Goal: Task Accomplishment & Management: Complete application form

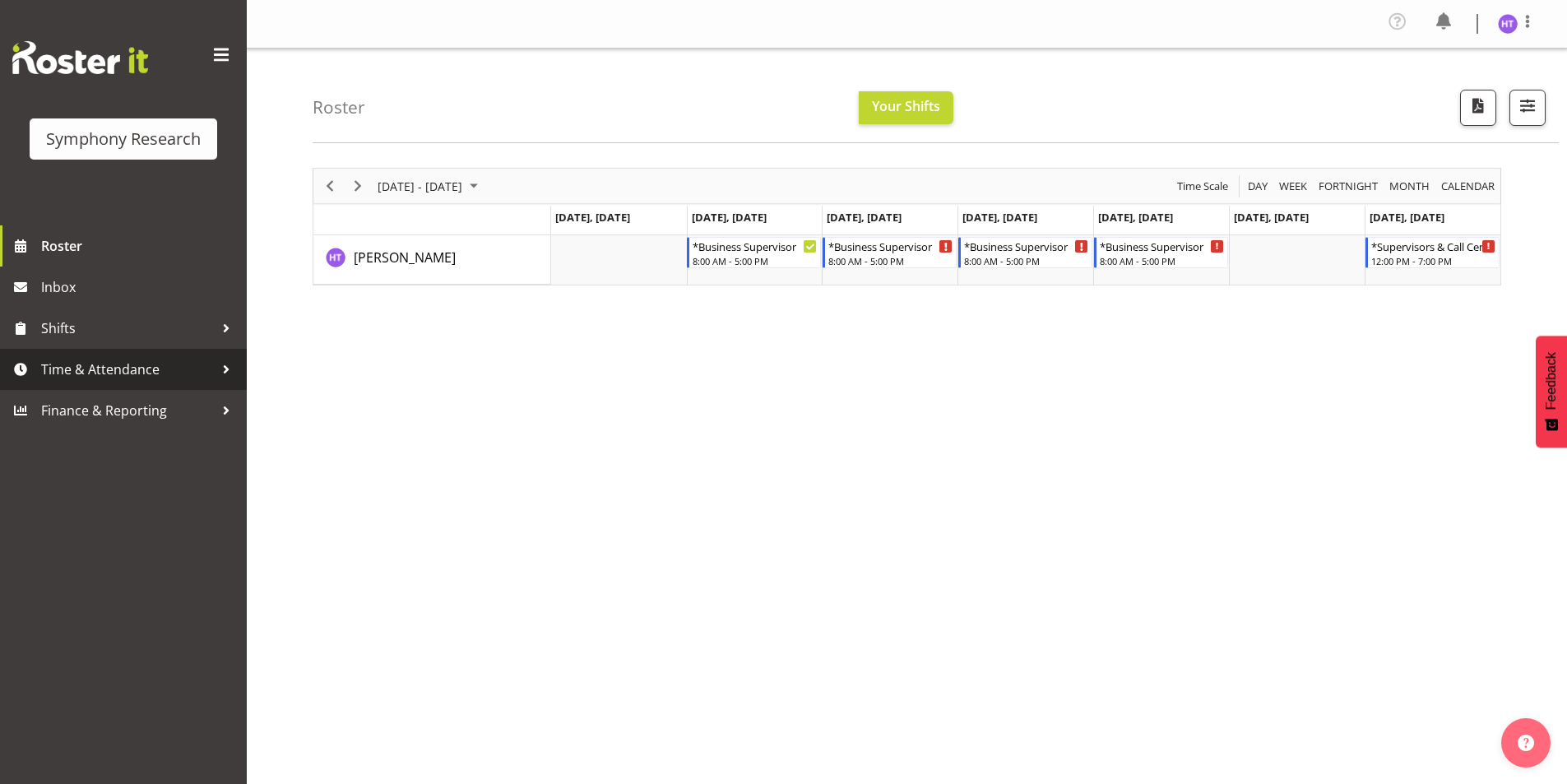
click at [117, 363] on span "Time & Attendance" at bounding box center [127, 369] width 173 height 25
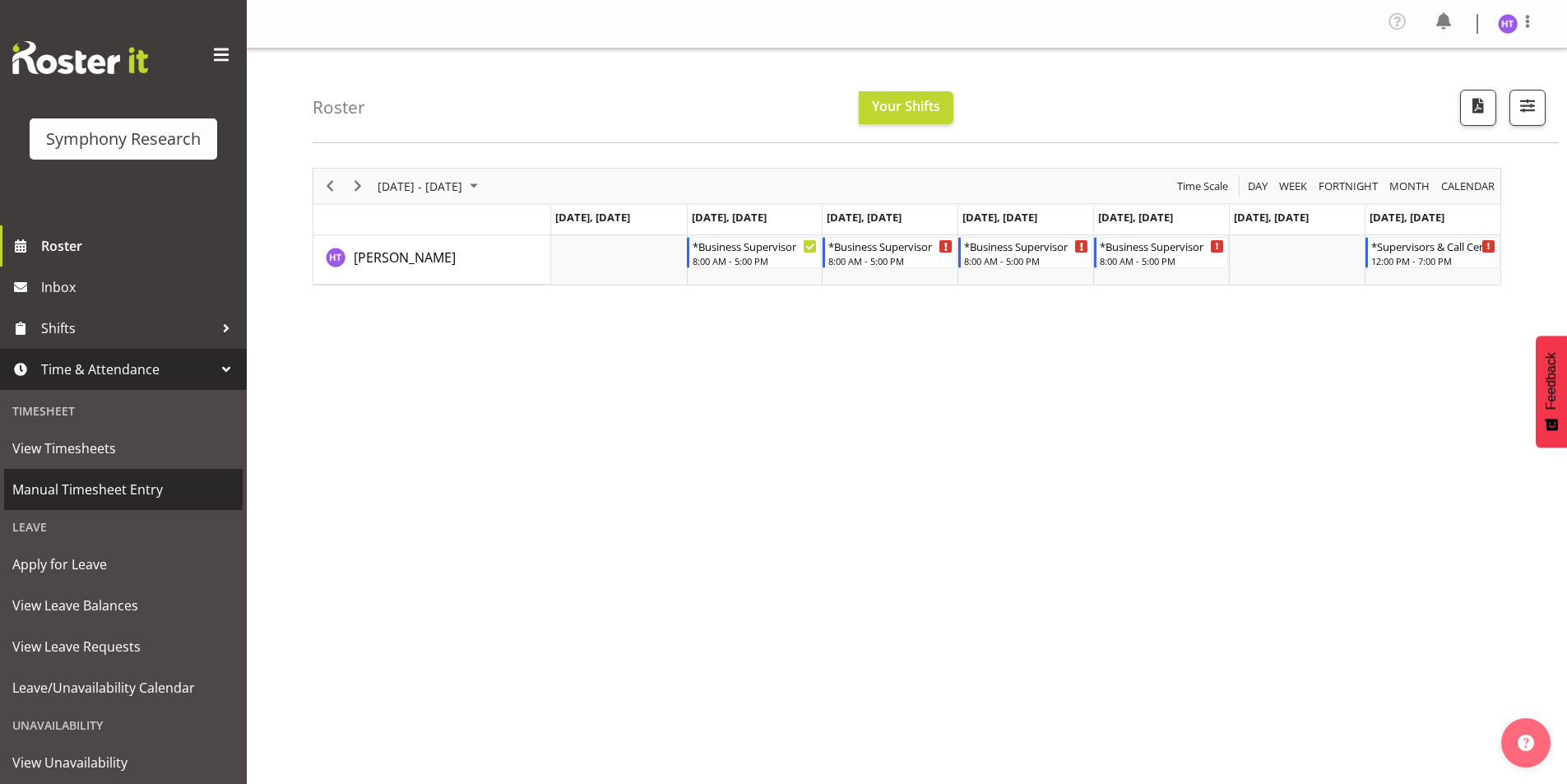
click at [101, 472] on link "Manual Timesheet Entry" at bounding box center [123, 489] width 239 height 41
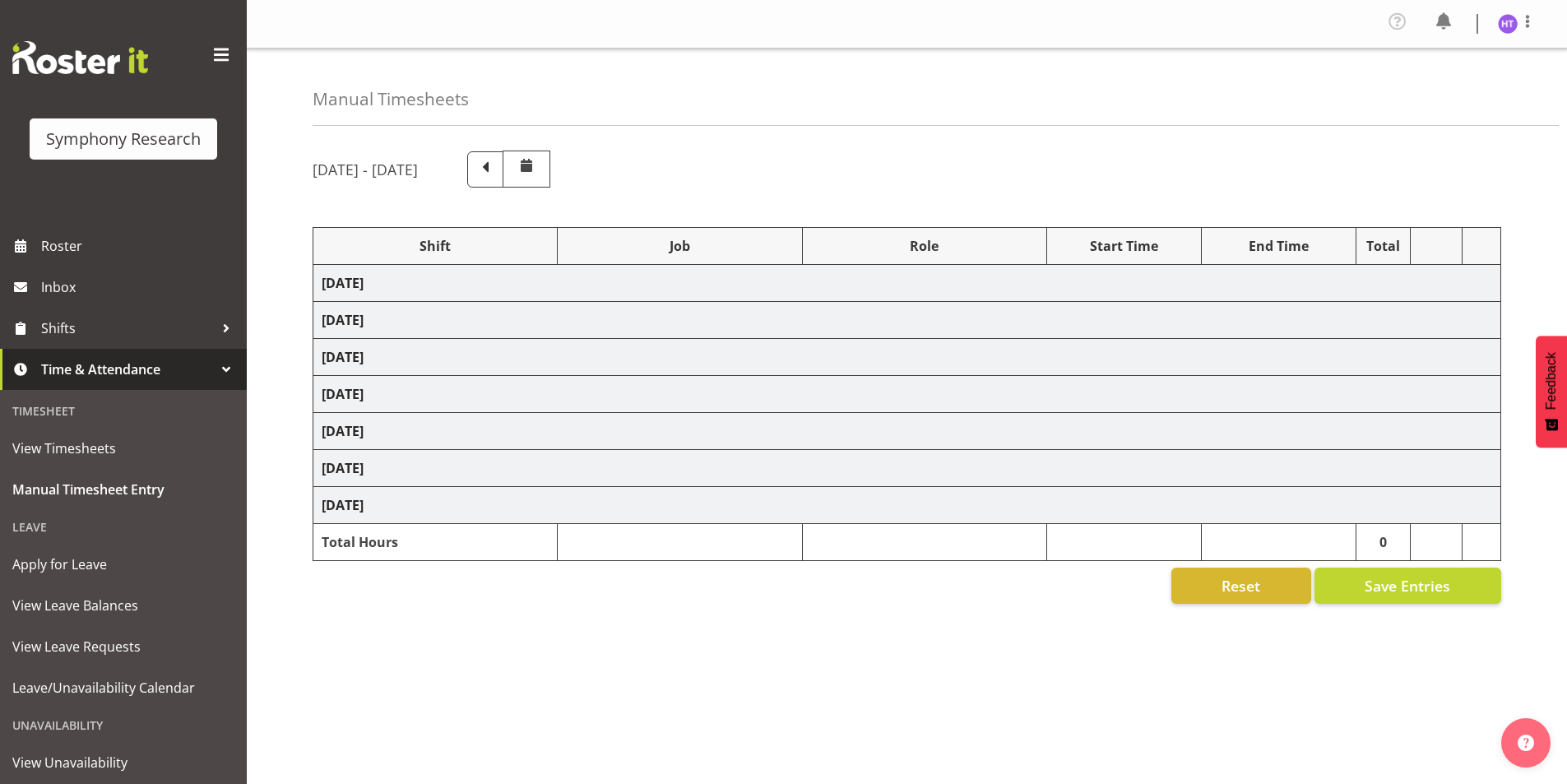
select select "1607"
select select "9636"
select select "57511"
select select "10527"
select select "45"
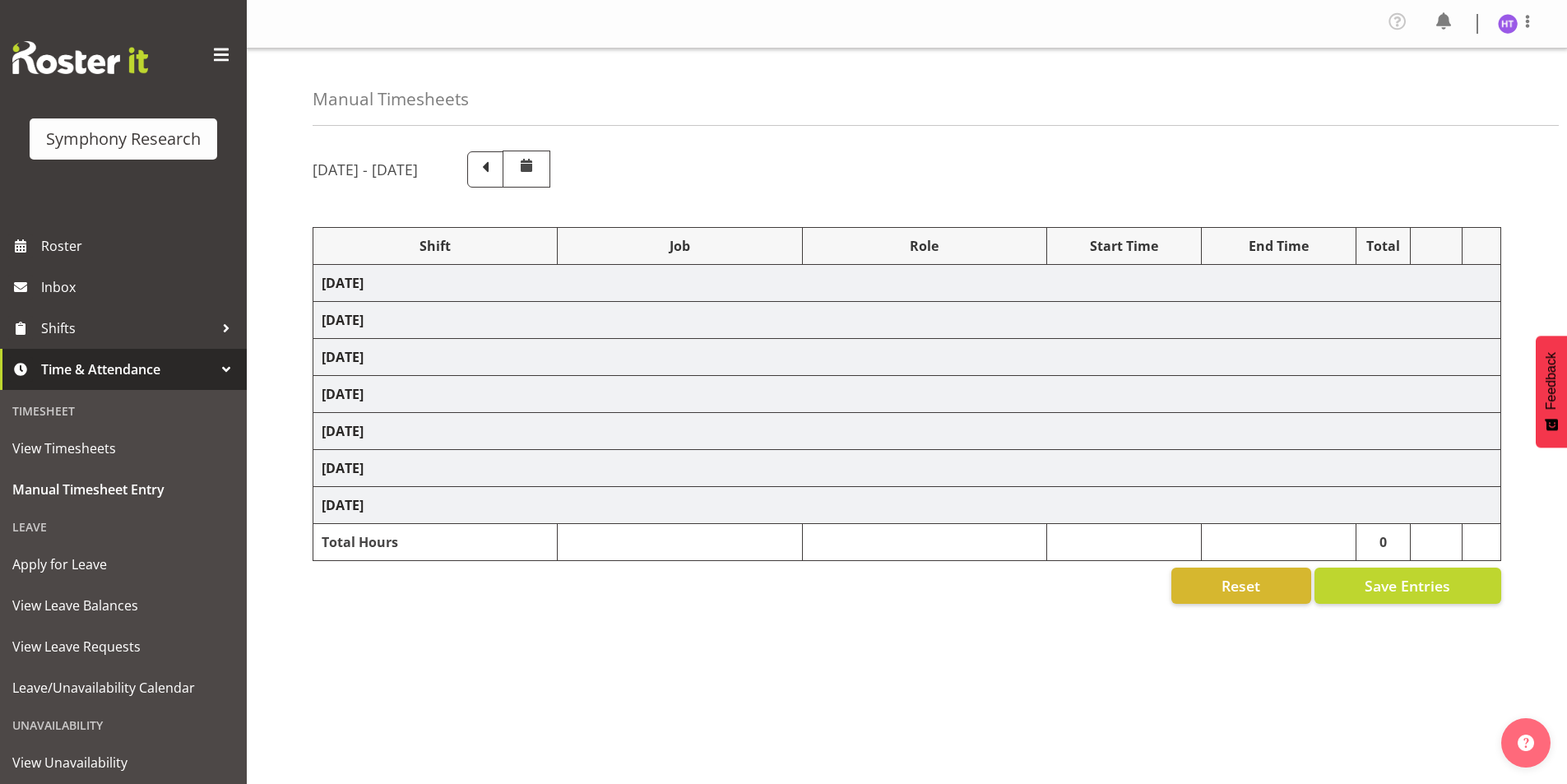
select select "41604"
select select "10499"
select select "45"
select select "103"
select select "10242"
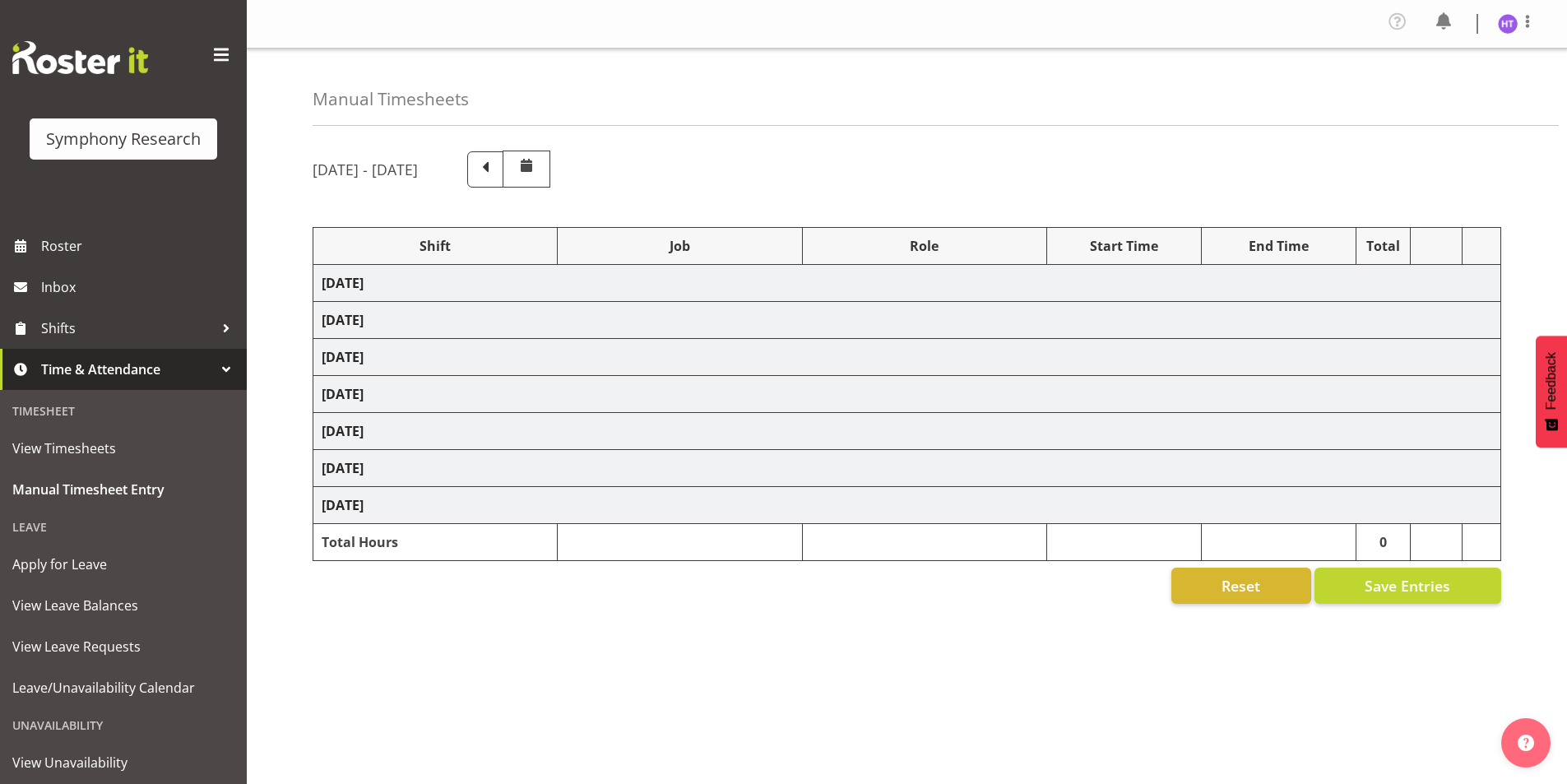
select select "45"
select select "11547"
select select "10499"
select select "45"
select select "41604"
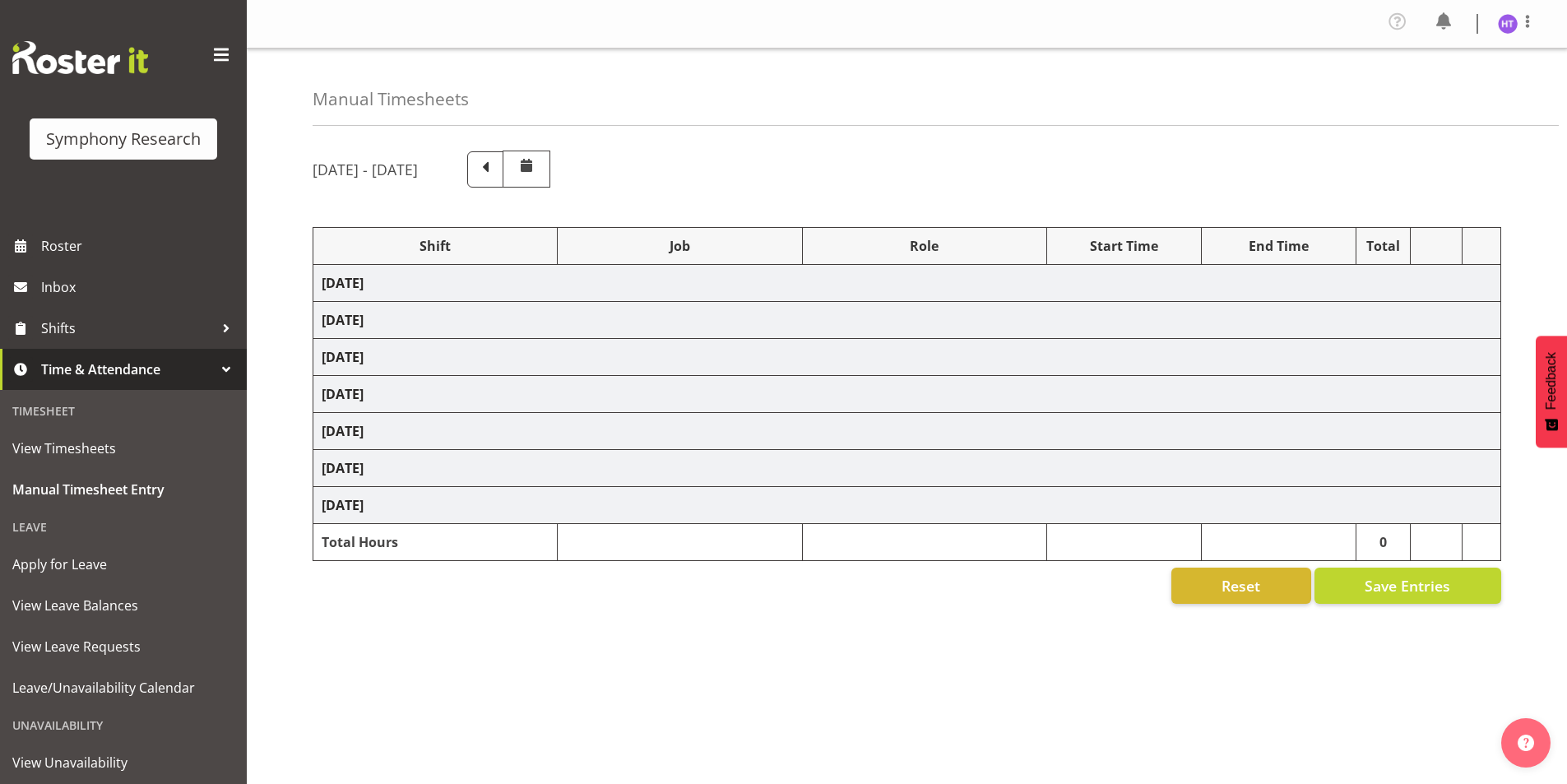
select select "10527"
select select "45"
select select "1607"
select select "7759"
select select "45"
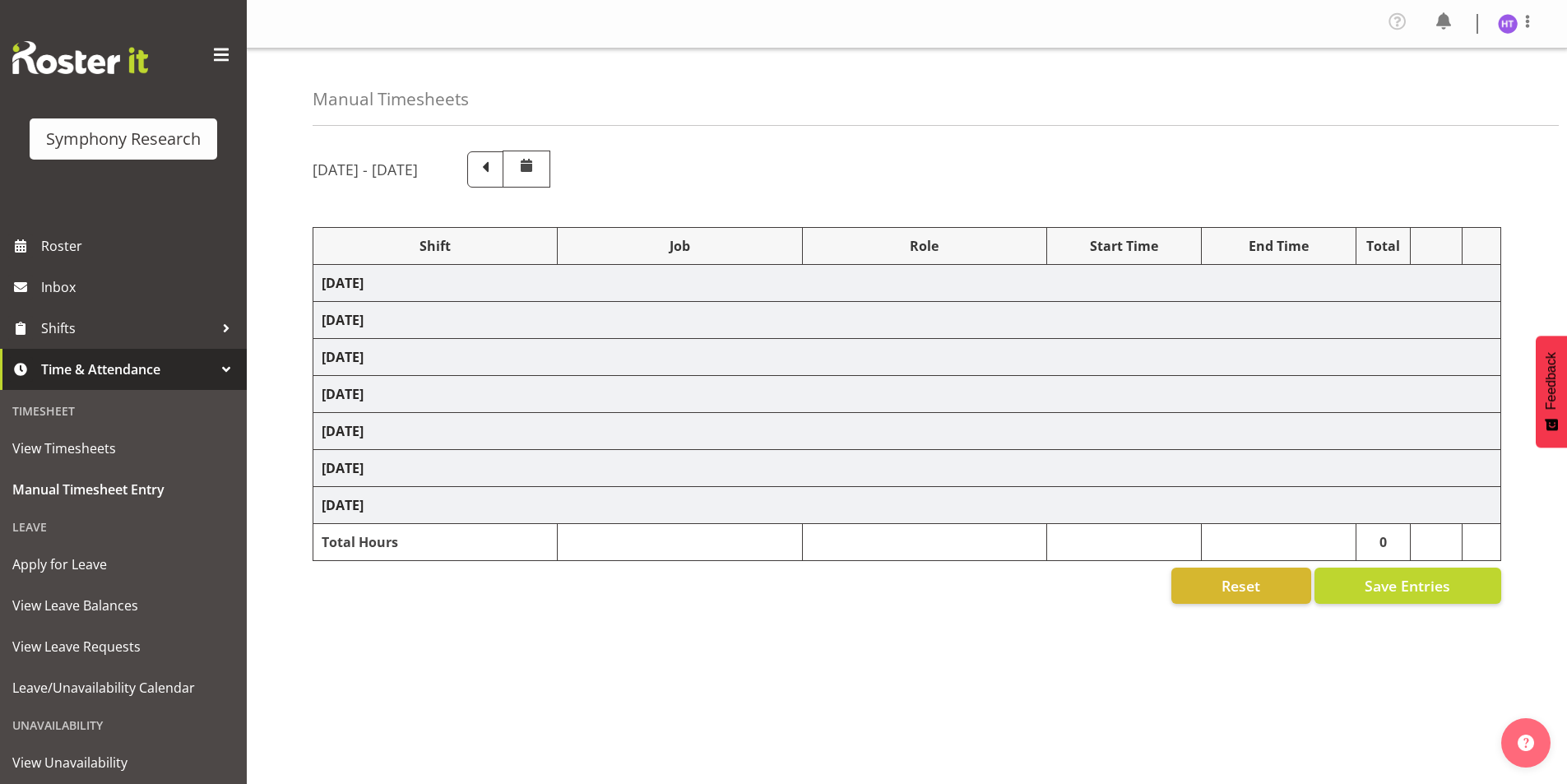
select select "56692"
select select "10499"
select select "45"
select select "41604"
select select "743"
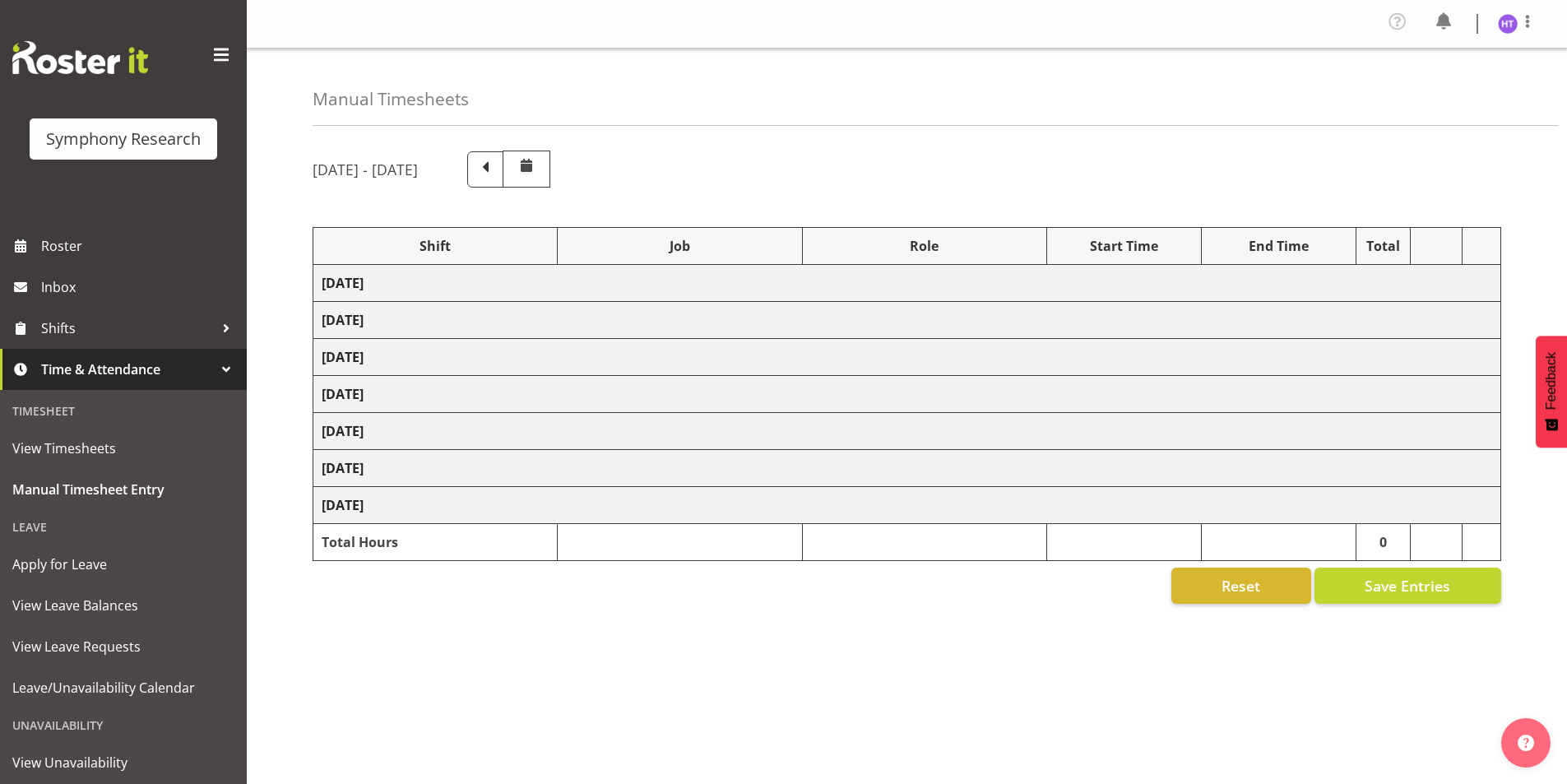
select select "45"
select select "48116"
select select "10527"
select select "45"
select select "1607"
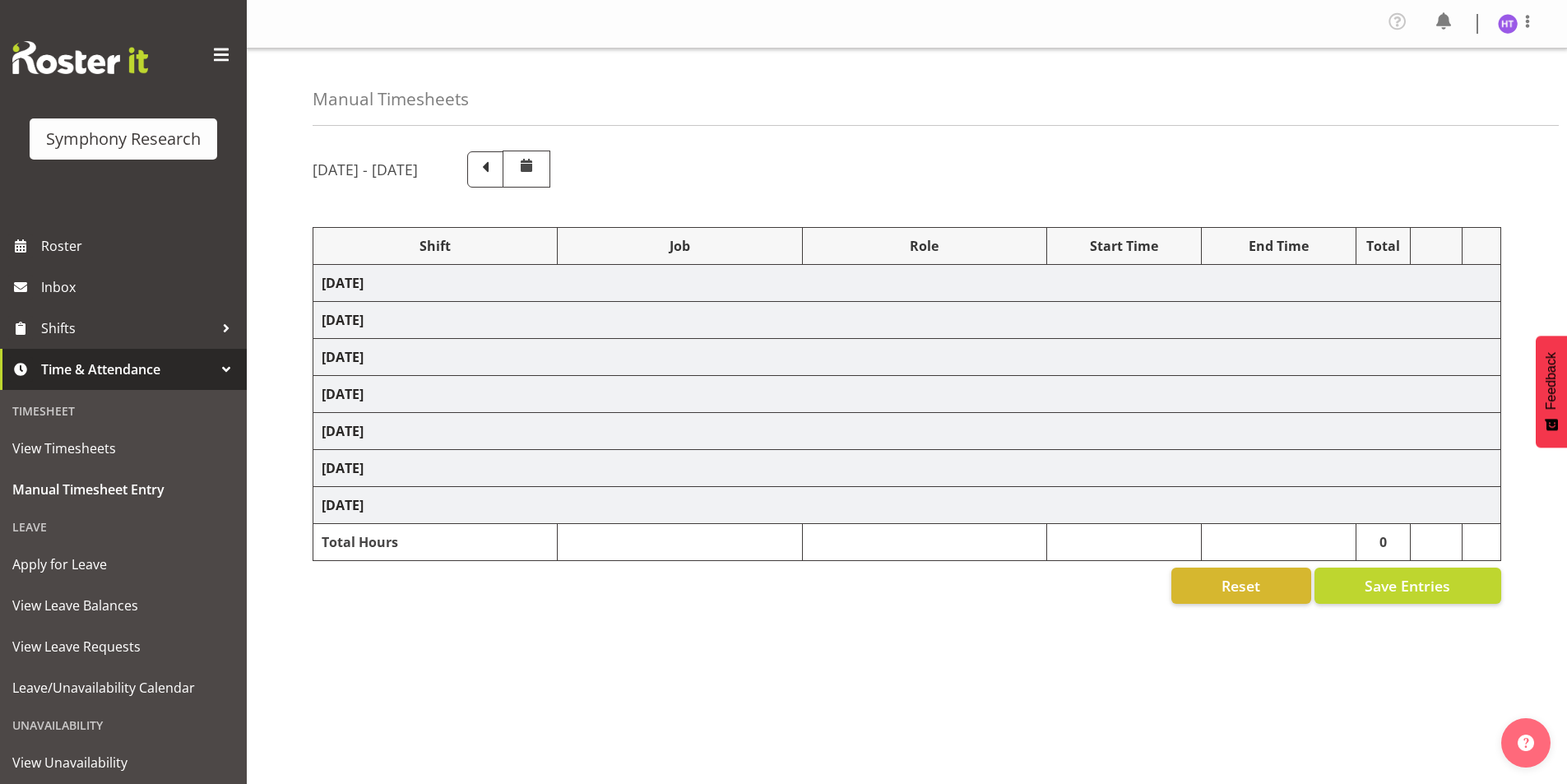
select select "10242"
select select "45"
select select "26078"
select select "9636"
select select "45"
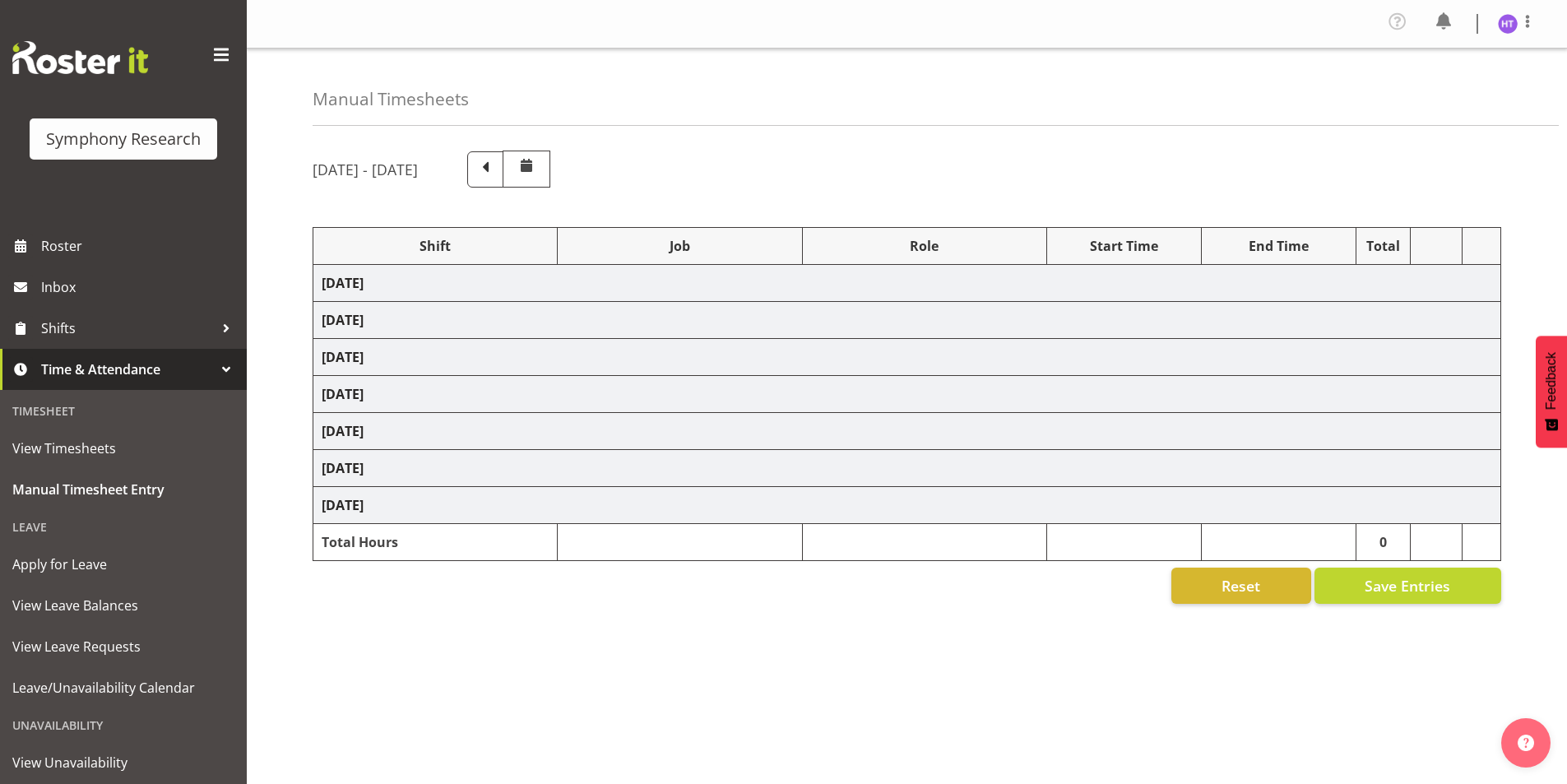
select select "56692"
select select "10549"
select select "45"
select select "41604"
select select "10499"
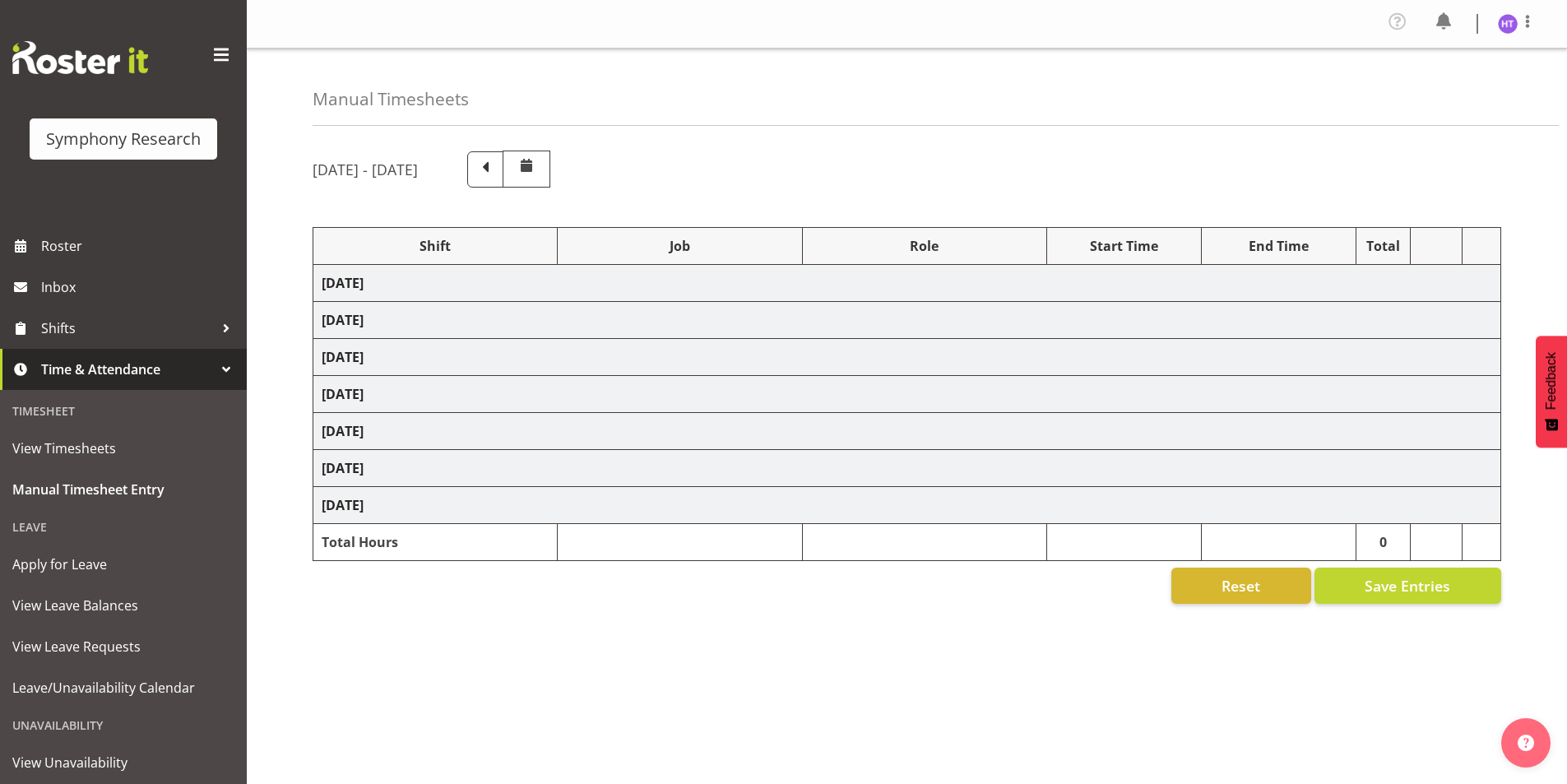
select select "45"
select select "11547"
select select "10527"
select select "45"
select select "41604"
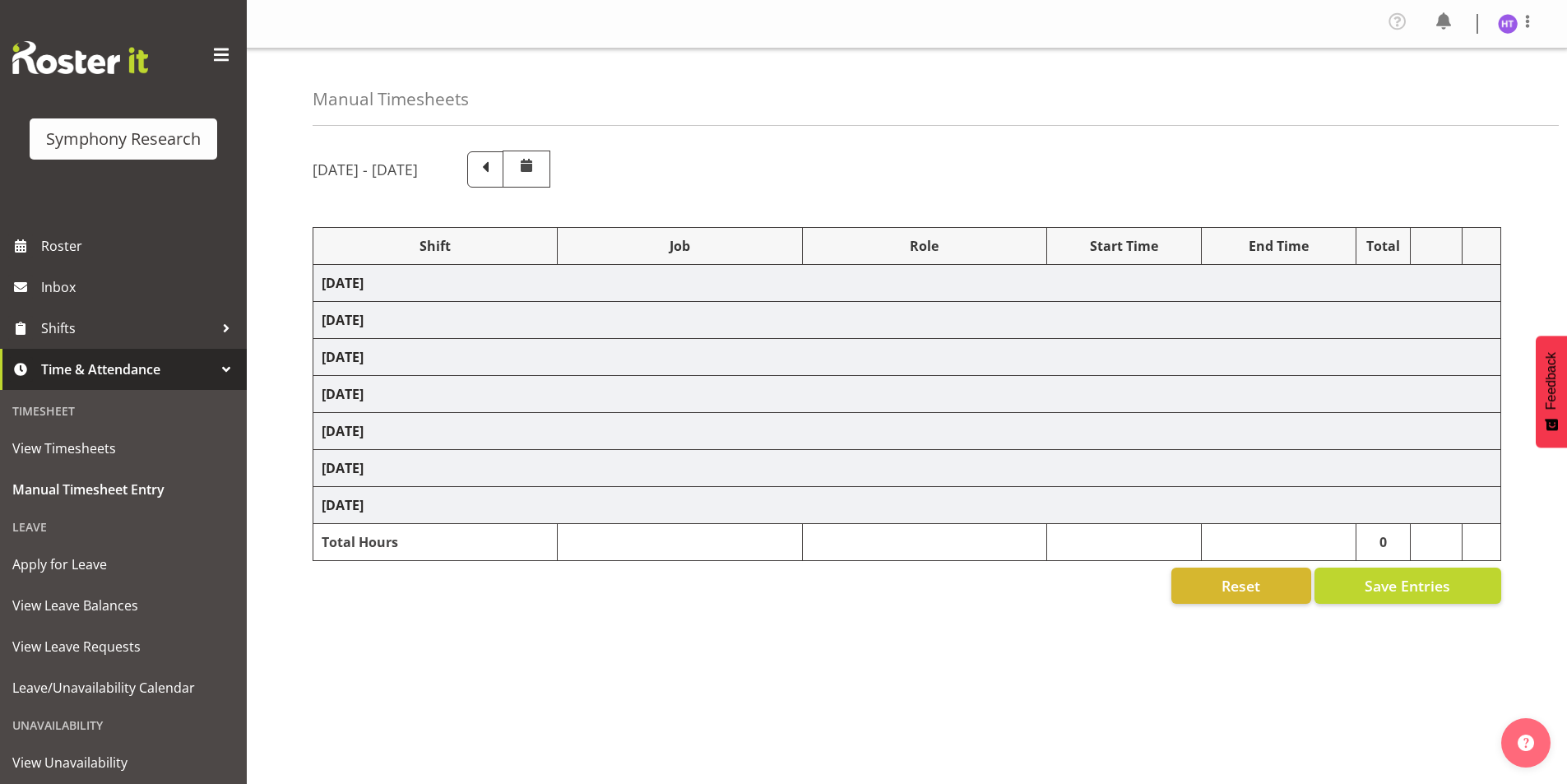
select select "10536"
select select "45"
select select "41604"
select select "10527"
select select "45"
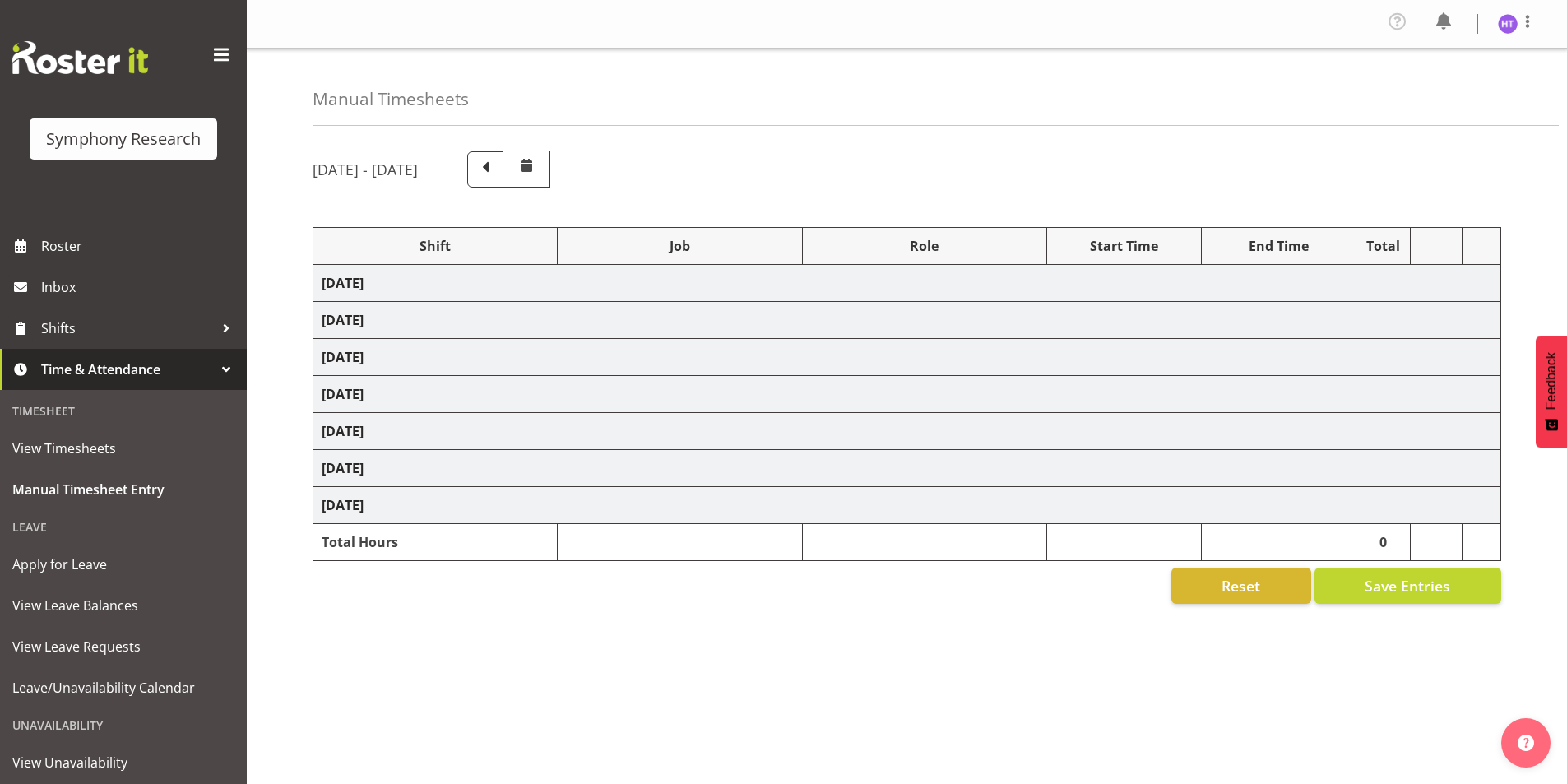
select select "11547"
select select "10499"
select select "45"
select select "41604"
select select "743"
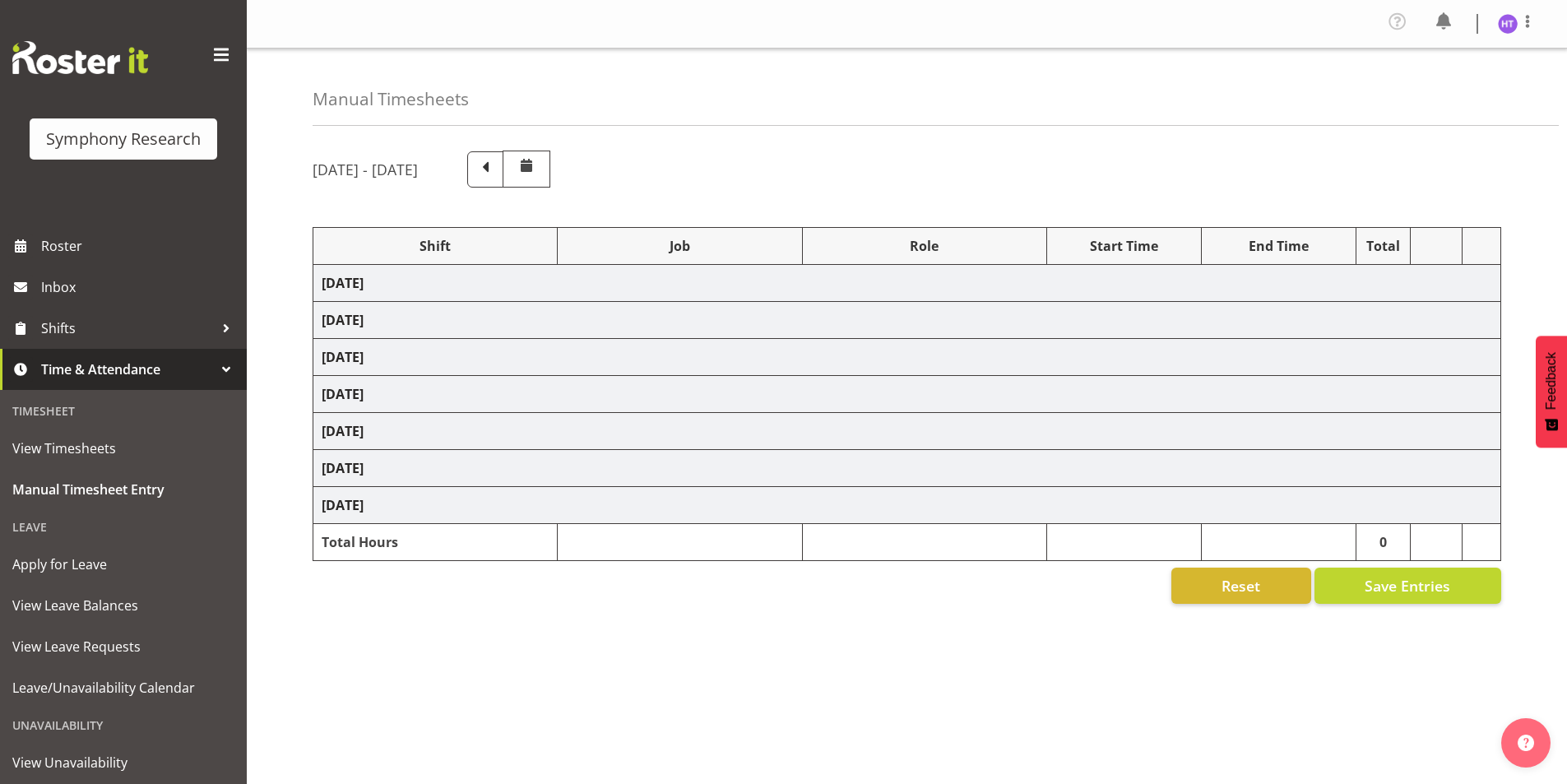
select select "45"
select select "1607"
select select "10576"
select select "45"
select select "1607"
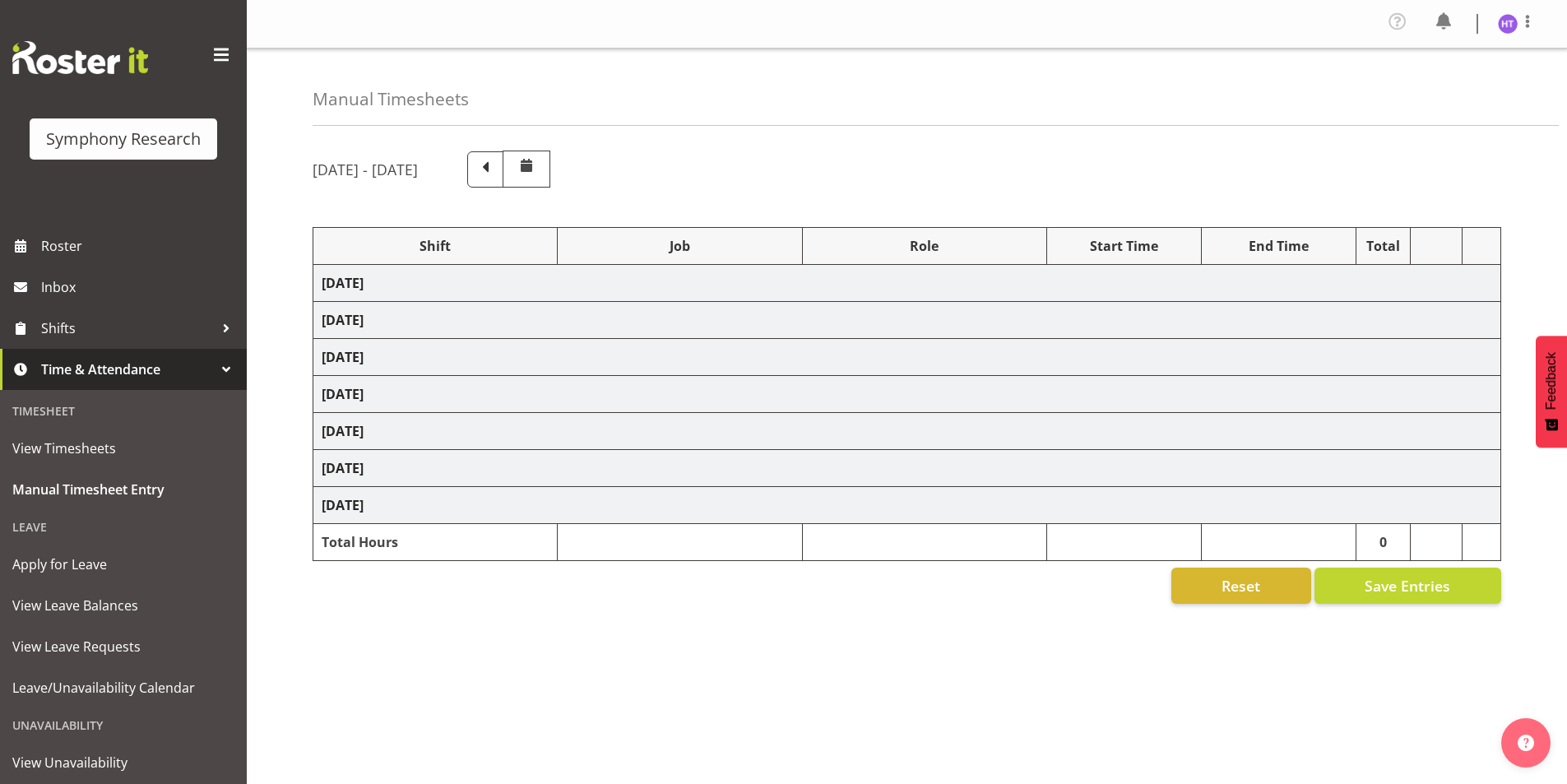
select select "9636"
select select "45"
select select "56692"
select select "10242"
select select "45"
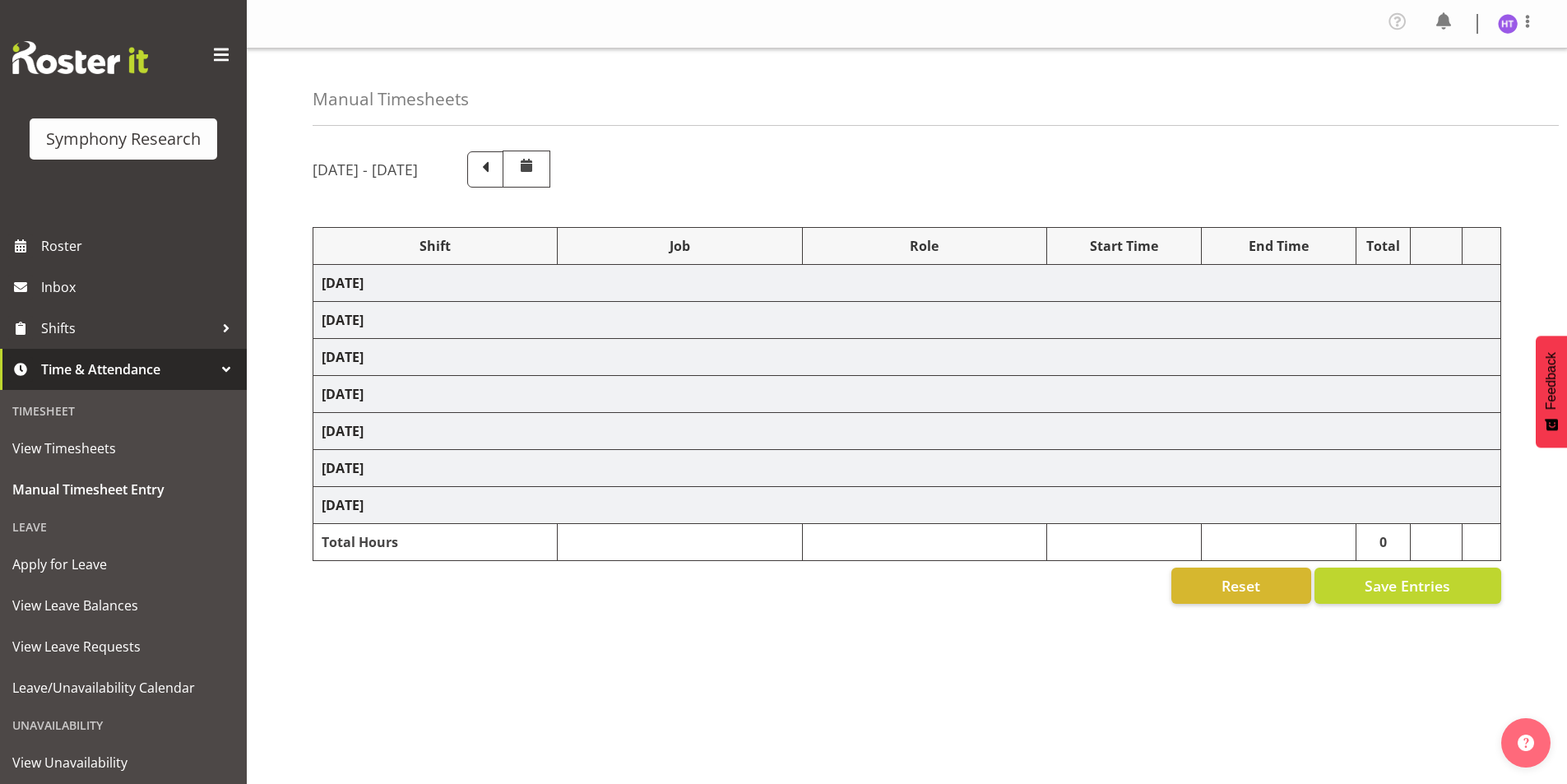
select select "41604"
select select "10536"
select select "45"
select select "11547"
select select "7759"
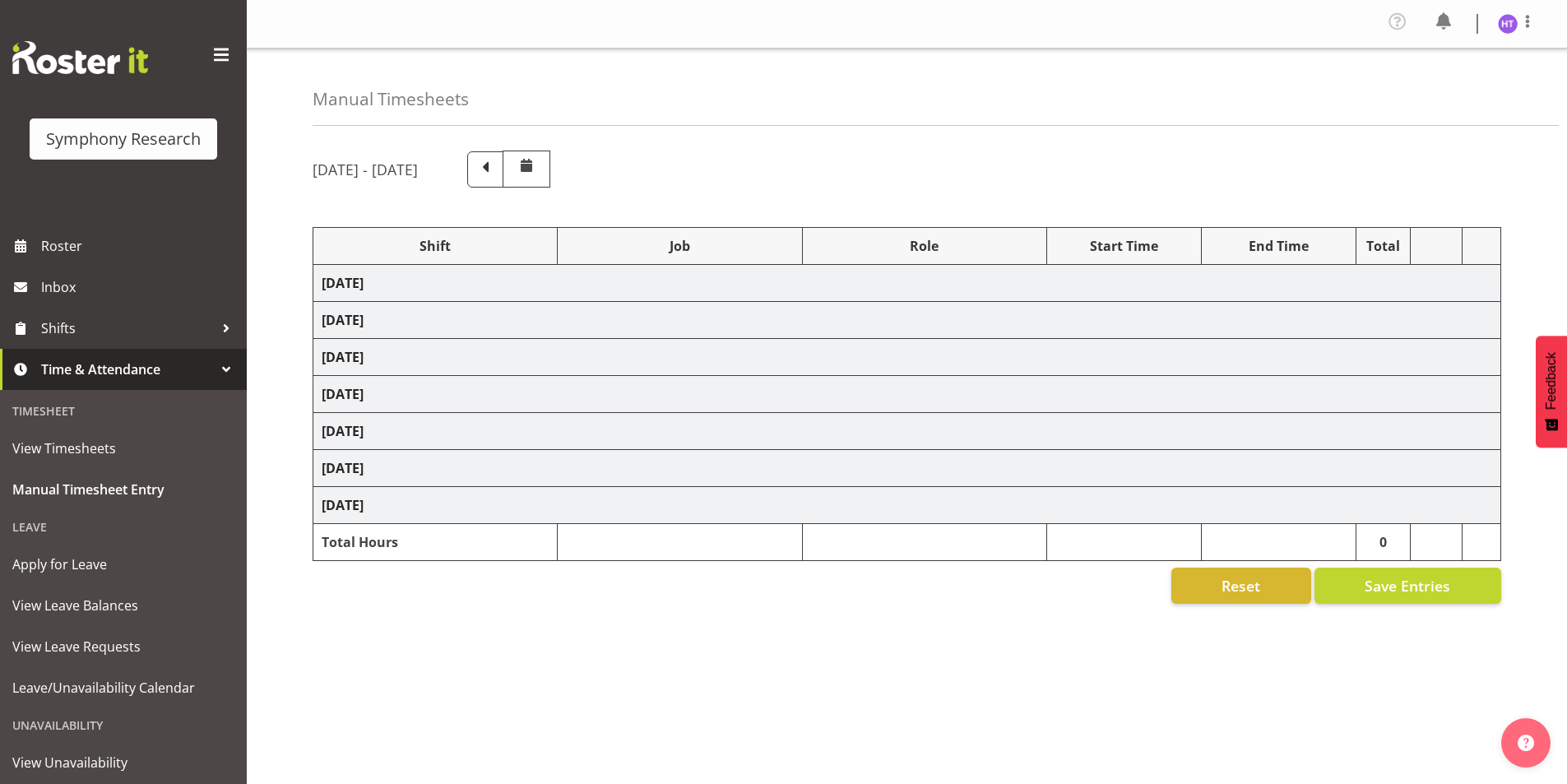
select select "45"
select select "41604"
select select "743"
select select "45"
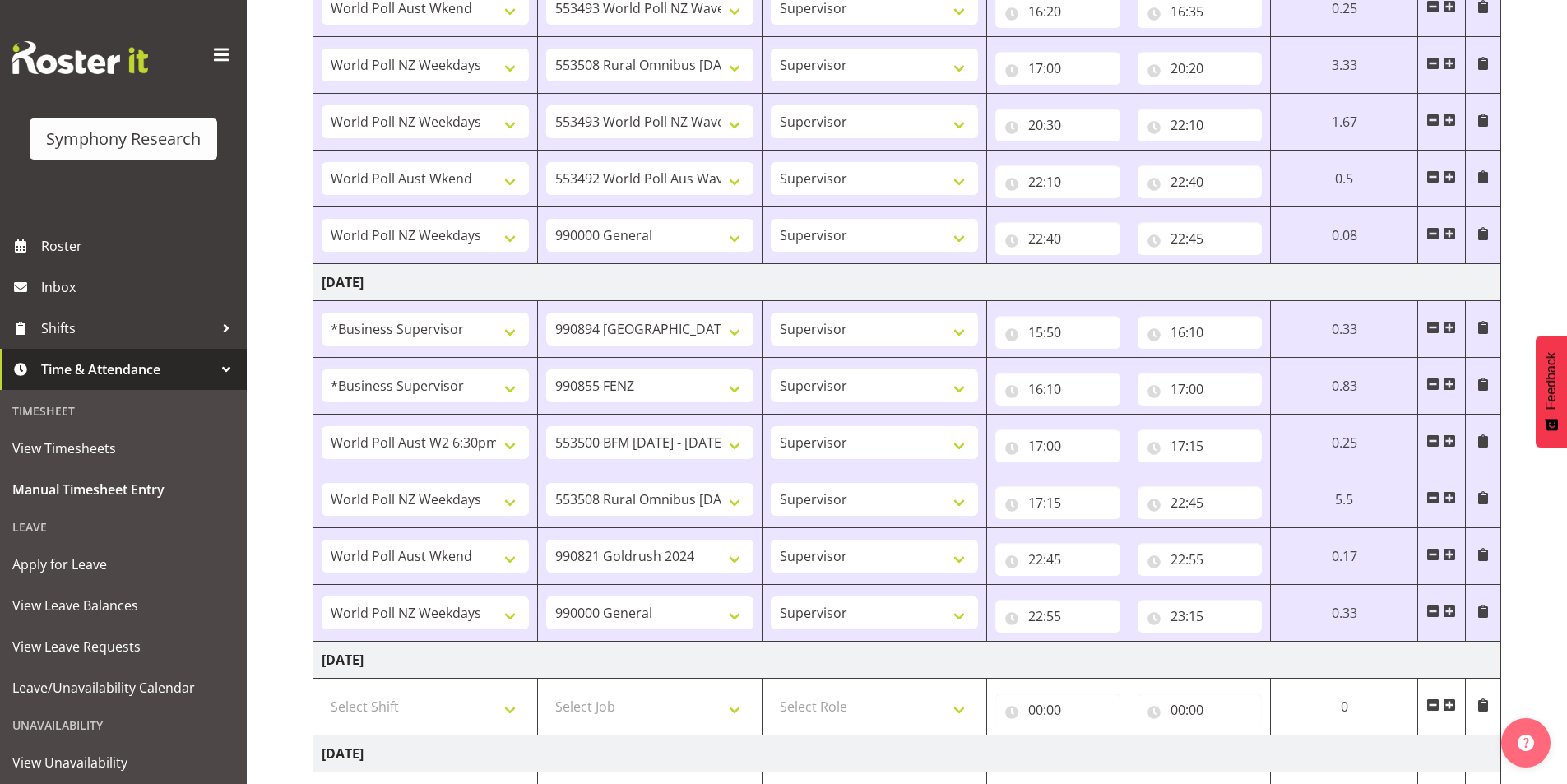
scroll to position [1315, 0]
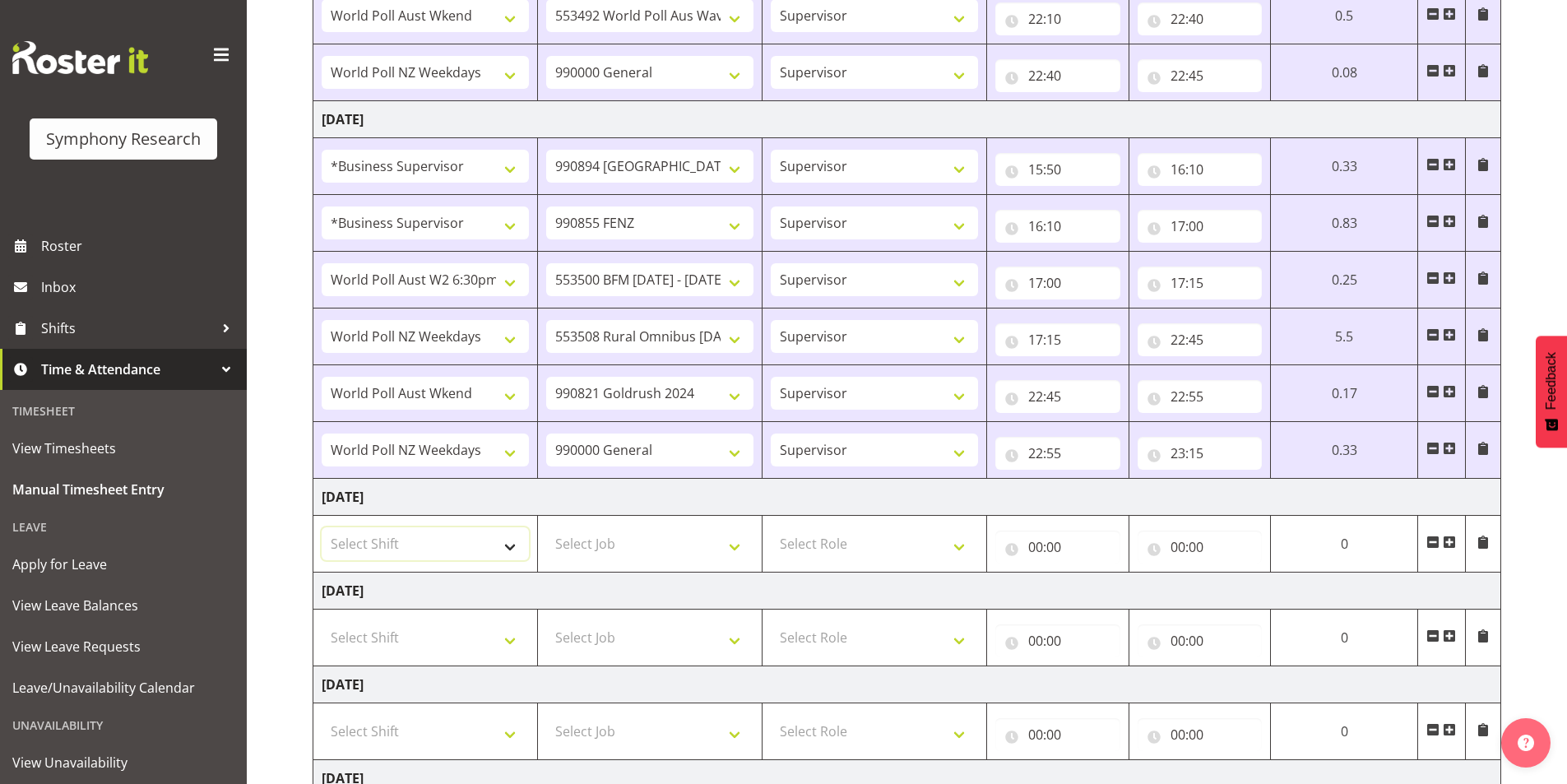
click at [389, 546] on select "Select Shift !!Weekend Residential (Roster IT Shift Label) *Business 9/10am ~ 4…" at bounding box center [425, 544] width 207 height 33
select select "56692"
click at [321, 527] on select "Select Shift !!Weekend Residential (Roster IT Shift Label) *Business 9/10am ~ 4…" at bounding box center [425, 544] width 207 height 33
click at [573, 549] on select "Select Job 550060 IF Admin 553492 World Poll Aus Wave 2 Main 2025 553493 World …" at bounding box center [650, 544] width 207 height 33
select select "743"
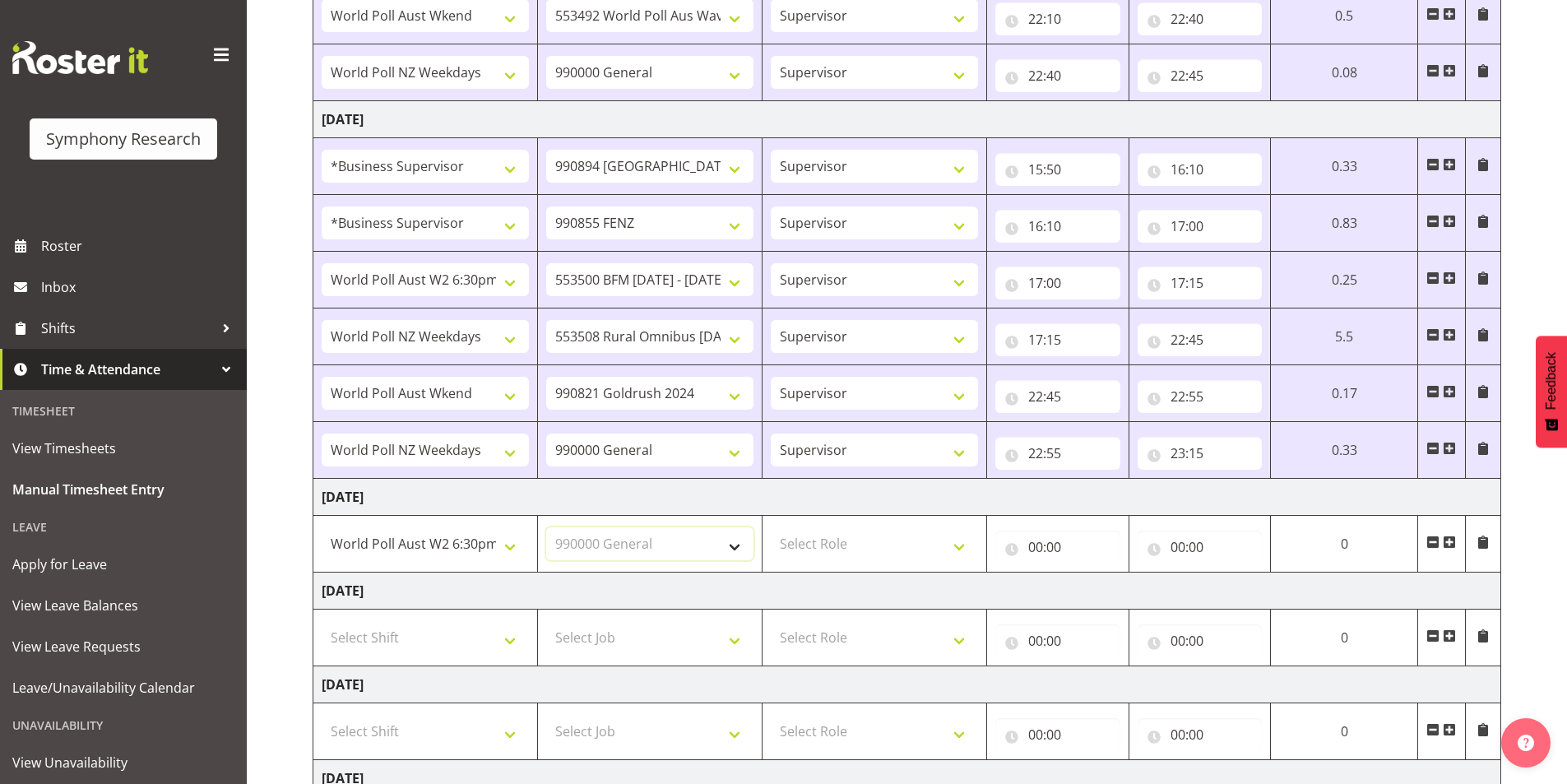
click at [546, 527] on select "Select Job 550060 IF Admin 553492 World Poll Aus Wave 2 Main 2025 553493 World …" at bounding box center [650, 544] width 207 height 33
click at [855, 533] on select "Select Role Interviewing Briefing Supervisor" at bounding box center [874, 544] width 207 height 33
select select "45"
click at [771, 527] on select "Select Role Interviewing Briefing Supervisor" at bounding box center [874, 544] width 207 height 33
click at [1034, 547] on input "00:00" at bounding box center [1057, 547] width 125 height 33
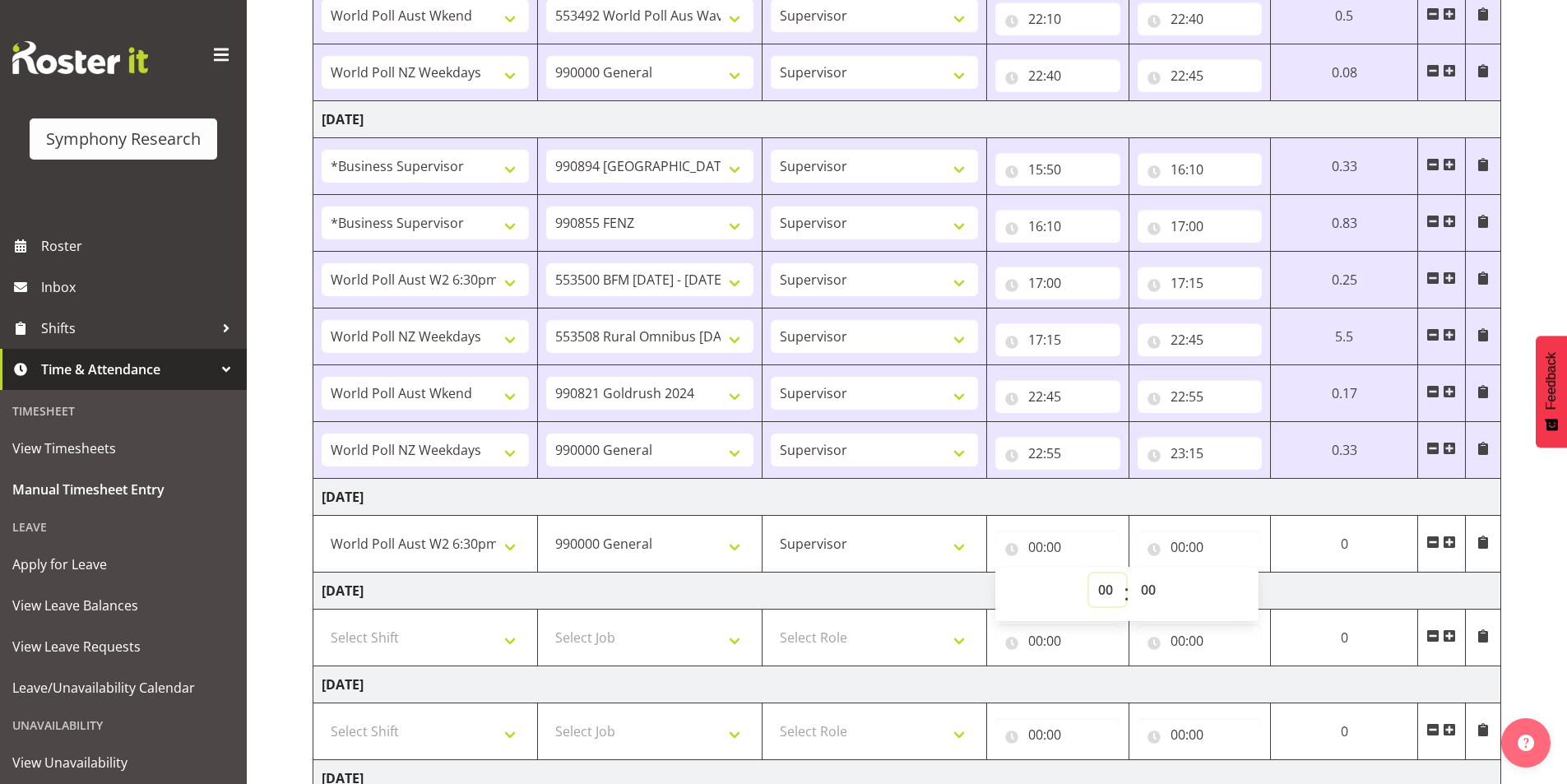
click at [1104, 590] on select "00 01 02 03 04 05 06 07 08 09 10 11 12 13 14 15 16 17 18 19 20 21 22 23" at bounding box center [1107, 590] width 37 height 33
select select "15"
click at [1092, 573] on select "00 01 02 03 04 05 06 07 08 09 10 11 12 13 14 15 16 17 18 19 20 21 22 23" at bounding box center [1107, 590] width 37 height 33
type input "15:00"
click at [1146, 591] on select "00 01 02 03 04 05 06 07 08 09 10 11 12 13 14 15 16 17 18 19 20 21 22 23 24 25 2…" at bounding box center [1155, 590] width 37 height 33
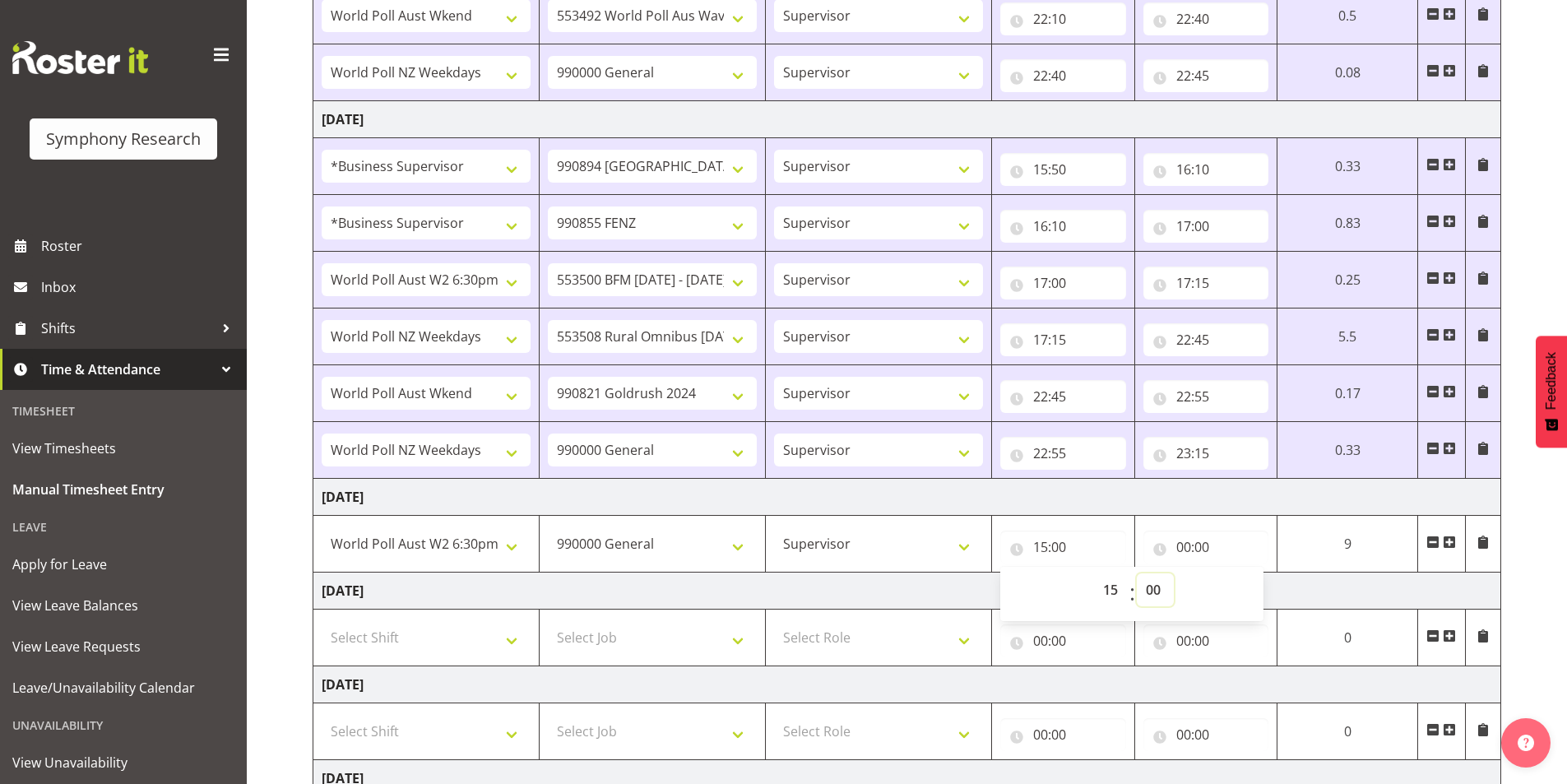
select select "45"
click at [1136, 573] on select "00 01 02 03 04 05 06 07 08 09 10 11 12 13 14 15 16 17 18 19 20 21 22 23 24 25 2…" at bounding box center [1155, 590] width 37 height 33
type input "15:45"
click at [1181, 549] on input "00:00" at bounding box center [1206, 547] width 126 height 33
click at [1246, 592] on select "00 01 02 03 04 05 06 07 08 09 10 11 12 13 14 15 16 17 18 19 20 21 22 23" at bounding box center [1255, 590] width 37 height 33
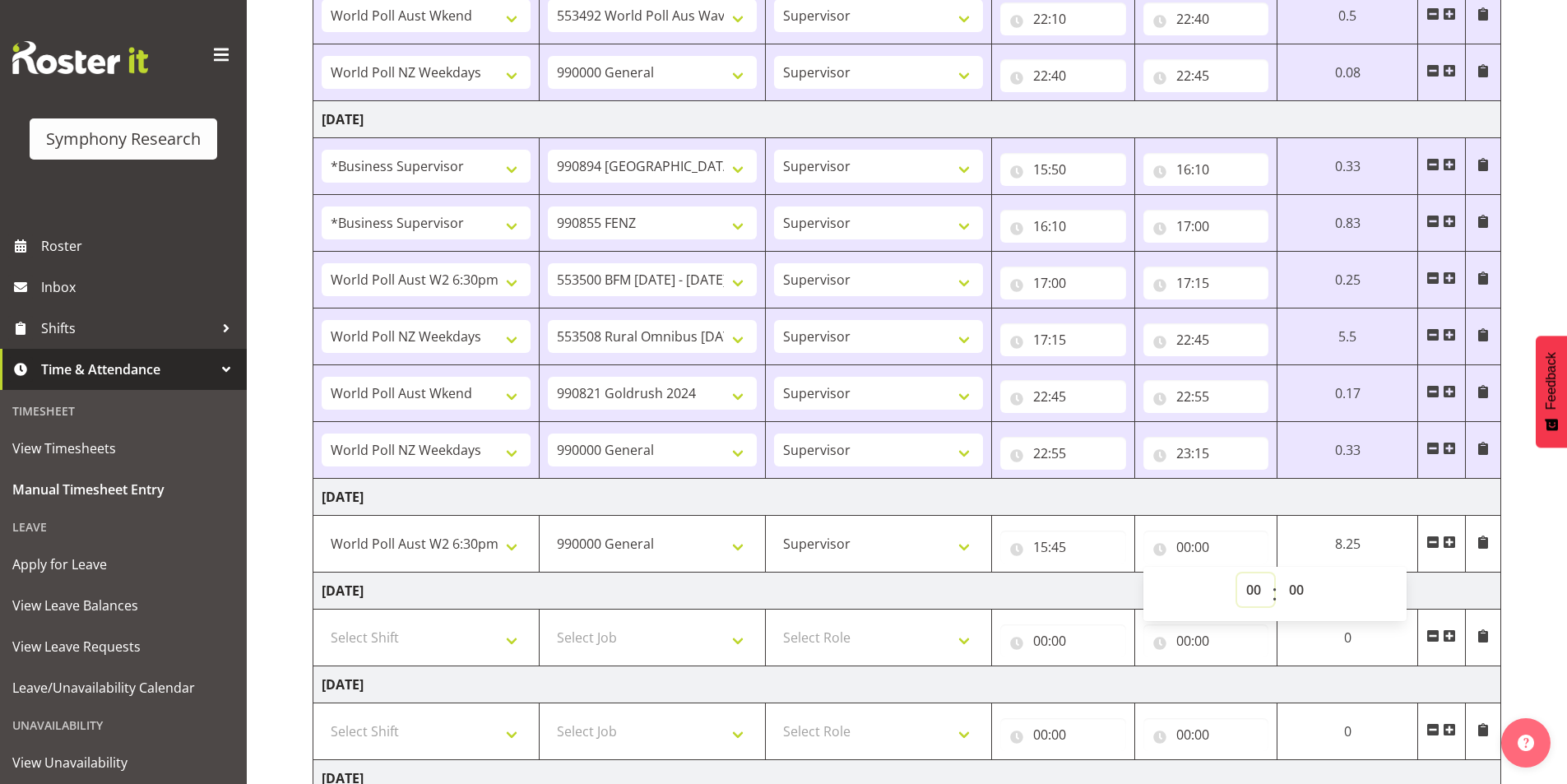
select select "16"
click at [1237, 573] on select "00 01 02 03 04 05 06 07 08 09 10 11 12 13 14 15 16 17 18 19 20 21 22 23" at bounding box center [1255, 590] width 37 height 33
type input "16:00"
click at [1453, 539] on span at bounding box center [1450, 542] width 13 height 13
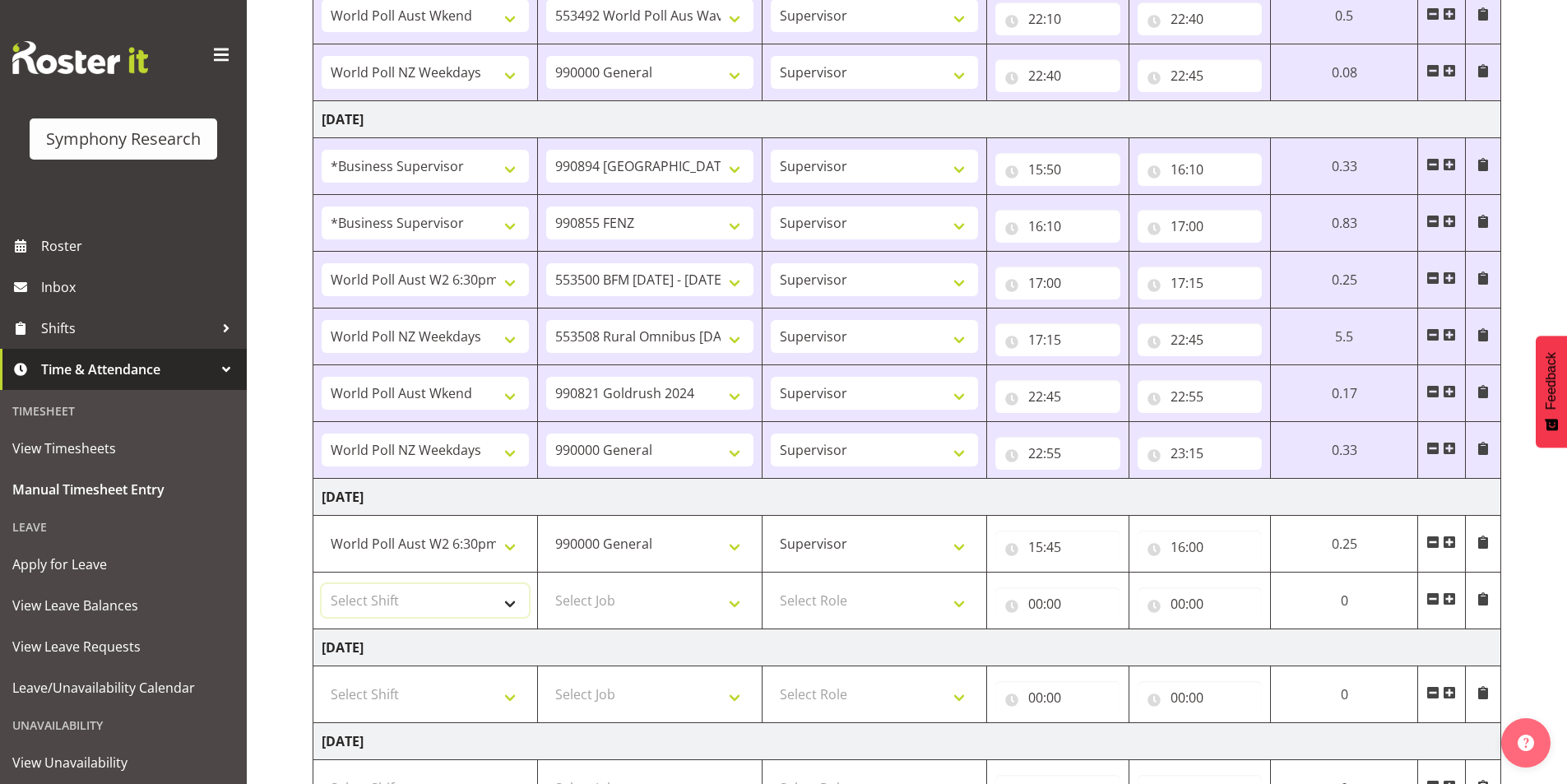
click at [436, 601] on select "Select Shift !!Weekend Residential (Roster IT Shift Label) *Business 9/10am ~ 4…" at bounding box center [425, 601] width 207 height 33
select select "56692"
click at [321, 584] on select "Select Shift !!Weekend Residential (Roster IT Shift Label) *Business 9/10am ~ 4…" at bounding box center [425, 601] width 207 height 33
click at [626, 592] on select "Select Job 550060 IF Admin 553492 World Poll Aus Wave 2 Main 2025 553493 World …" at bounding box center [650, 601] width 207 height 33
select select "10574"
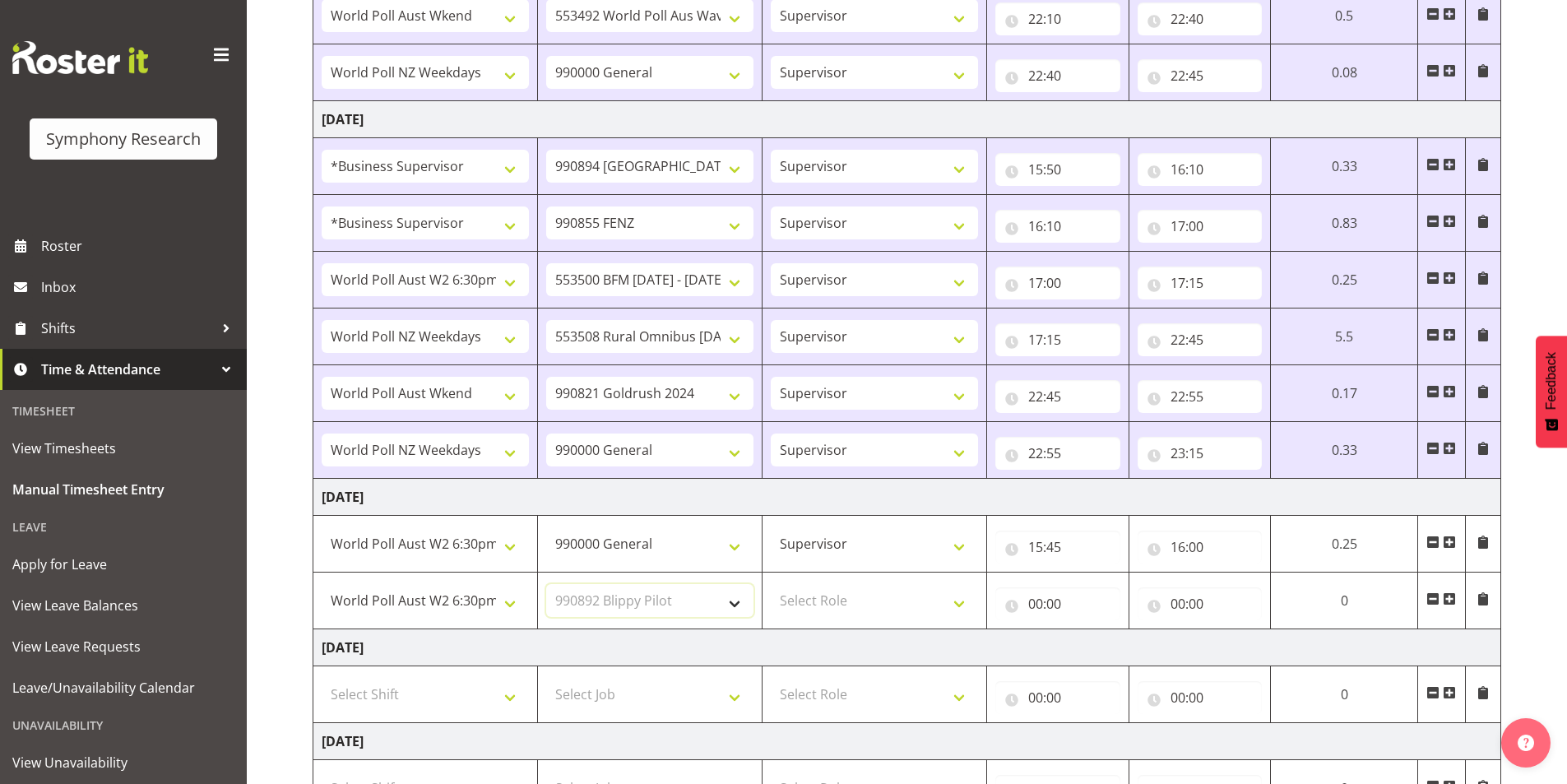
click at [546, 584] on select "Select Job 550060 IF Admin 553492 World Poll Aus Wave 2 Main 2025 553493 World …" at bounding box center [650, 601] width 207 height 33
click at [841, 593] on select "Select Role Interviewing Briefing Supervisor" at bounding box center [874, 601] width 207 height 33
select select "45"
click at [771, 584] on select "Select Role Interviewing Briefing Supervisor" at bounding box center [874, 601] width 207 height 33
click at [1036, 599] on input "00:00" at bounding box center [1057, 604] width 125 height 33
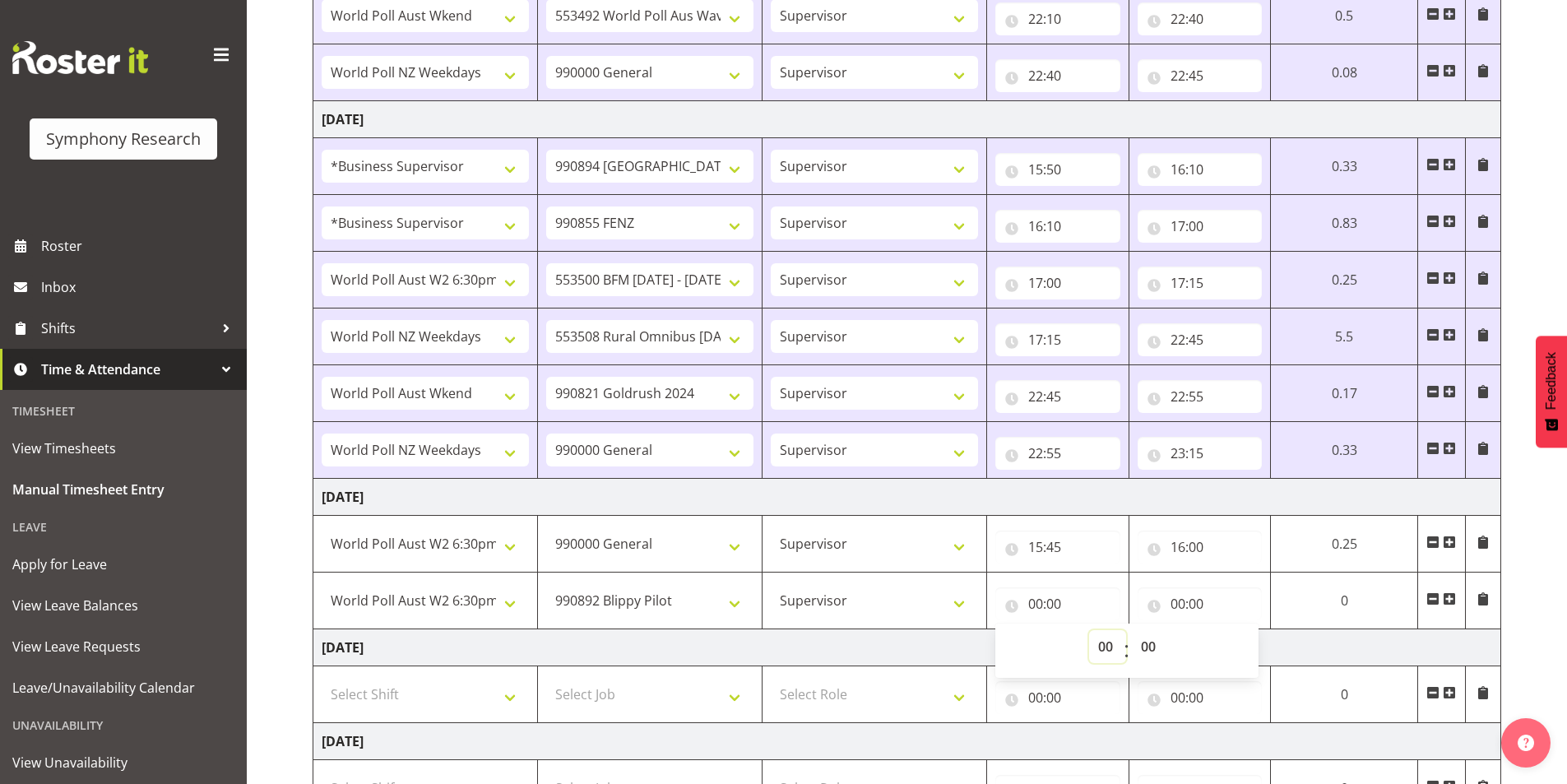
click at [1103, 643] on select "00 01 02 03 04 05 06 07 08 09 10 11 12 13 14 15 16 17 18 19 20 21 22 23" at bounding box center [1107, 646] width 37 height 33
select select "16"
click at [1092, 630] on select "00 01 02 03 04 05 06 07 08 09 10 11 12 13 14 15 16 17 18 19 20 21 22 23" at bounding box center [1107, 646] width 37 height 33
type input "16:00"
click at [1178, 604] on input "00:00" at bounding box center [1206, 604] width 126 height 33
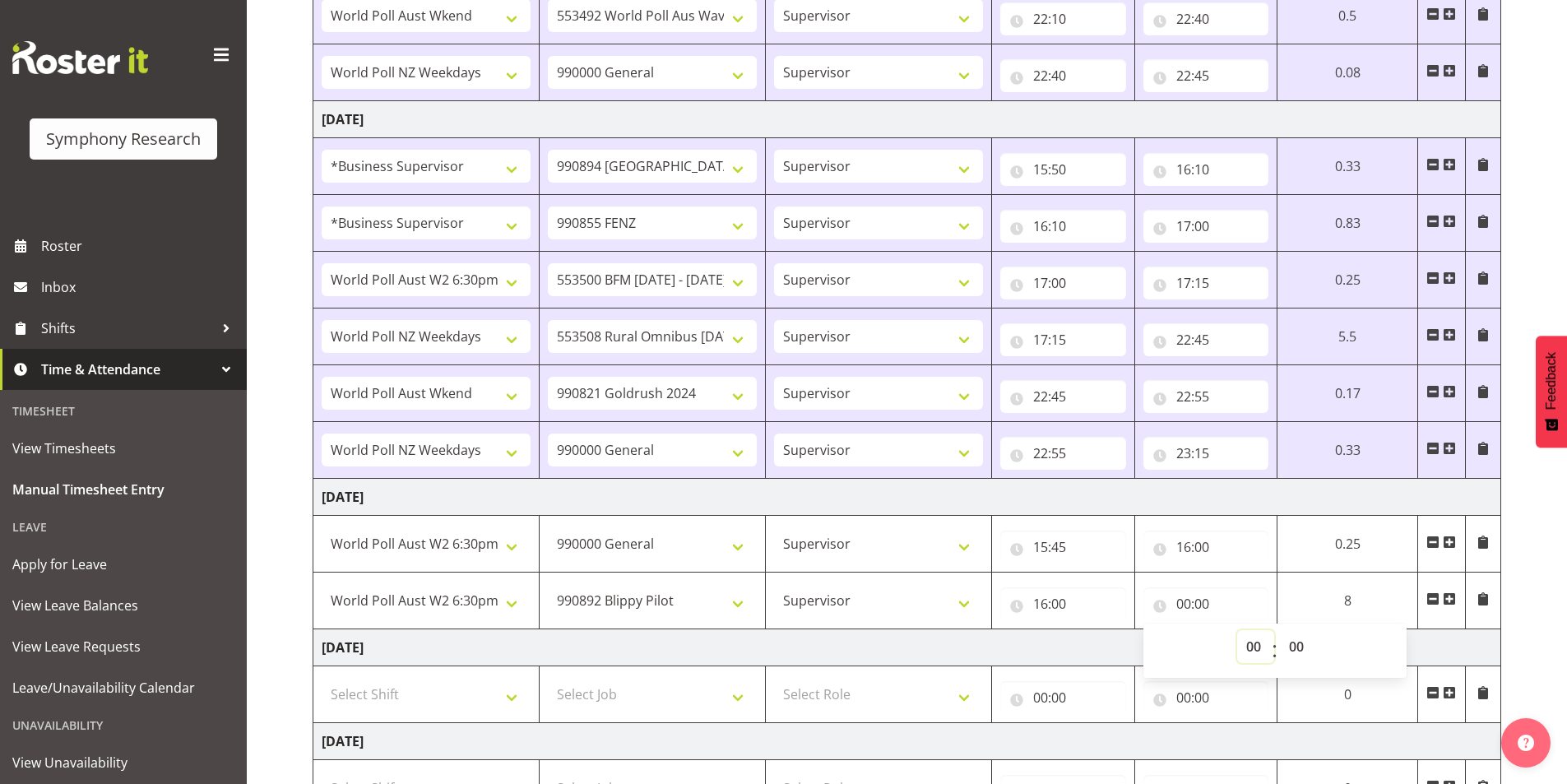
click at [1237, 642] on select "00 01 02 03 04 05 06 07 08 09 10 11 12 13 14 15 16 17 18 19 20 21 22 23" at bounding box center [1255, 646] width 37 height 33
select select "16"
click at [1237, 630] on select "00 01 02 03 04 05 06 07 08 09 10 11 12 13 14 15 16 17 18 19 20 21 22 23" at bounding box center [1255, 646] width 37 height 33
type input "16:00"
click at [1296, 646] on select "00 01 02 03 04 05 06 07 08 09 10 11 12 13 14 15 16 17 18 19 20 21 22 23 24 25 2…" at bounding box center [1293, 646] width 37 height 33
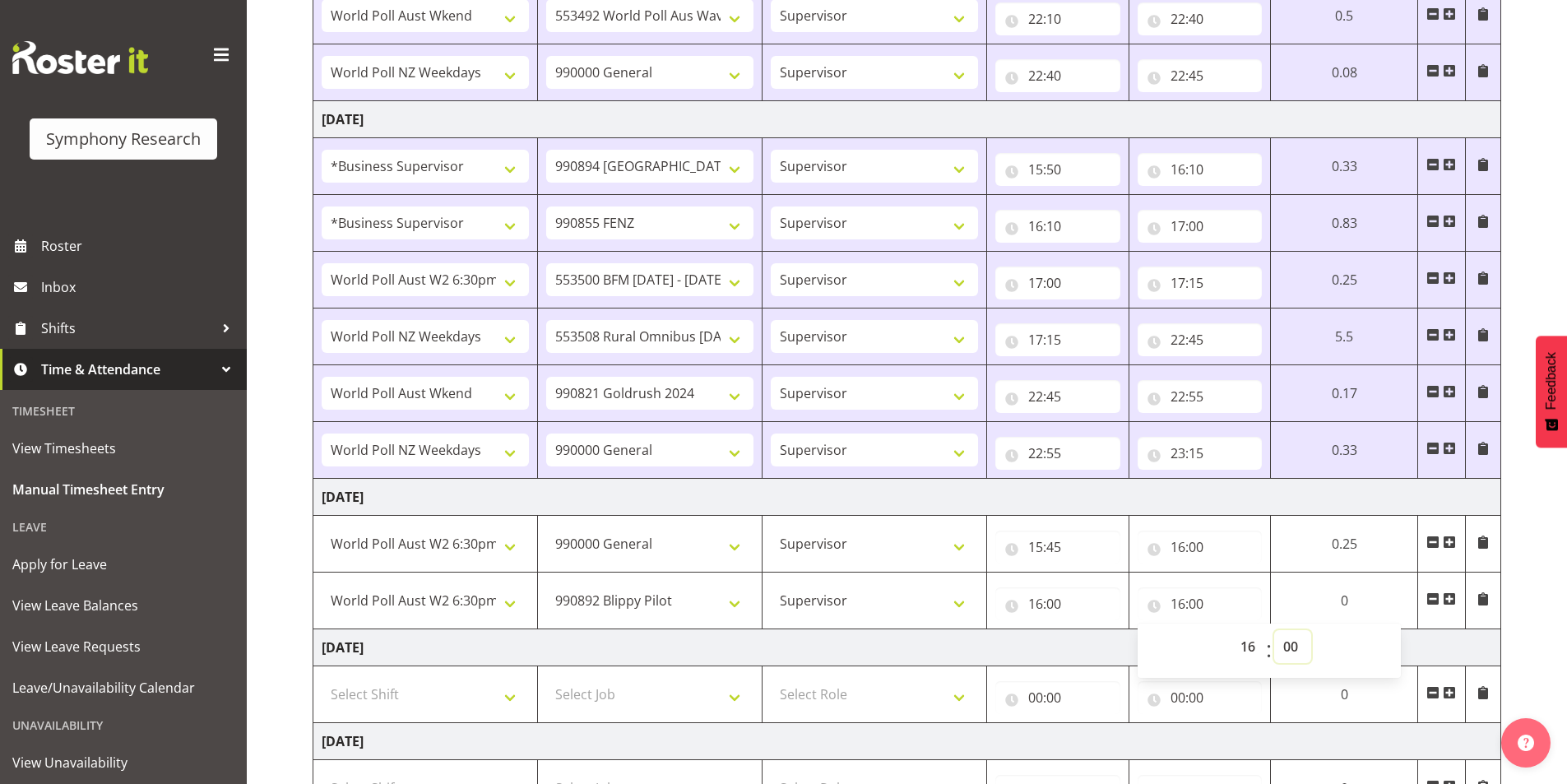
select select "20"
click at [1279, 630] on select "00 01 02 03 04 05 06 07 08 09 10 11 12 13 14 15 16 17 18 19 20 21 22 23 24 25 2…" at bounding box center [1293, 646] width 37 height 33
type input "16:20"
click at [1447, 601] on span at bounding box center [1450, 599] width 13 height 13
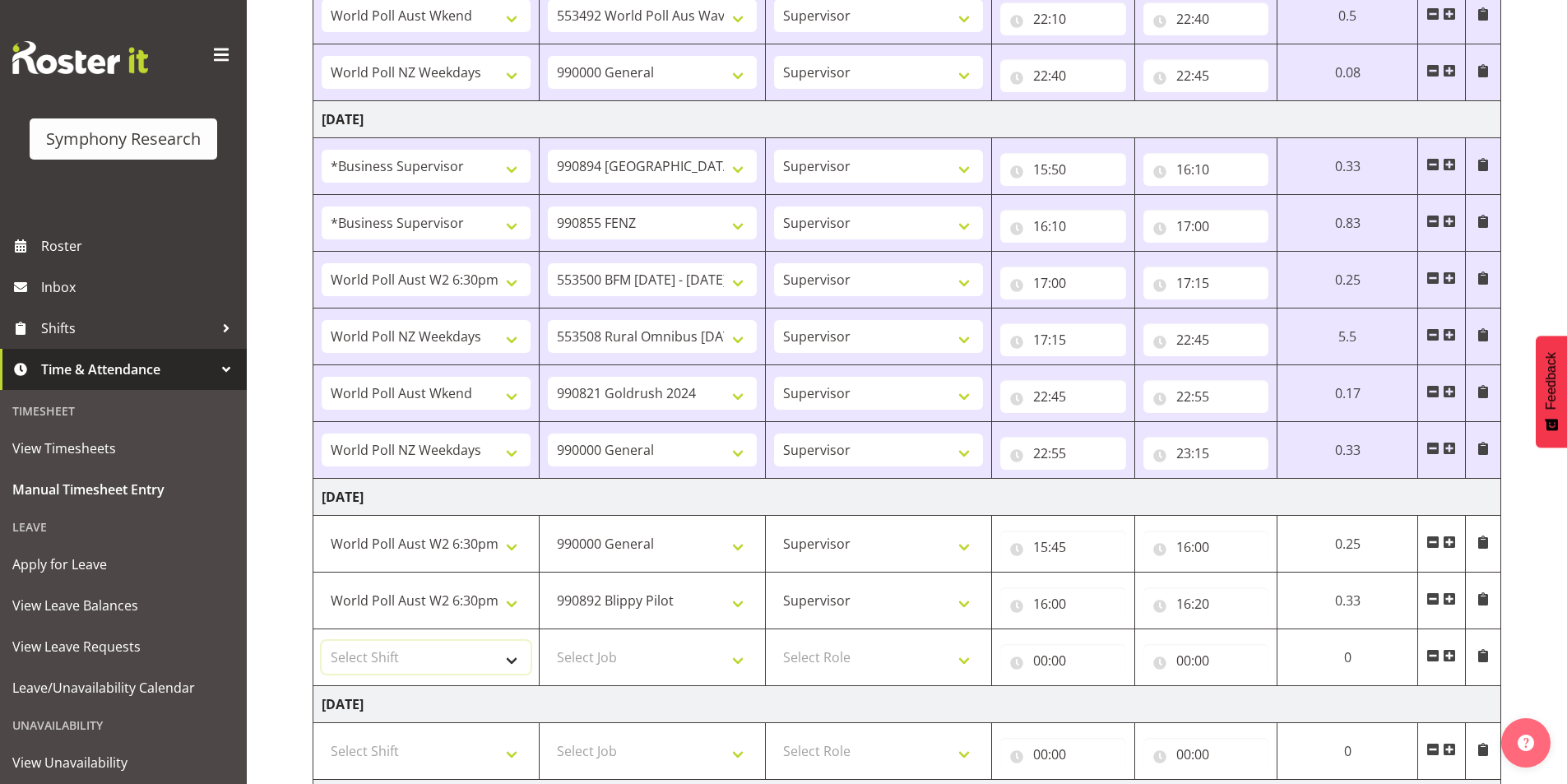
click at [414, 644] on select "Select Shift !!Weekend Residential (Roster IT Shift Label) *Business 9/10am ~ 4…" at bounding box center [426, 657] width 209 height 33
select select "80467"
click at [321, 640] on select "Select Shift !!Weekend Residential (Roster IT Shift Label) *Business 9/10am ~ 4…" at bounding box center [426, 657] width 209 height 33
click at [629, 650] on select "Select Job 550060 IF Admin 553492 World Poll Aus Wave 2 Main 2025 553493 World …" at bounding box center [652, 657] width 209 height 33
select select "7759"
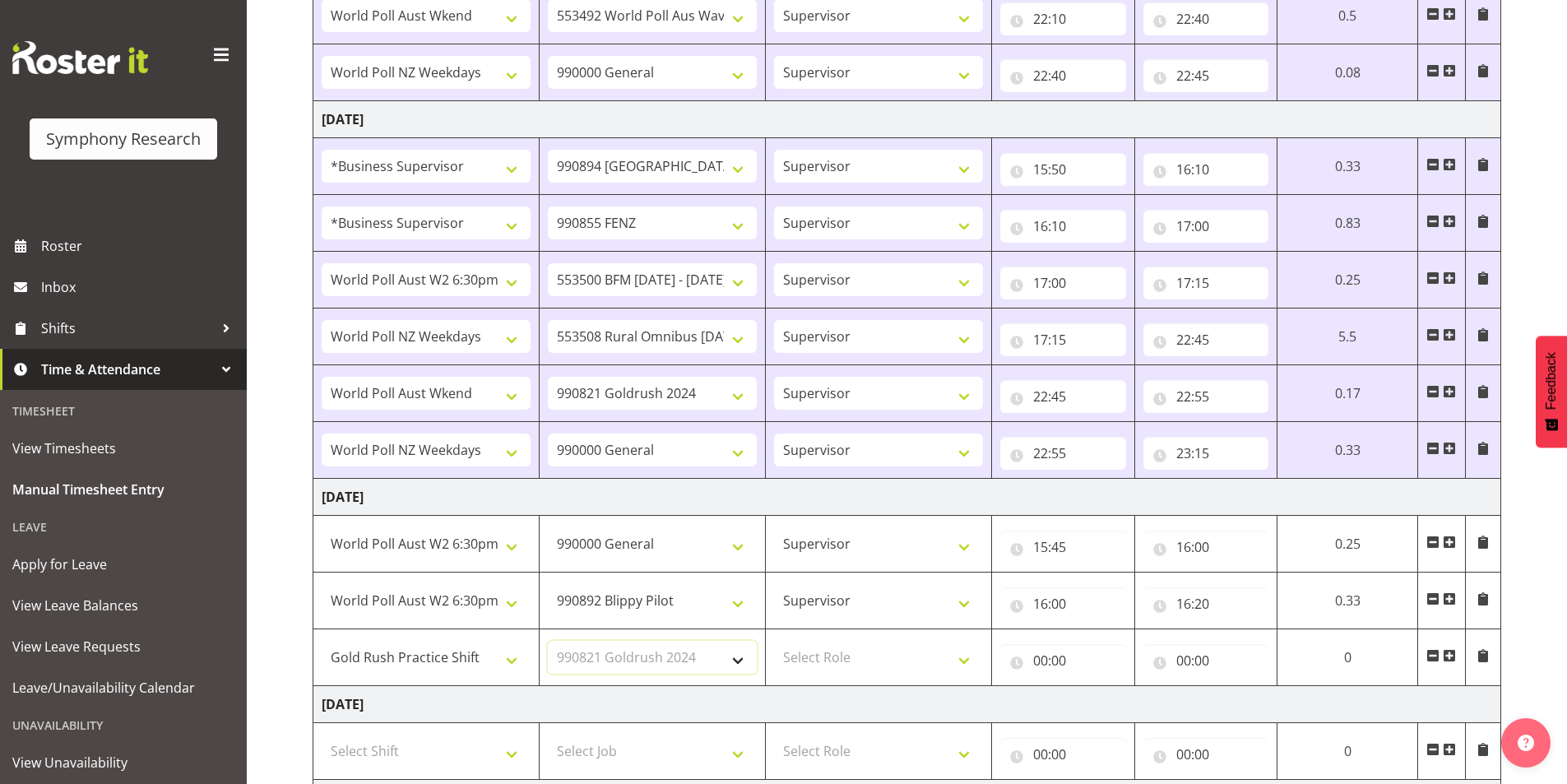
click at [548, 640] on select "Select Job 550060 IF Admin 553492 World Poll Aus Wave 2 Main 2025 553493 World …" at bounding box center [652, 657] width 209 height 33
click at [820, 656] on select "Select Role Interviewing Briefing Supervisor" at bounding box center [879, 657] width 209 height 33
select select "45"
click at [774, 640] on select "Select Role Interviewing Briefing Supervisor" at bounding box center [879, 657] width 209 height 33
click at [1045, 655] on input "00:00" at bounding box center [1063, 660] width 126 height 33
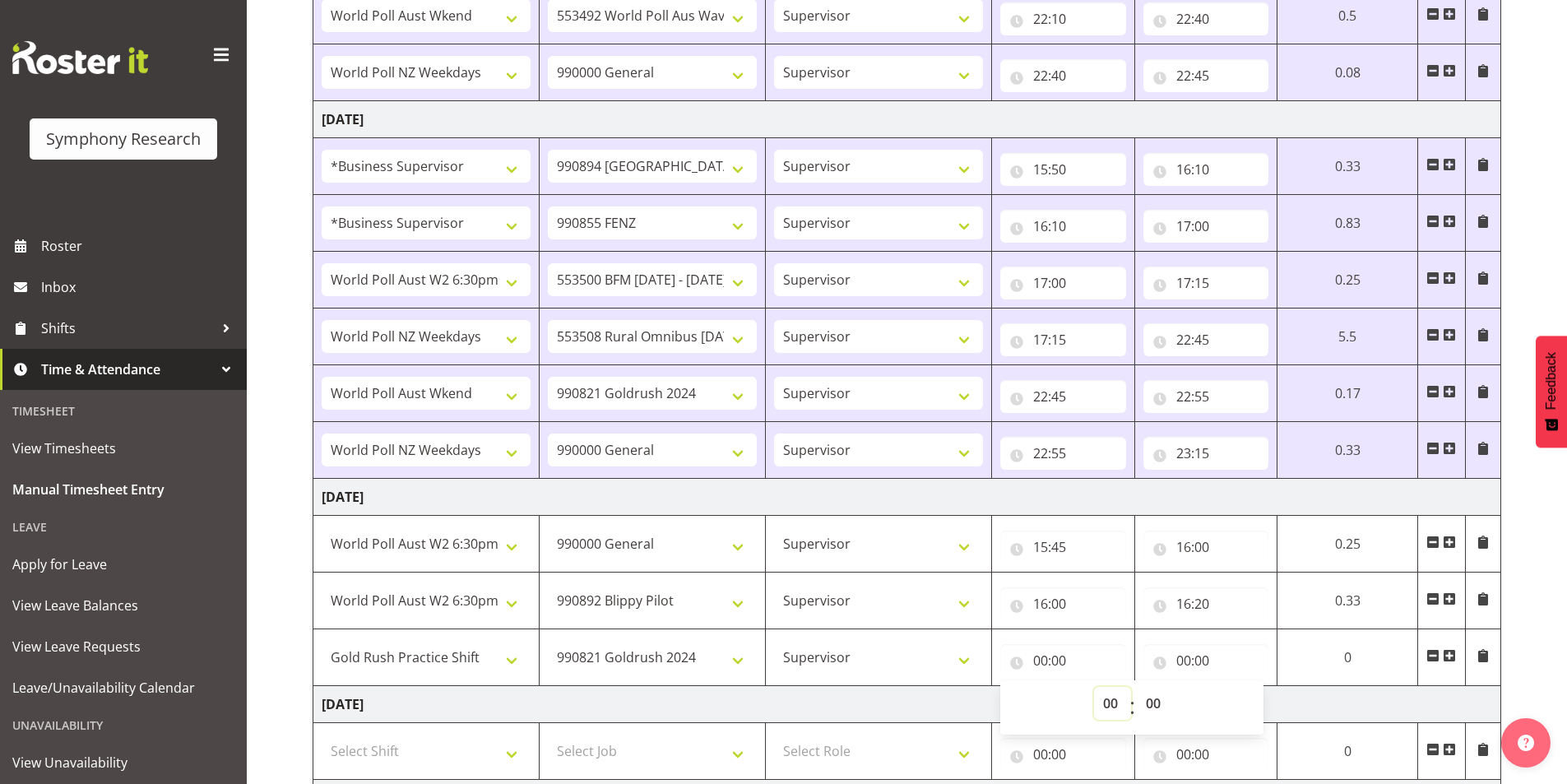
click at [1116, 709] on select "00 01 02 03 04 05 06 07 08 09 10 11 12 13 14 15 16 17 18 19 20 21 22 23" at bounding box center [1112, 703] width 37 height 33
select select "16"
click at [1094, 687] on select "00 01 02 03 04 05 06 07 08 09 10 11 12 13 14 15 16 17 18 19 20 21 22 23" at bounding box center [1112, 703] width 37 height 33
type input "16:00"
click at [1153, 708] on select "00 01 02 03 04 05 06 07 08 09 10 11 12 13 14 15 16 17 18 19 20 21 22 23 24 25 2…" at bounding box center [1155, 703] width 37 height 33
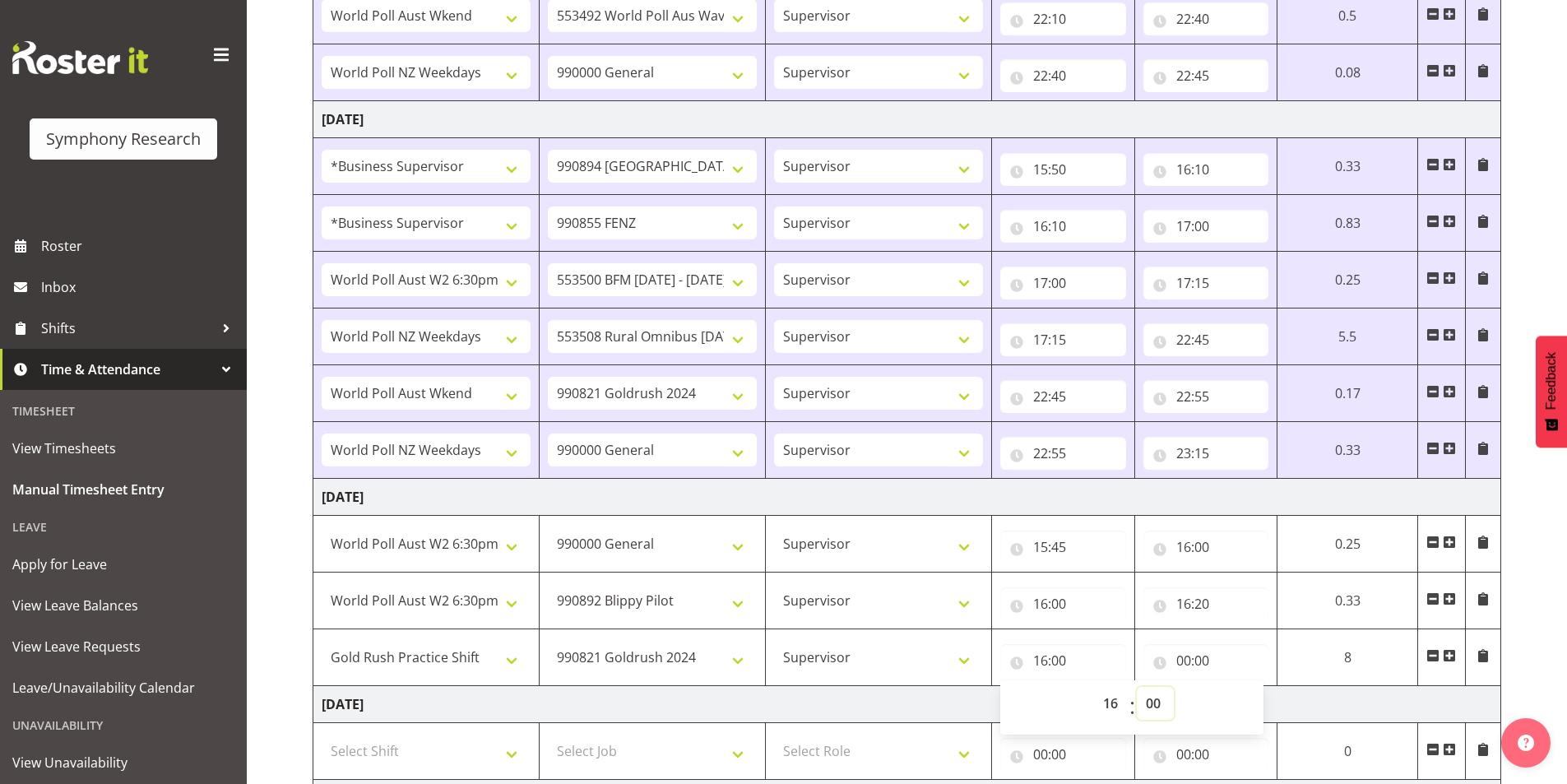
select select "55"
click at [1136, 687] on select "00 01 02 03 04 05 06 07 08 09 10 11 12 13 14 15 16 17 18 19 20 21 22 23 24 25 2…" at bounding box center [1155, 703] width 37 height 33
type input "16:55"
click at [1177, 660] on input "00:00" at bounding box center [1206, 660] width 126 height 33
click at [1244, 706] on select "00 01 02 03 04 05 06 07 08 09 10 11 12 13 14 15 16 17 18 19 20 21 22 23" at bounding box center [1255, 703] width 37 height 33
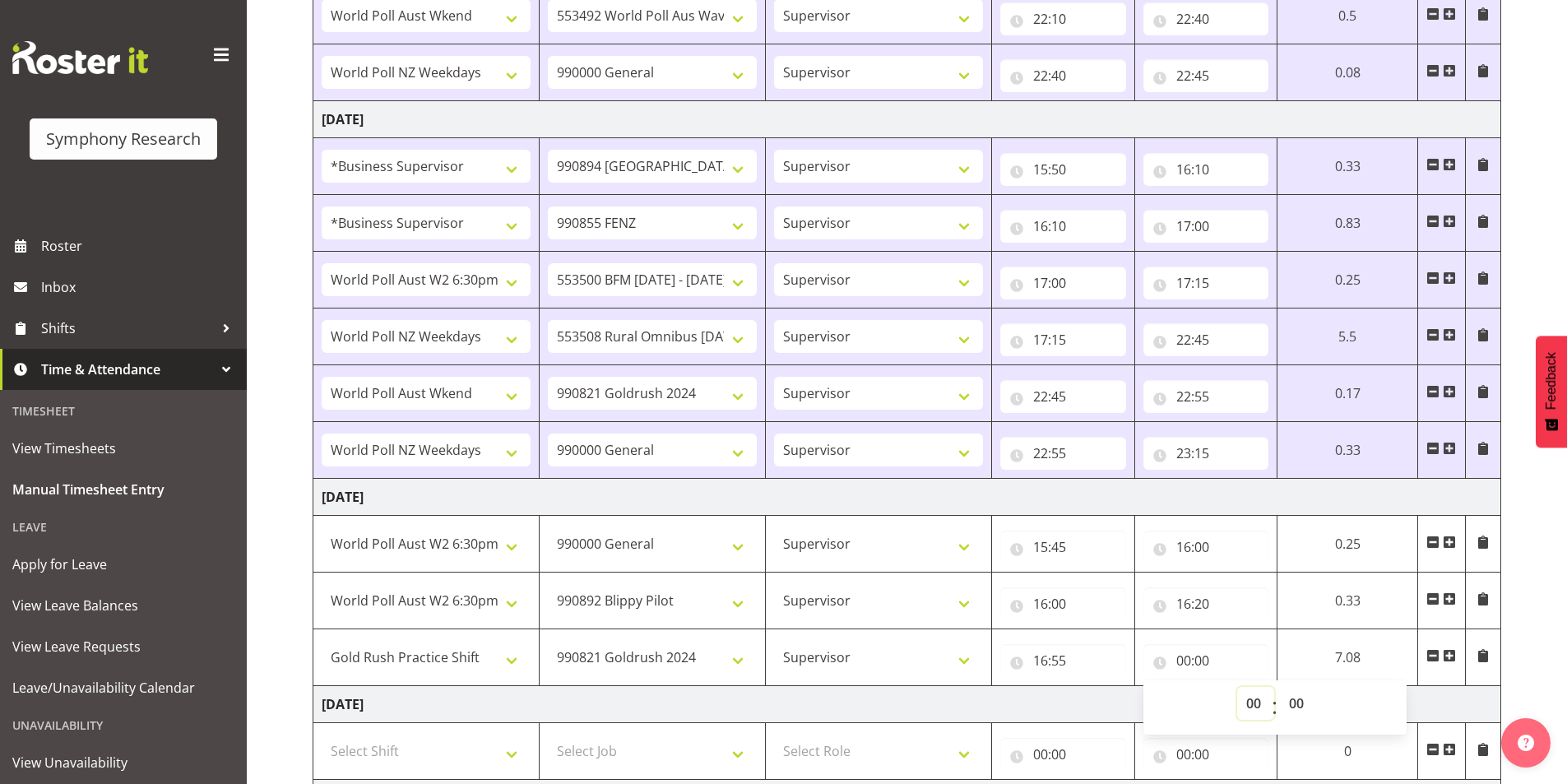
select select "17"
click at [1237, 687] on select "00 01 02 03 04 05 06 07 08 09 10 11 12 13 14 15 16 17 18 19 20 21 22 23" at bounding box center [1255, 703] width 37 height 33
type input "17:00"
click at [1303, 705] on select "00 01 02 03 04 05 06 07 08 09 10 11 12 13 14 15 16 17 18 19 20 21 22 23 24 25 2…" at bounding box center [1298, 703] width 37 height 33
select select "10"
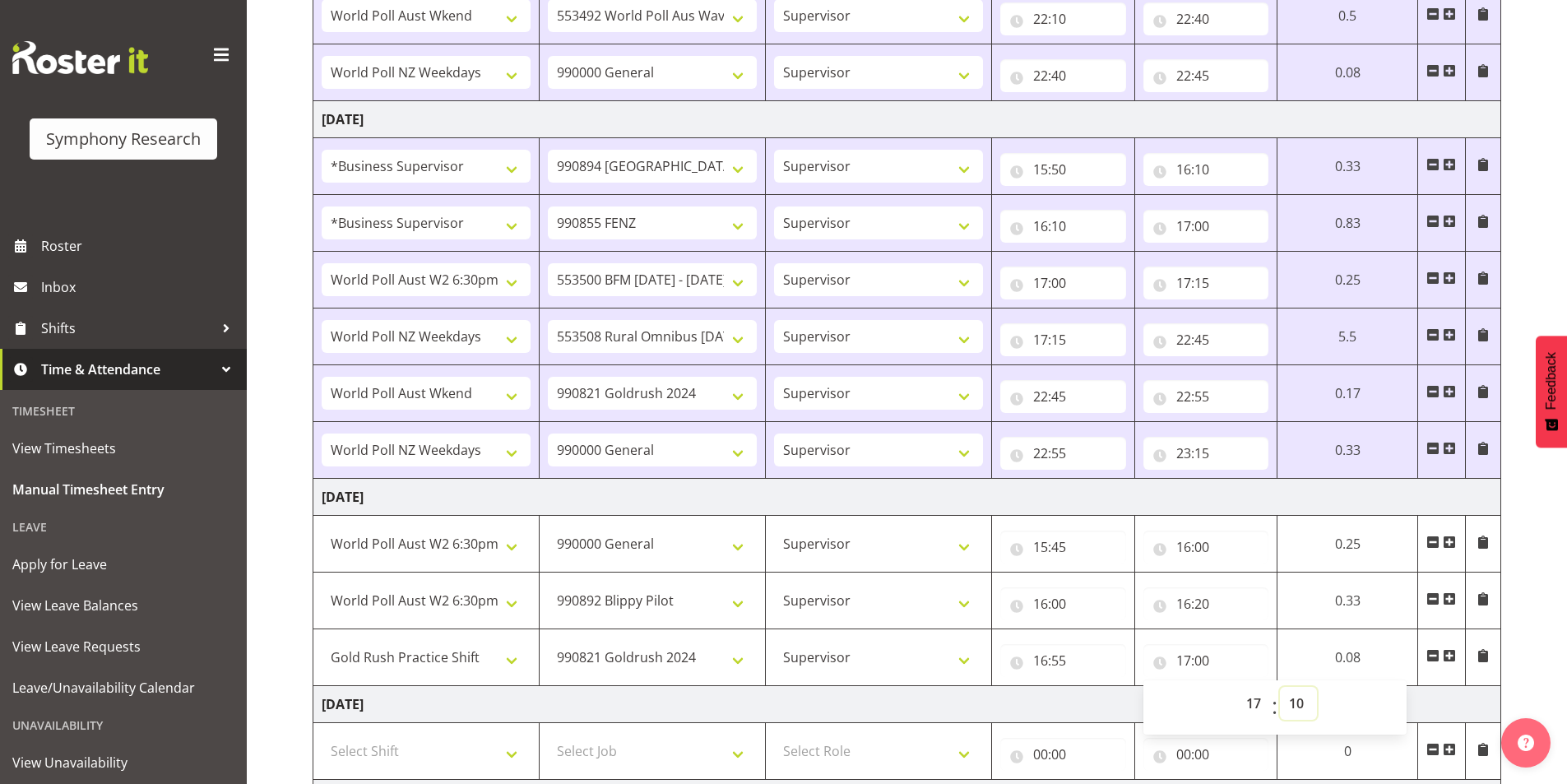
click at [1280, 687] on select "00 01 02 03 04 05 06 07 08 09 10 11 12 13 14 15 16 17 18 19 20 21 22 23 24 25 2…" at bounding box center [1298, 703] width 37 height 33
type input "17:10"
click at [1455, 653] on span at bounding box center [1450, 655] width 13 height 13
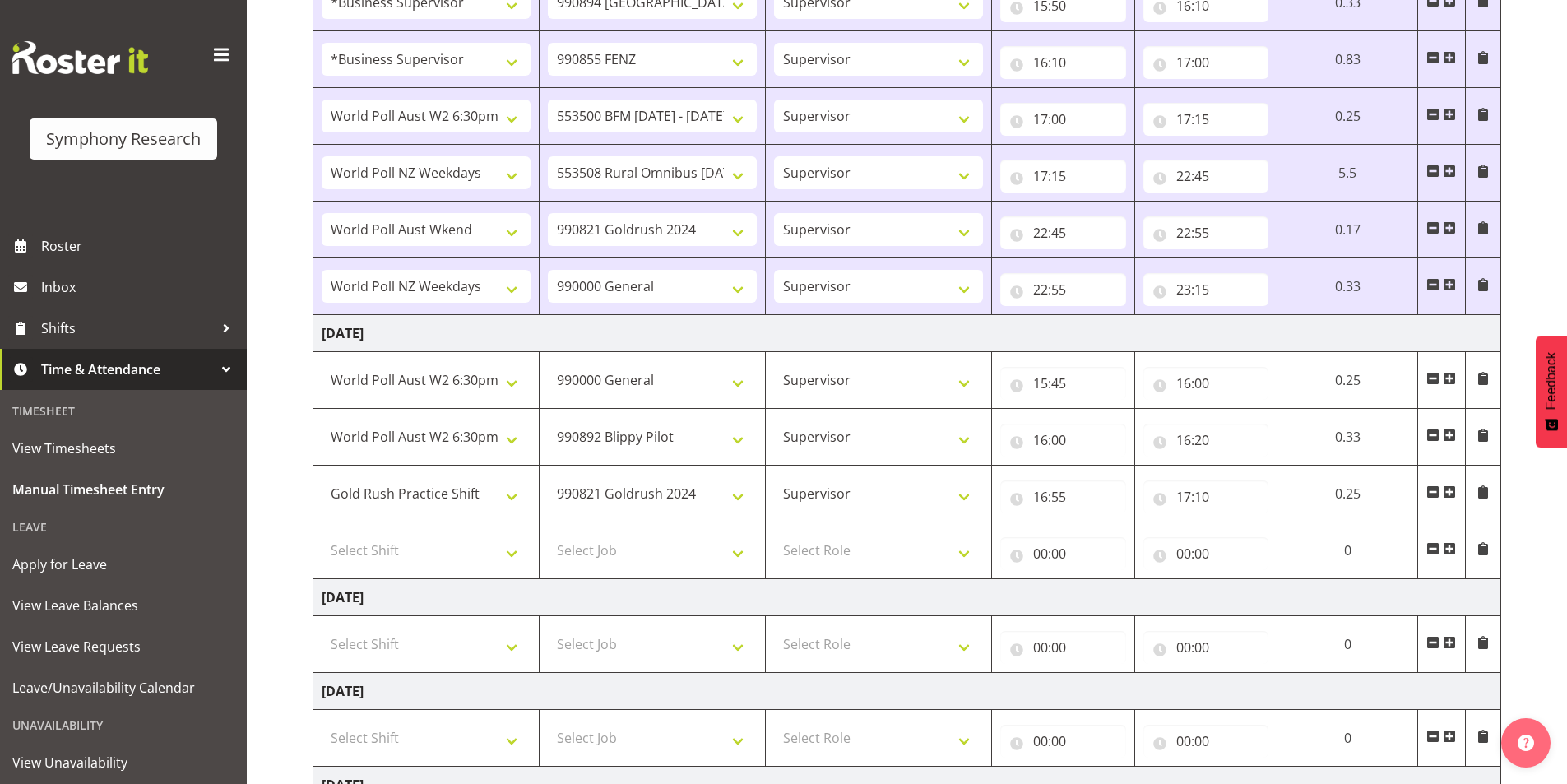
scroll to position [1480, 0]
click at [403, 539] on select "Select Shift !!Weekend Residential (Roster IT Shift Label) *Business 9/10am ~ 4…" at bounding box center [426, 549] width 209 height 33
select select "81299"
click at [321, 533] on select "Select Shift !!Weekend Residential (Roster IT Shift Label) *Business 9/10am ~ 4…" at bounding box center [426, 549] width 209 height 33
click at [612, 537] on select "Select Job 550060 IF Admin 553492 World Poll Aus Wave 2 Main 2025 553493 World …" at bounding box center [652, 549] width 209 height 33
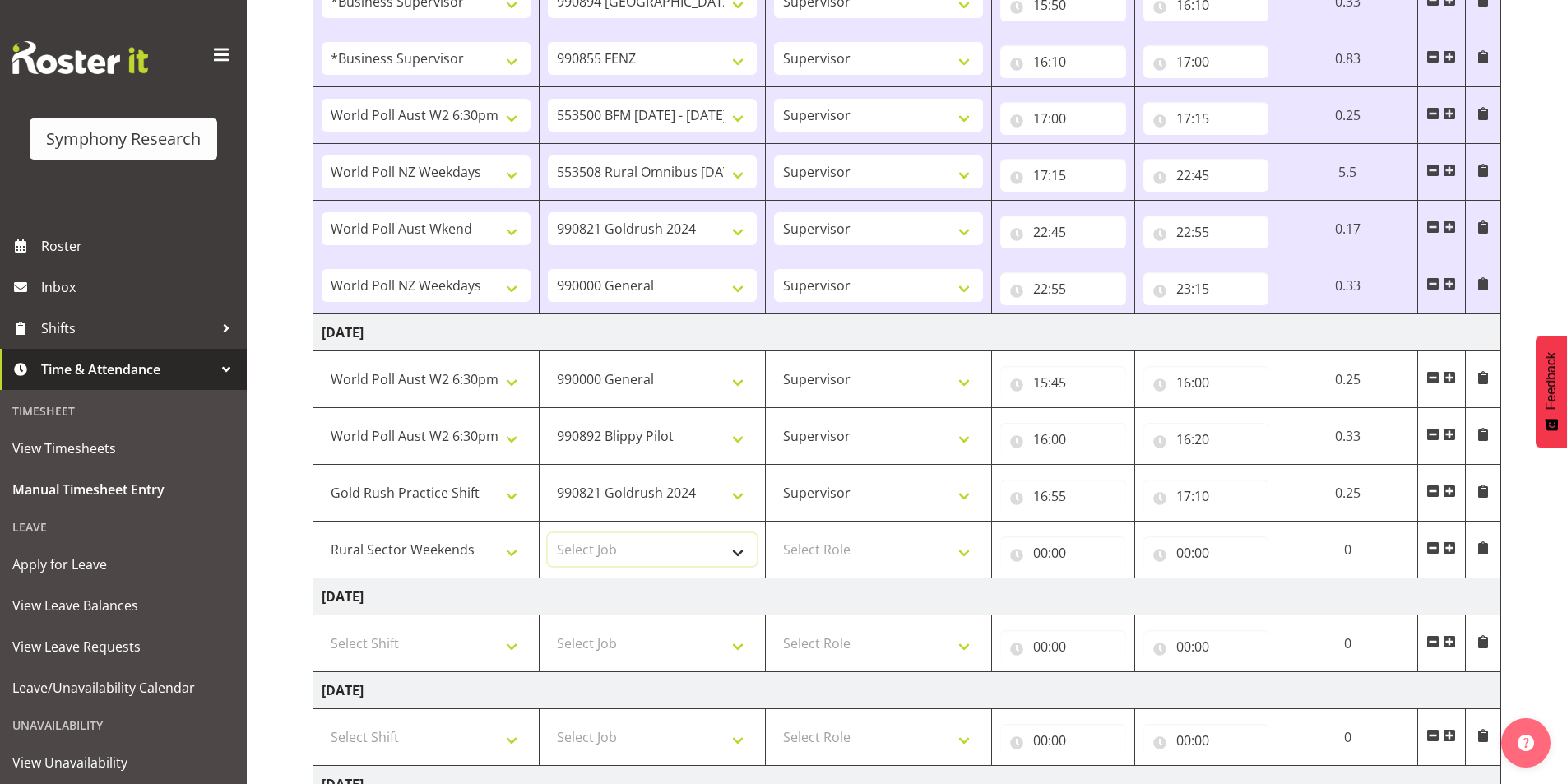
select select "10574"
click at [548, 533] on select "Select Job 550060 IF Admin 553492 World Poll Aus Wave 2 Main 2025 553493 World …" at bounding box center [652, 549] width 209 height 33
click at [820, 552] on select "Select Role Interviewing Briefing Supervisor" at bounding box center [879, 549] width 209 height 33
select select "45"
click at [774, 533] on select "Select Role Interviewing Briefing Supervisor" at bounding box center [879, 549] width 209 height 33
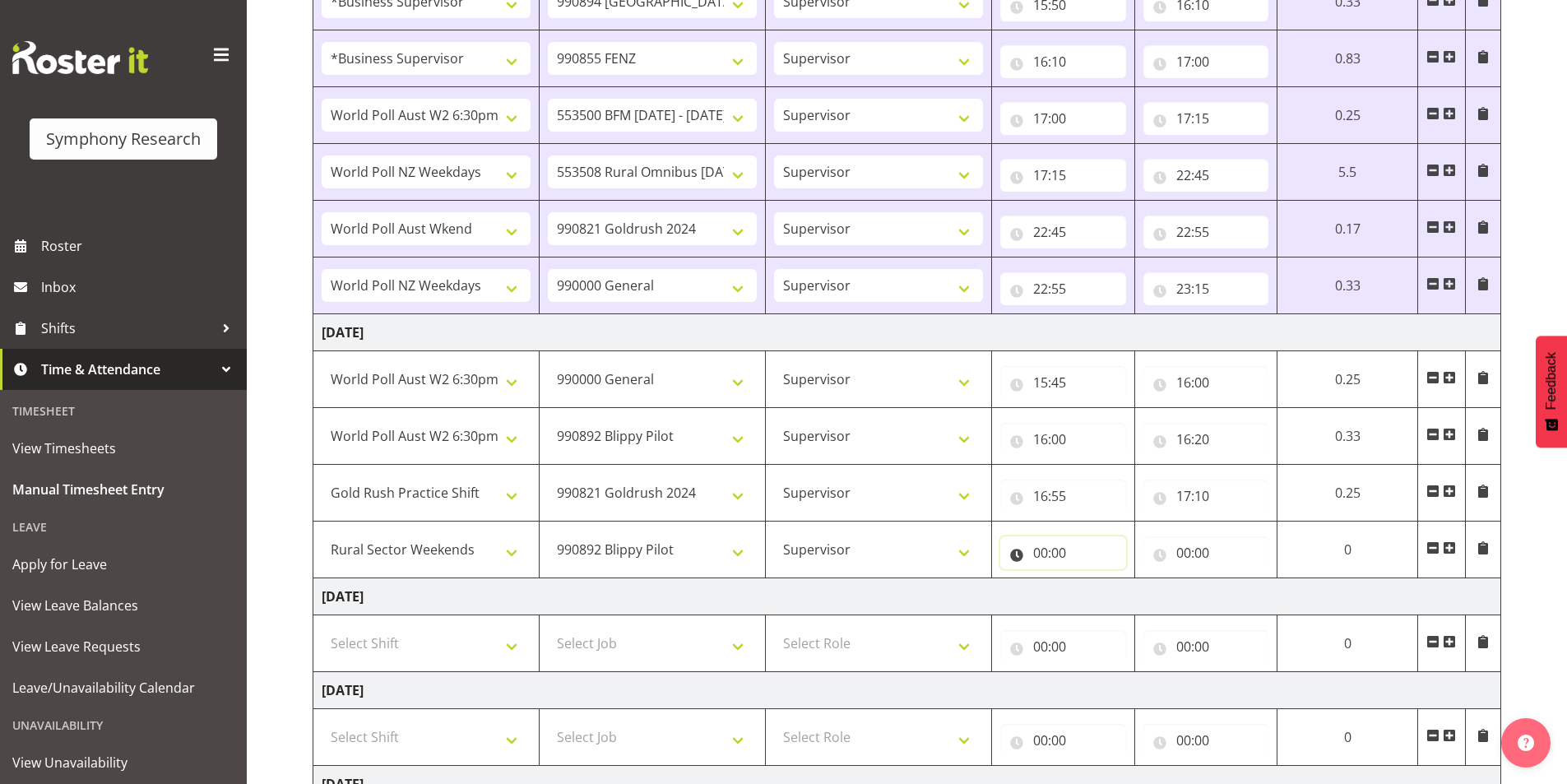
click at [1052, 552] on input "00:00" at bounding box center [1063, 553] width 126 height 33
click at [1108, 603] on select "00 01 02 03 04 05 06 07 08 09 10 11 12 13 14 15 16 17 18 19 20 21 22 23" at bounding box center [1112, 596] width 37 height 33
select select "17"
click at [1094, 579] on select "00 01 02 03 04 05 06 07 08 09 10 11 12 13 14 15 16 17 18 19 20 21 22 23" at bounding box center [1112, 596] width 37 height 33
type input "17:00"
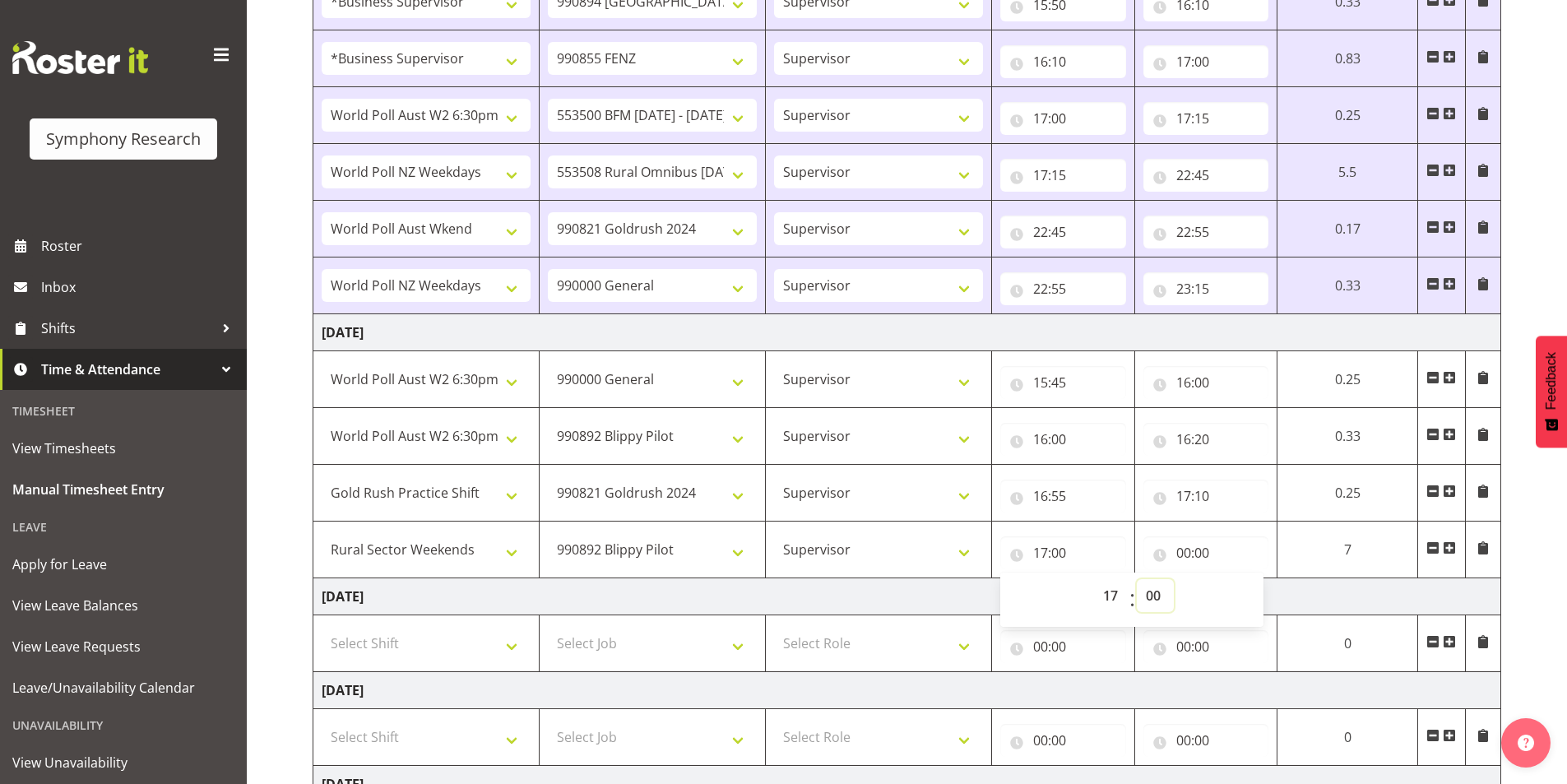
click at [1155, 601] on select "00 01 02 03 04 05 06 07 08 09 10 11 12 13 14 15 16 17 18 19 20 21 22 23 24 25 2…" at bounding box center [1155, 596] width 37 height 33
select select "10"
click at [1136, 579] on select "00 01 02 03 04 05 06 07 08 09 10 11 12 13 14 15 16 17 18 19 20 21 22 23 24 25 2…" at bounding box center [1155, 596] width 37 height 33
type input "17:10"
click at [1187, 543] on input "00:00" at bounding box center [1206, 553] width 126 height 33
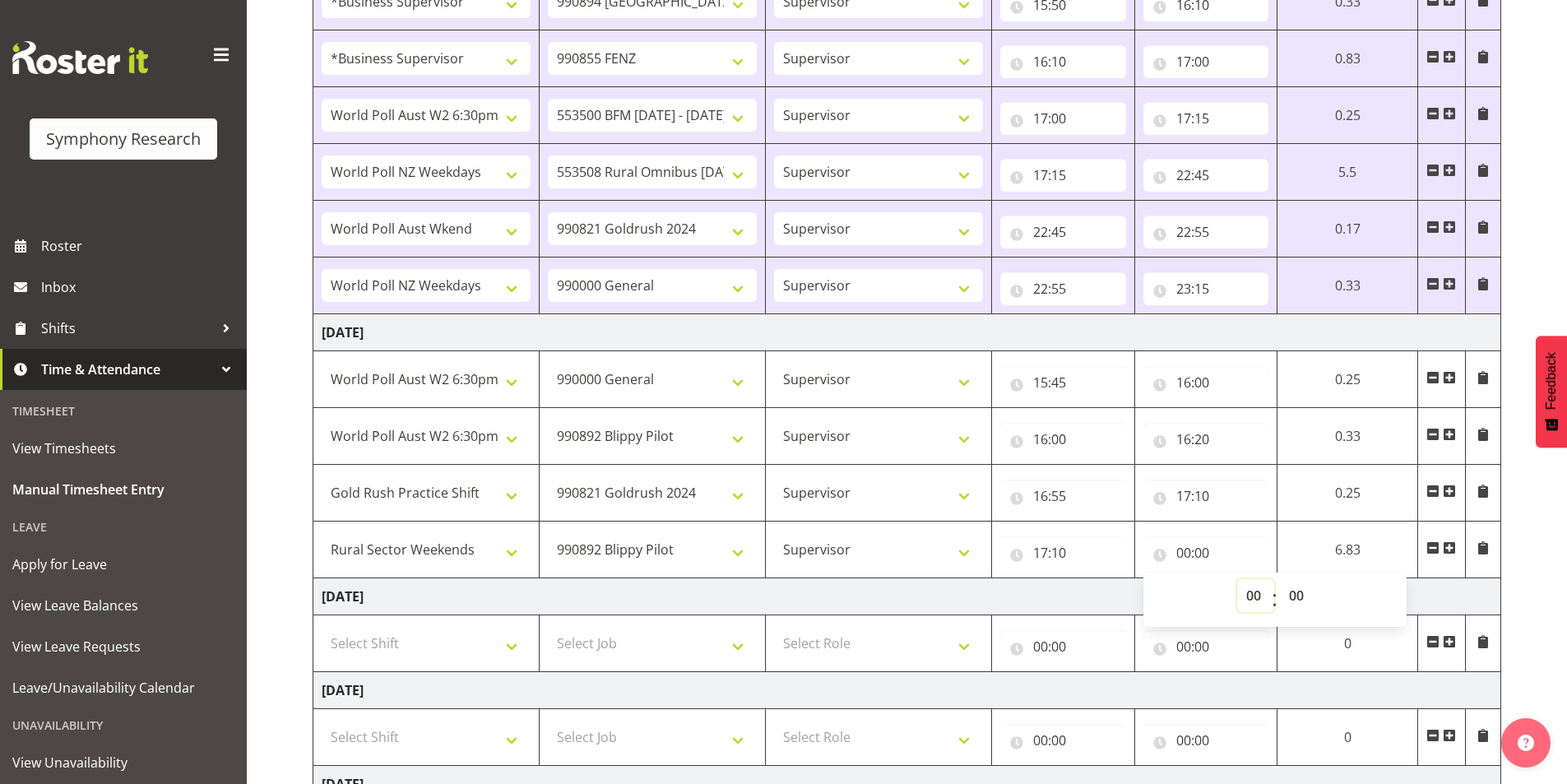
click at [1246, 598] on select "00 01 02 03 04 05 06 07 08 09 10 11 12 13 14 15 16 17 18 19 20 21 22 23" at bounding box center [1255, 596] width 37 height 33
select select "17"
click at [1237, 579] on select "00 01 02 03 04 05 06 07 08 09 10 11 12 13 14 15 16 17 18 19 20 21 22 23" at bounding box center [1255, 596] width 37 height 33
type input "17:00"
click at [1306, 604] on select "00 01 02 03 04 05 06 07 08 09 10 11 12 13 14 15 16 17 18 19 20 21 22 23 24 25 2…" at bounding box center [1298, 596] width 37 height 33
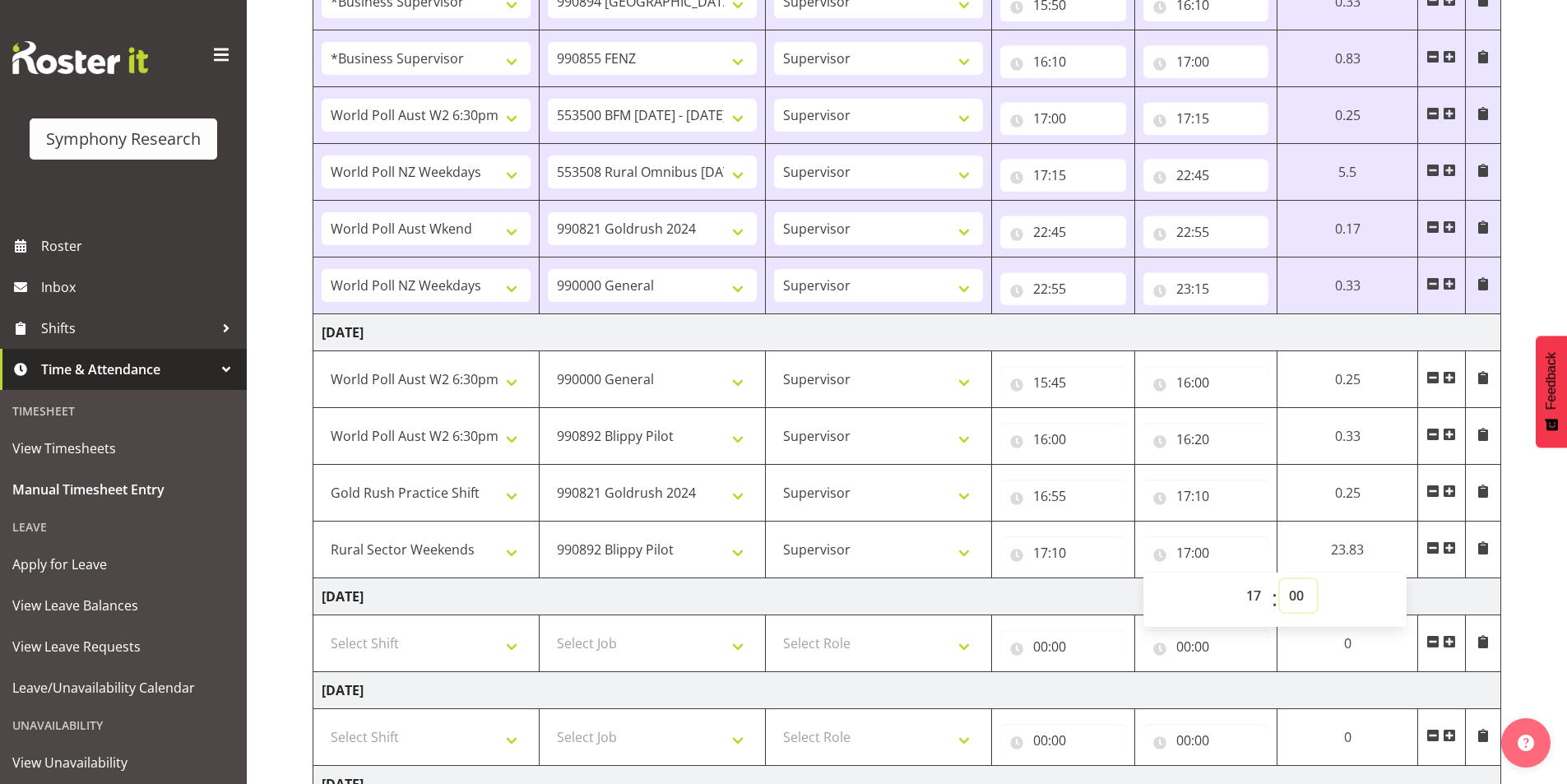
select select "15"
click at [1280, 579] on select "00 01 02 03 04 05 06 07 08 09 10 11 12 13 14 15 16 17 18 19 20 21 22 23 24 25 2…" at bounding box center [1298, 596] width 37 height 33
type input "17:15"
click at [1448, 547] on span at bounding box center [1450, 548] width 13 height 13
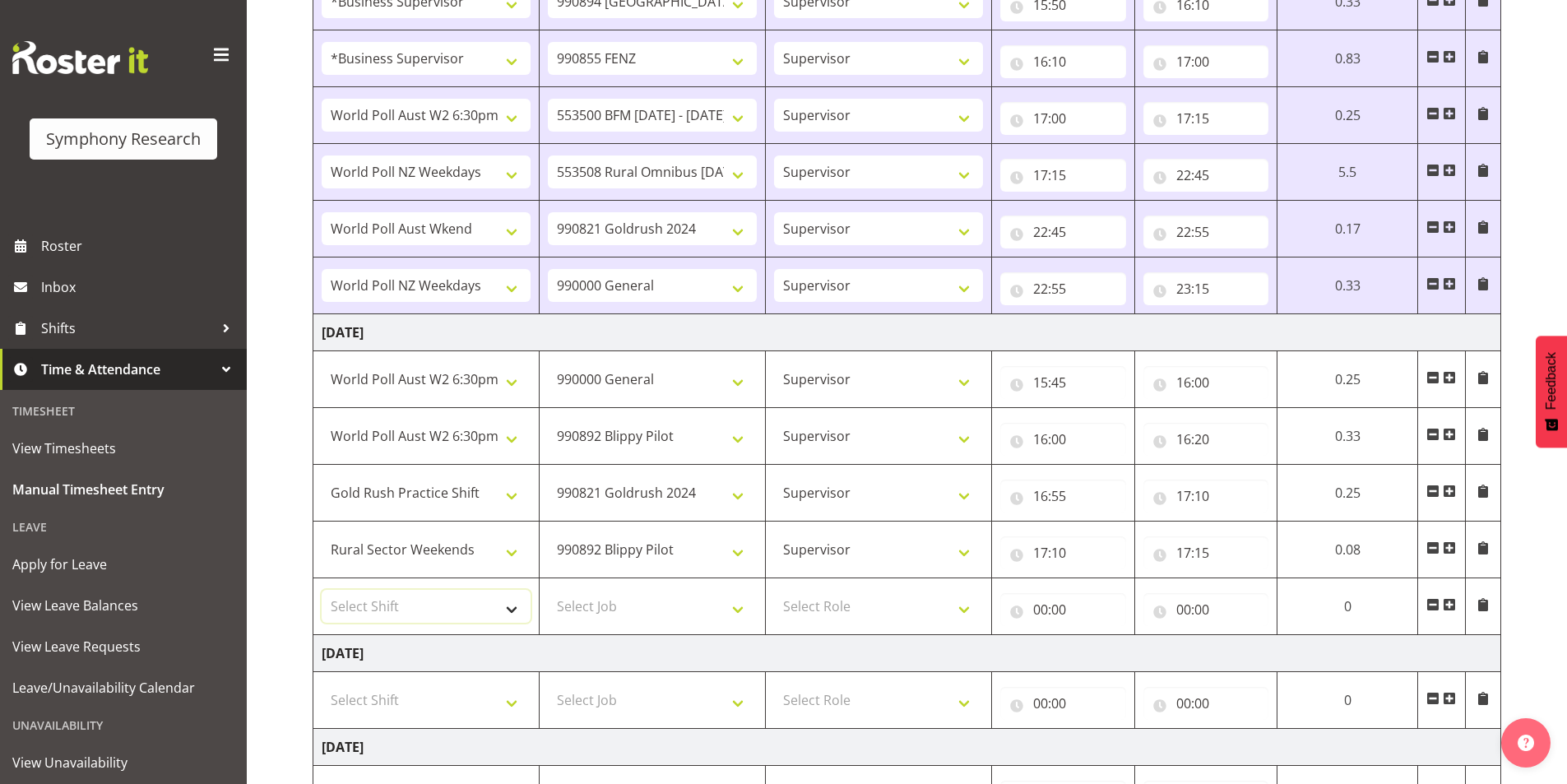
click at [422, 614] on select "Select Shift !!Weekend Residential (Roster IT Shift Label) *Business 9/10am ~ 4…" at bounding box center [426, 606] width 209 height 33
select select "56692"
click at [321, 590] on select "Select Shift !!Weekend Residential (Roster IT Shift Label) *Business 9/10am ~ 4…" at bounding box center [426, 606] width 209 height 33
click at [641, 601] on select "Select Job 550060 IF Admin 553492 World Poll Aus Wave 2 Main 2025 553493 World …" at bounding box center [652, 606] width 209 height 33
select select "10242"
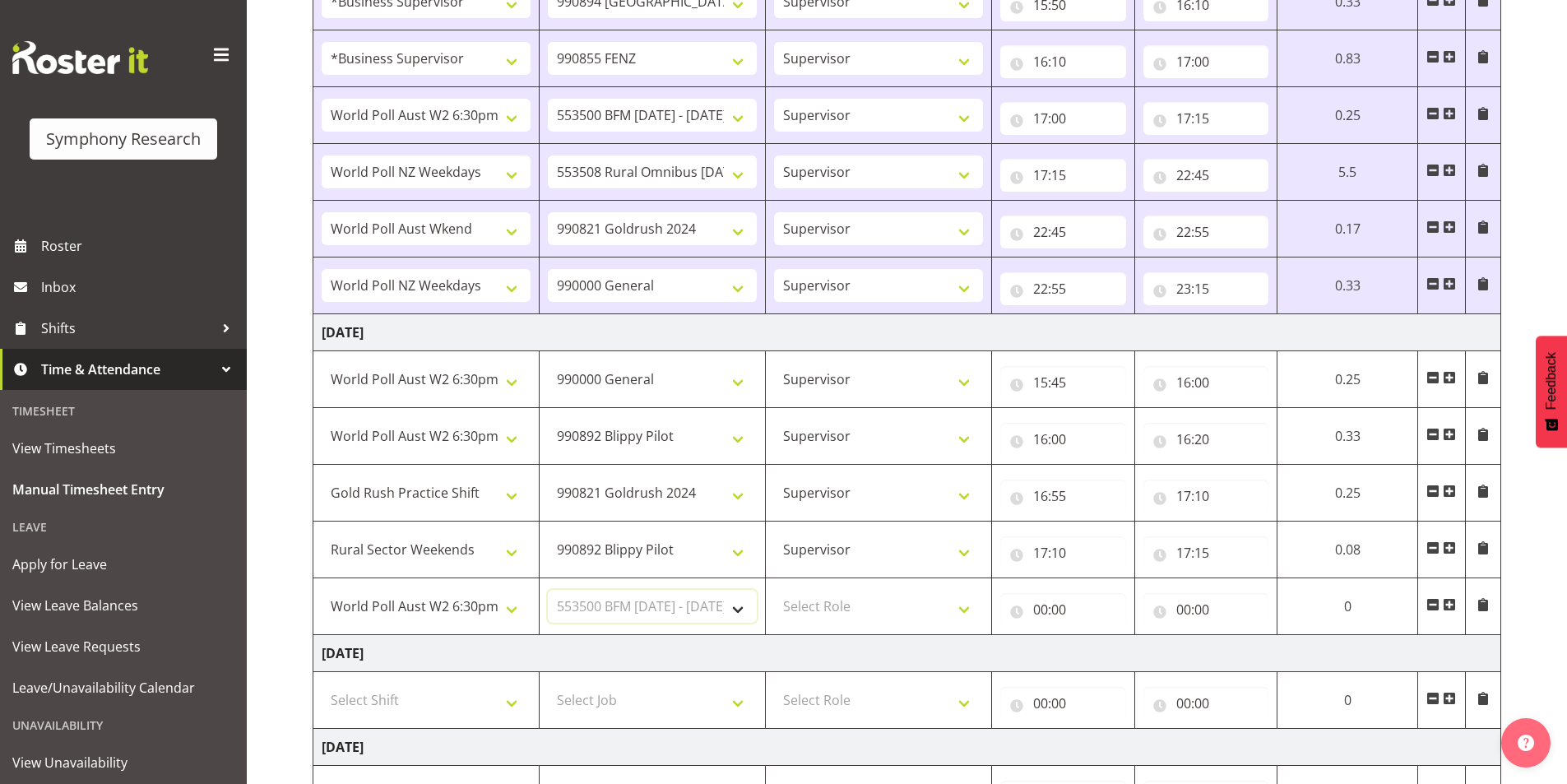
click at [548, 590] on select "Select Job 550060 IF Admin 553492 World Poll Aus Wave 2 Main 2025 553493 World …" at bounding box center [652, 606] width 209 height 33
click at [828, 600] on select "Select Role Interviewing Briefing Supervisor" at bounding box center [879, 606] width 209 height 33
select select "45"
click at [774, 590] on select "Select Role Interviewing Briefing Supervisor" at bounding box center [879, 606] width 209 height 33
click at [1042, 614] on input "00:00" at bounding box center [1063, 610] width 126 height 33
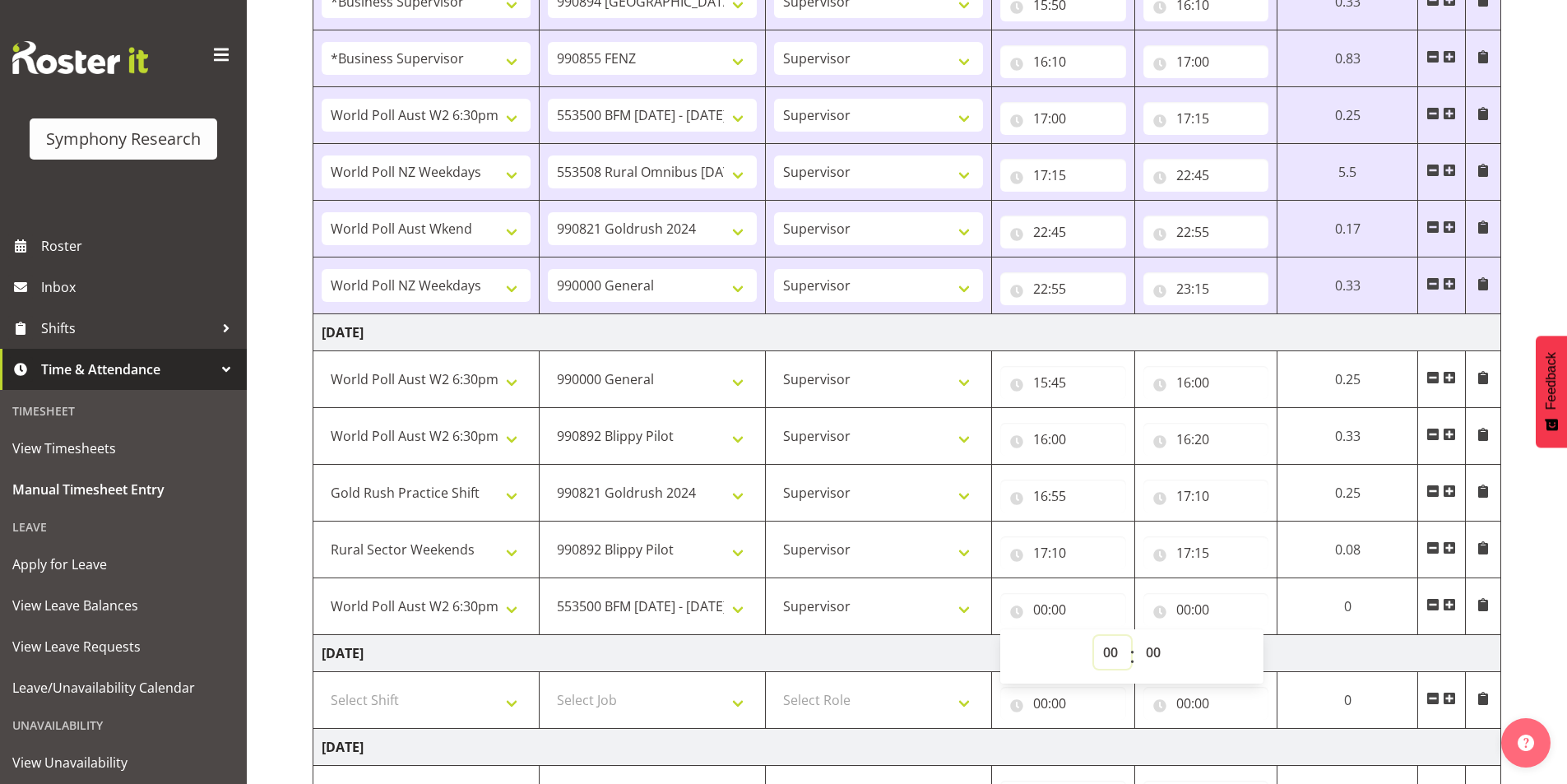
click at [1110, 653] on select "00 01 02 03 04 05 06 07 08 09 10 11 12 13 14 15 16 17 18 19 20 21 22 23" at bounding box center [1112, 652] width 37 height 33
select select "17"
click at [1094, 635] on select "00 01 02 03 04 05 06 07 08 09 10 11 12 13 14 15 16 17 18 19 20 21 22 23" at bounding box center [1112, 652] width 37 height 33
type input "17:00"
click at [1160, 655] on select "00 01 02 03 04 05 06 07 08 09 10 11 12 13 14 15 16 17 18 19 20 21 22 23 24 25 2…" at bounding box center [1155, 652] width 37 height 33
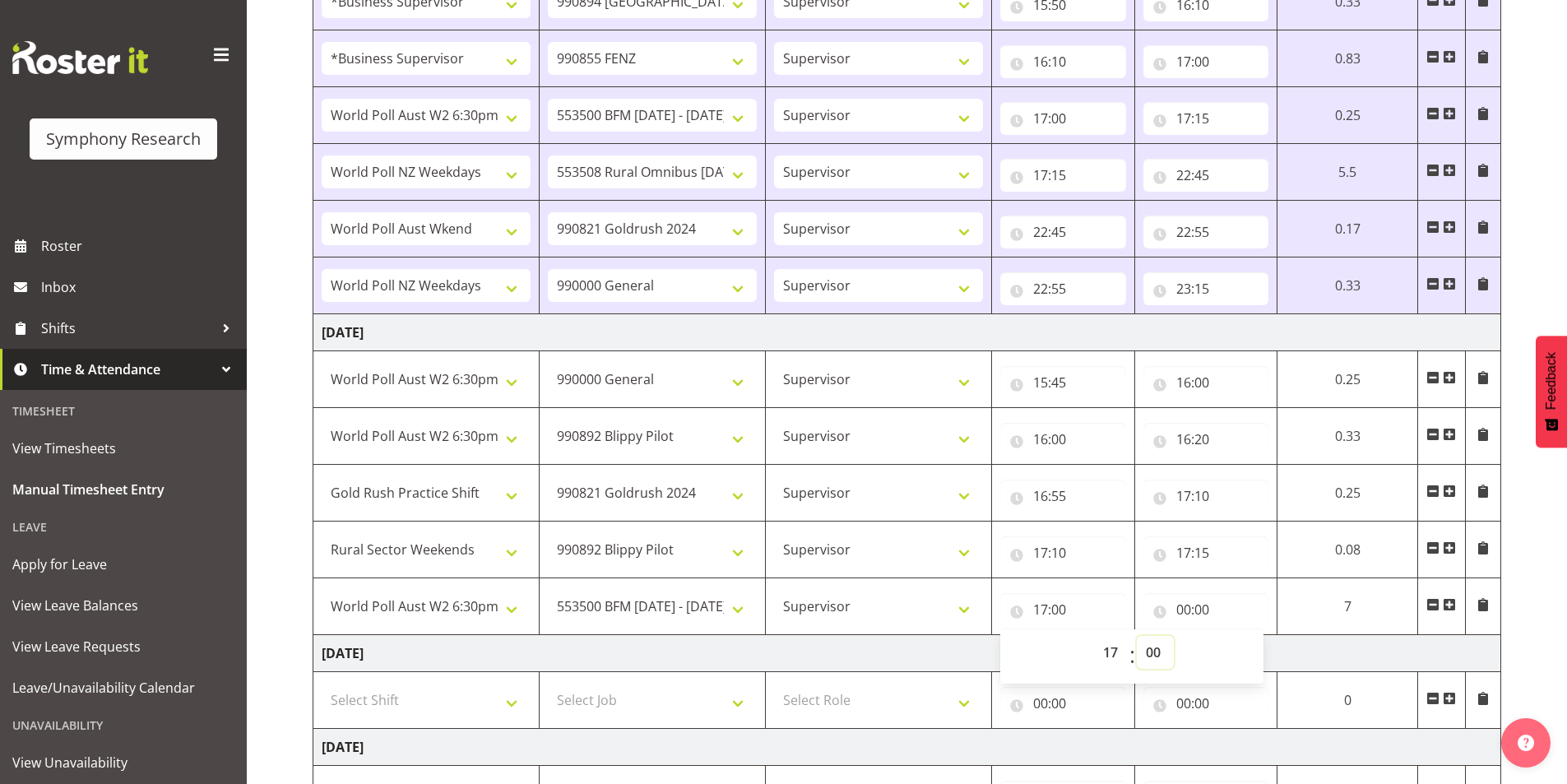
select select "15"
click at [1136, 635] on select "00 01 02 03 04 05 06 07 08 09 10 11 12 13 14 15 16 17 18 19 20 21 22 23 24 25 2…" at bounding box center [1155, 652] width 37 height 33
type input "17:15"
click at [1187, 602] on input "00:00" at bounding box center [1206, 610] width 126 height 33
click at [1240, 659] on select "00 01 02 03 04 05 06 07 08 09 10 11 12 13 14 15 16 17 18 19 20 21 22 23" at bounding box center [1255, 652] width 37 height 33
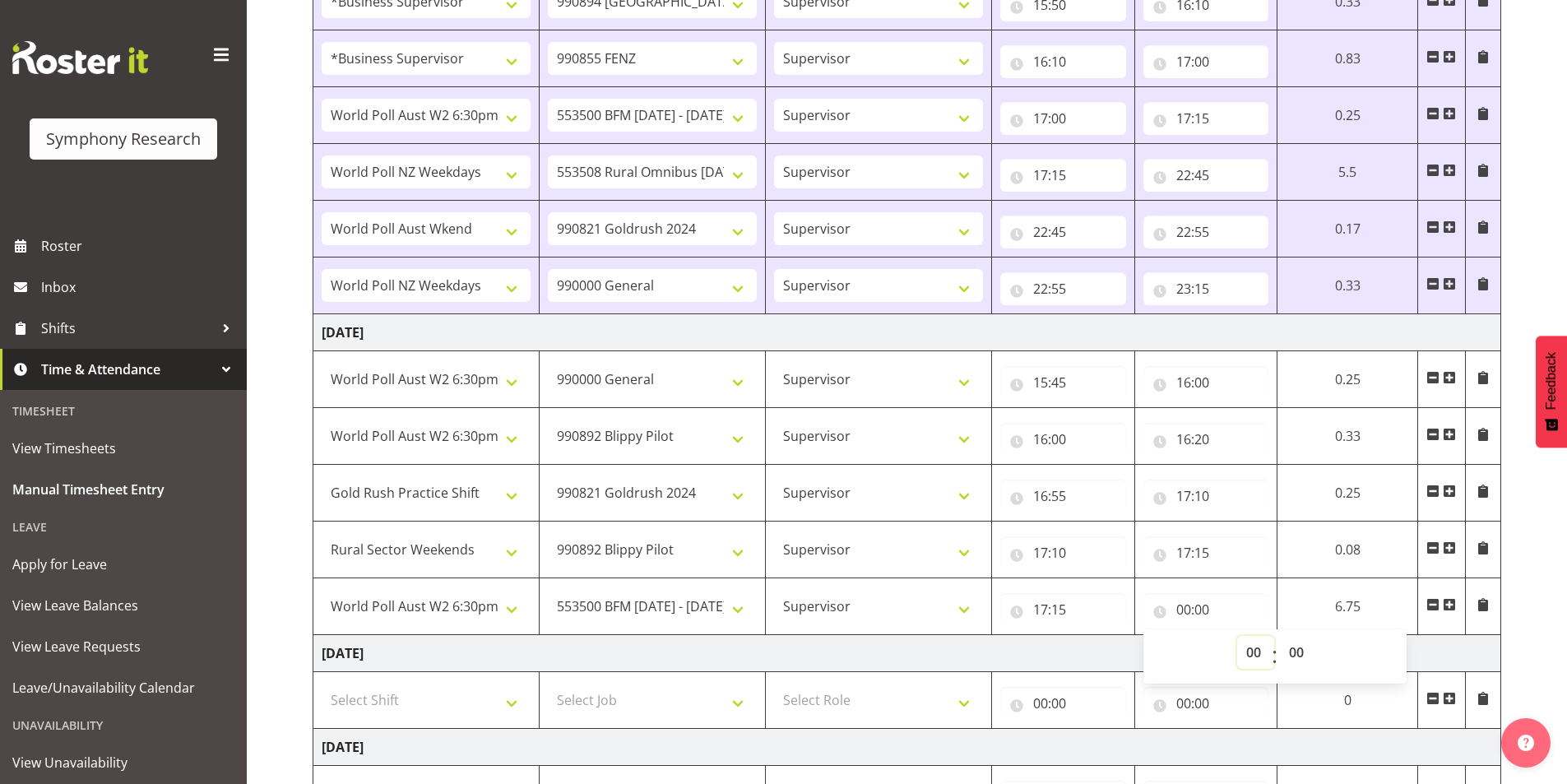
select select "18"
click at [1237, 635] on select "00 01 02 03 04 05 06 07 08 09 10 11 12 13 14 15 16 17 18 19 20 21 22 23" at bounding box center [1255, 652] width 37 height 33
type input "18:00"
click at [1294, 652] on select "00 01 02 03 04 05 06 07 08 09 10 11 12 13 14 15 16 17 18 19 20 21 22 23 24 25 2…" at bounding box center [1298, 652] width 37 height 33
select select "5"
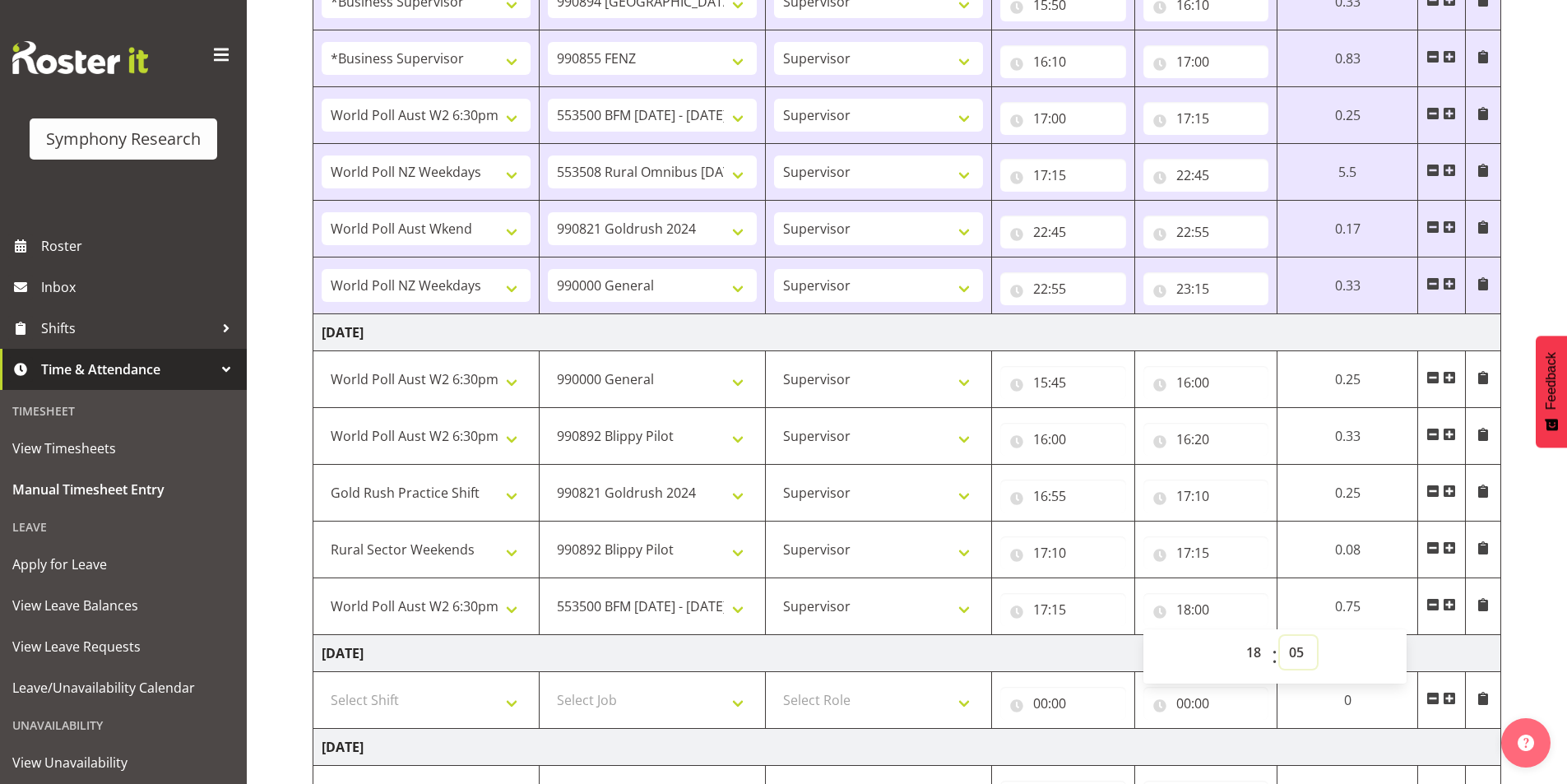
click at [1280, 635] on select "00 01 02 03 04 05 06 07 08 09 10 11 12 13 14 15 16 17 18 19 20 21 22 23 24 25 2…" at bounding box center [1298, 652] width 37 height 33
type input "18:05"
click at [1446, 604] on span at bounding box center [1450, 605] width 13 height 13
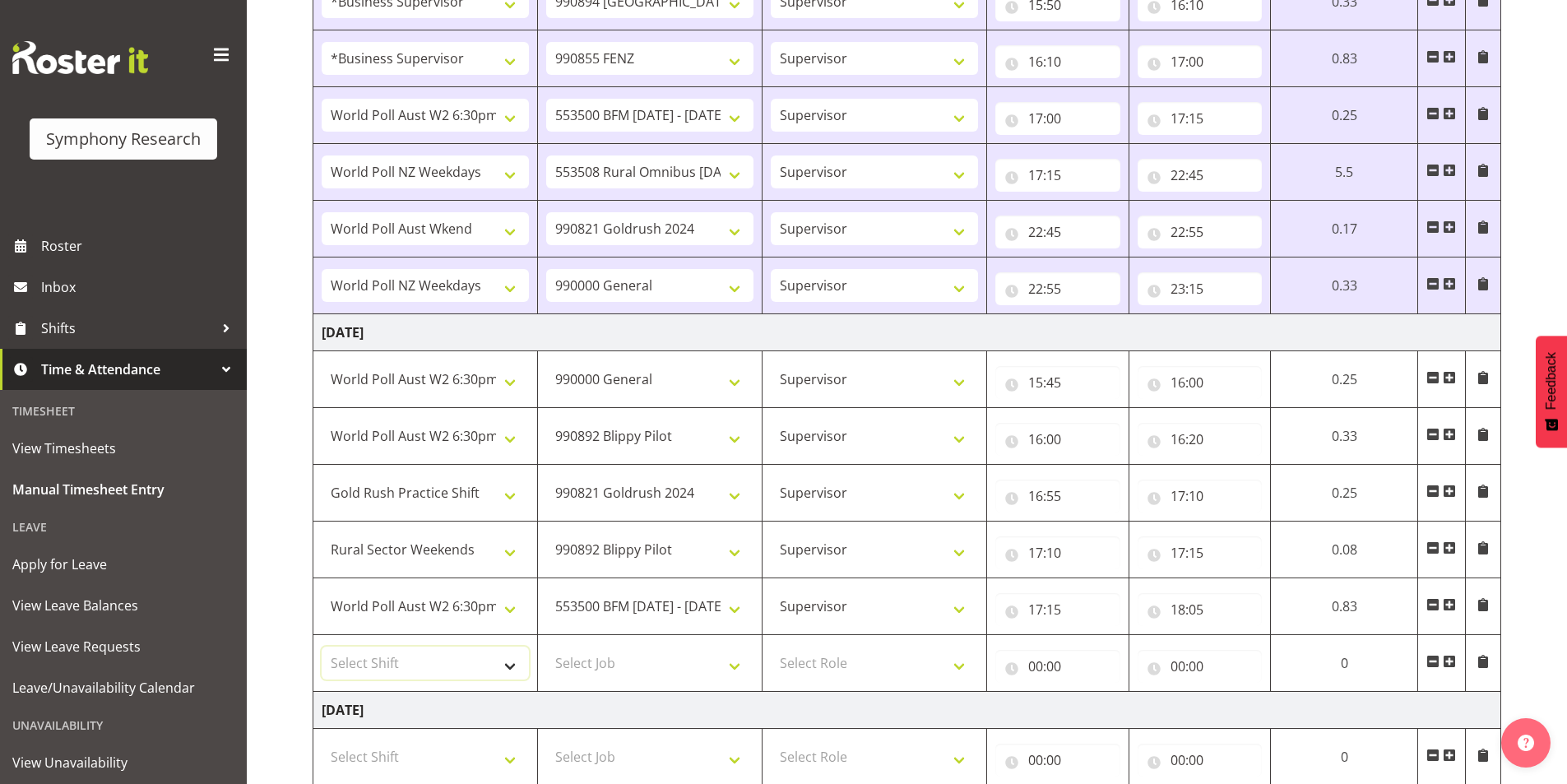
click at [399, 660] on select "Select Shift !!Weekend Residential (Roster IT Shift Label) *Business 9/10am ~ 4…" at bounding box center [425, 663] width 207 height 33
select select "81299"
click at [321, 646] on select "Select Shift !!Weekend Residential (Roster IT Shift Label) *Business 9/10am ~ 4…" at bounding box center [425, 663] width 207 height 33
click at [587, 673] on select "Select Job 550060 IF Admin 553492 World Poll Aus Wave 2 Main 2025 553493 World …" at bounding box center [650, 663] width 207 height 33
select select "10536"
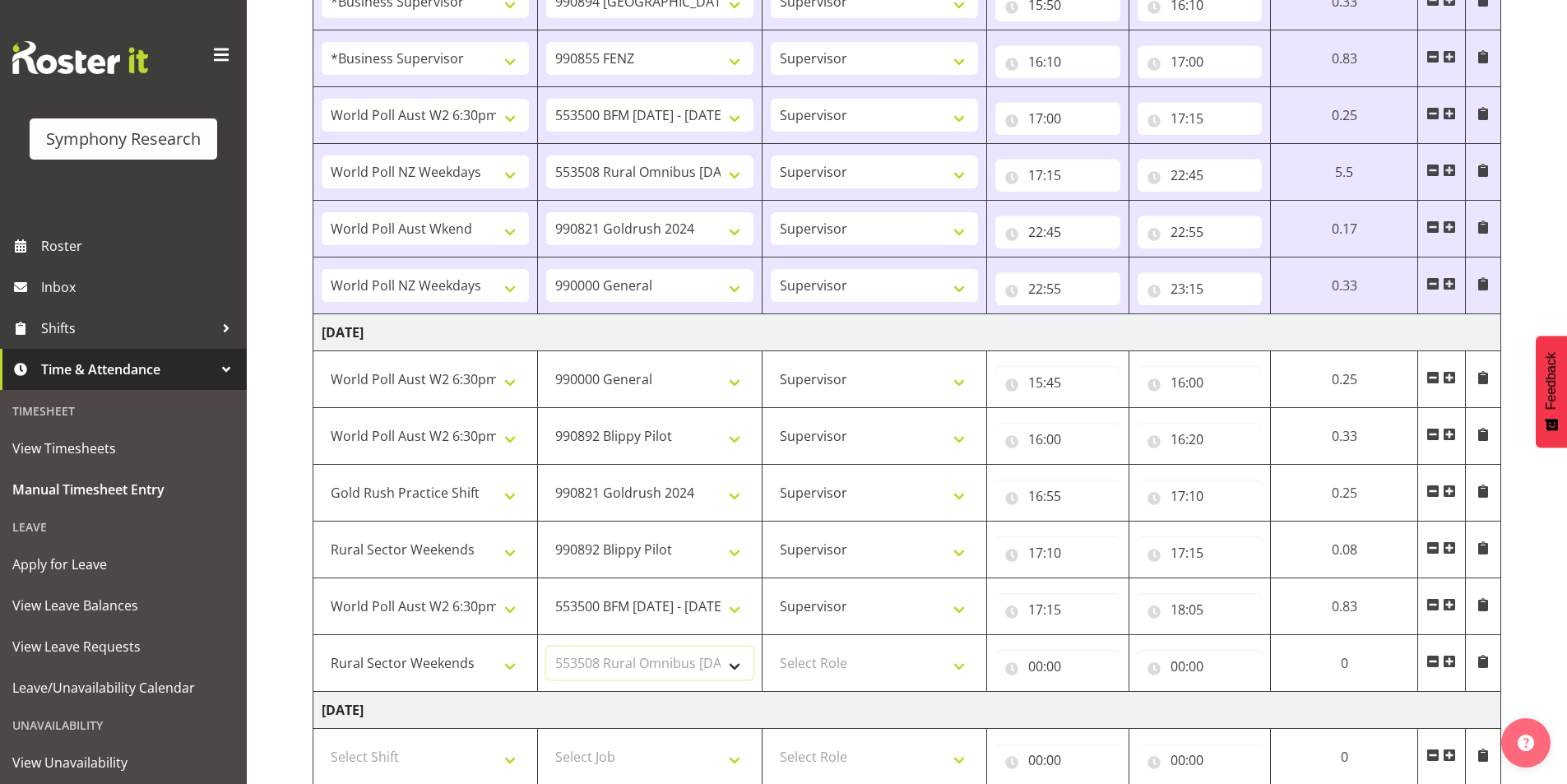
click at [546, 646] on select "Select Job 550060 IF Admin 553492 World Poll Aus Wave 2 Main 2025 553493 World …" at bounding box center [650, 663] width 207 height 33
click at [836, 648] on select "Select Role Interviewing Briefing Supervisor" at bounding box center [874, 663] width 207 height 33
select select "45"
click at [771, 646] on select "Select Role Interviewing Briefing Supervisor" at bounding box center [874, 663] width 207 height 33
click at [1035, 661] on input "00:00" at bounding box center [1057, 666] width 125 height 33
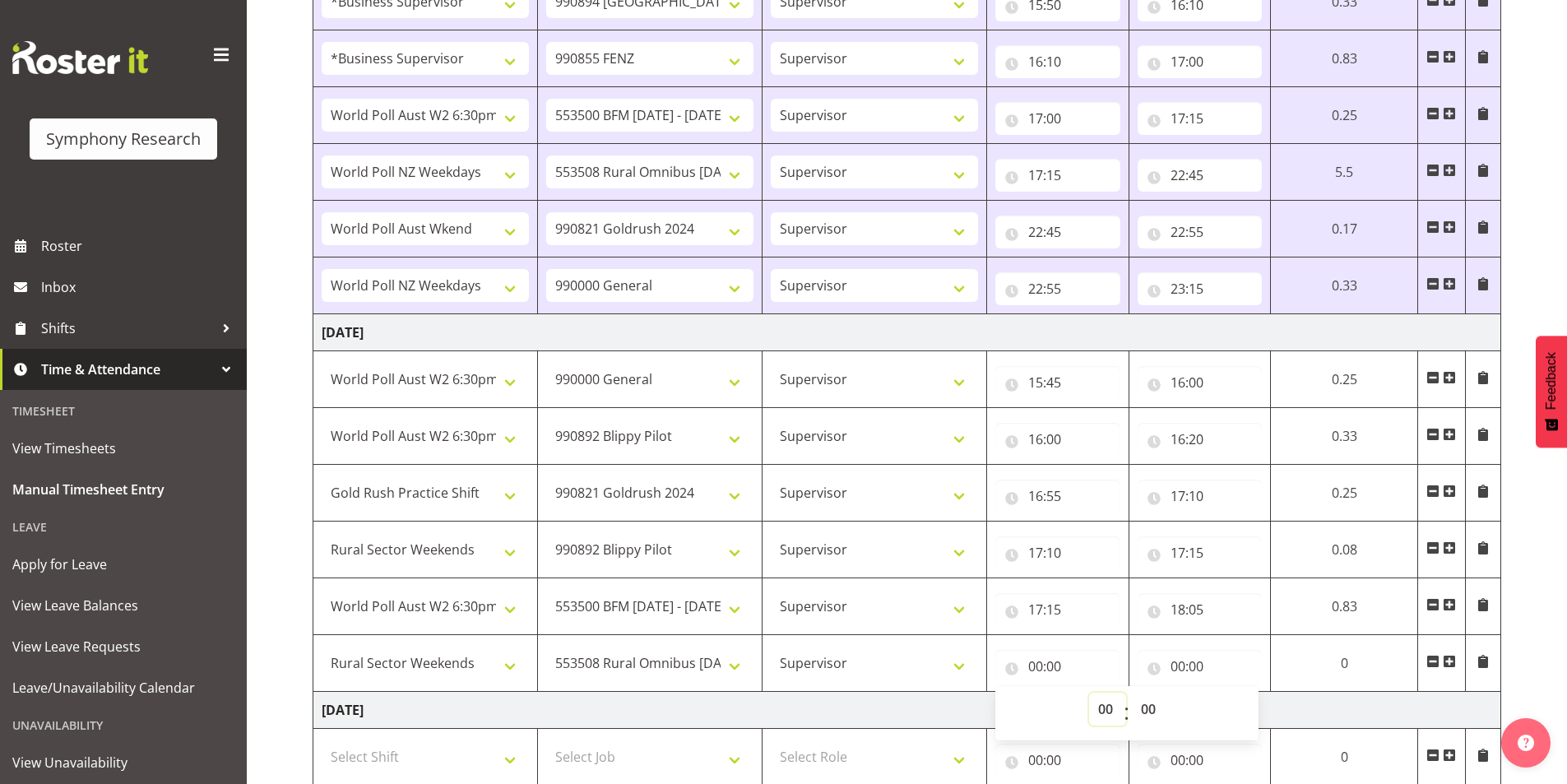
click at [1105, 703] on select "00 01 02 03 04 05 06 07 08 09 10 11 12 13 14 15 16 17 18 19 20 21 22 23" at bounding box center [1107, 709] width 37 height 33
select select "18"
click at [1092, 692] on select "00 01 02 03 04 05 06 07 08 09 10 11 12 13 14 15 16 17 18 19 20 21 22 23" at bounding box center [1107, 709] width 37 height 33
type input "18:00"
click at [1149, 707] on select "00 01 02 03 04 05 06 07 08 09 10 11 12 13 14 15 16 17 18 19 20 21 22 23 24 25 2…" at bounding box center [1155, 709] width 37 height 33
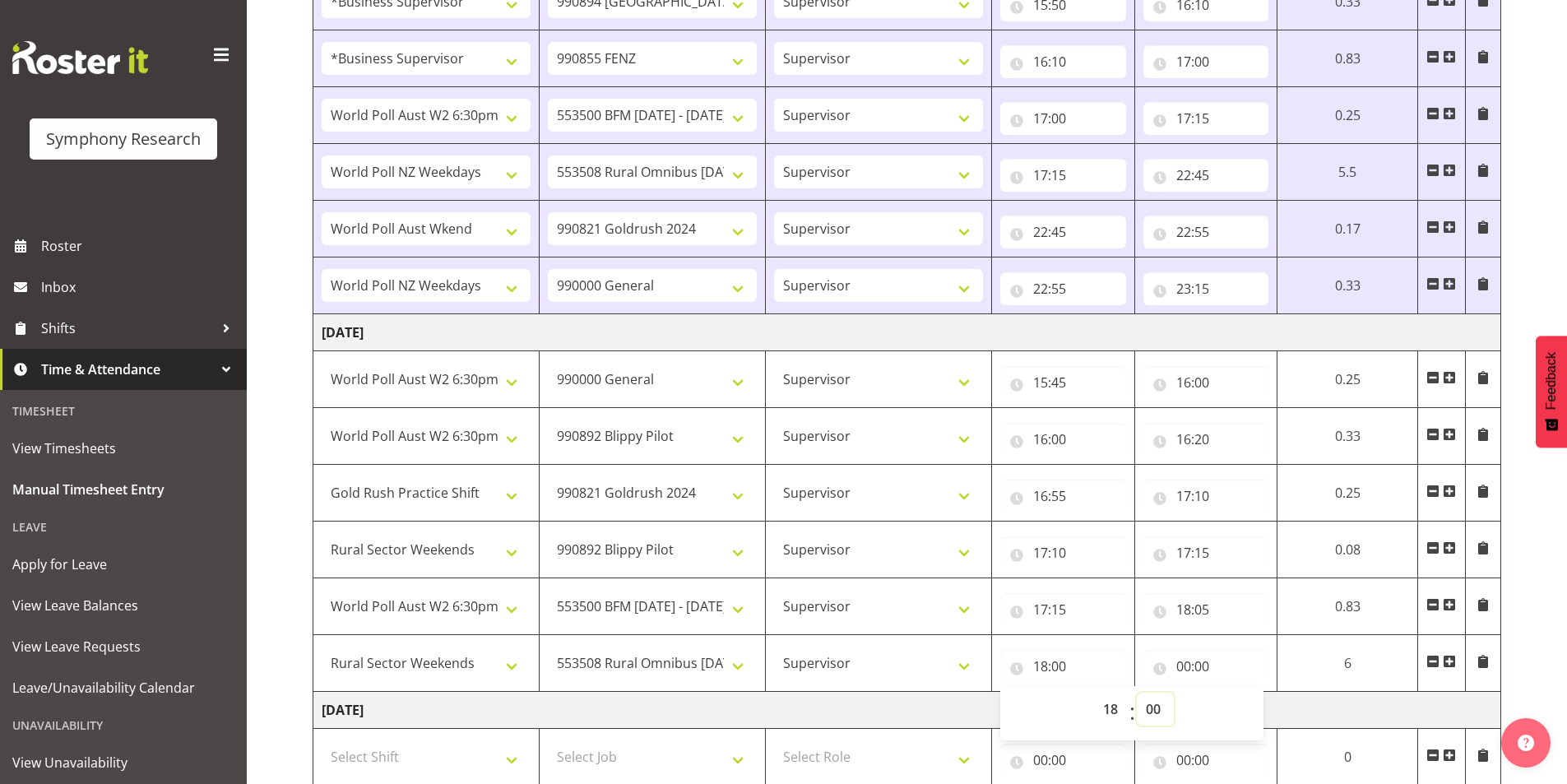
select select "5"
click at [1136, 692] on select "00 01 02 03 04 05 06 07 08 09 10 11 12 13 14 15 16 17 18 19 20 21 22 23 24 25 2…" at bounding box center [1155, 709] width 37 height 33
type input "18:05"
click at [1179, 667] on input "00:00" at bounding box center [1206, 666] width 126 height 33
click at [1248, 701] on select "00 01 02 03 04 05 06 07 08 09 10 11 12 13 14 15 16 17 18 19 20 21 22 23" at bounding box center [1255, 709] width 37 height 33
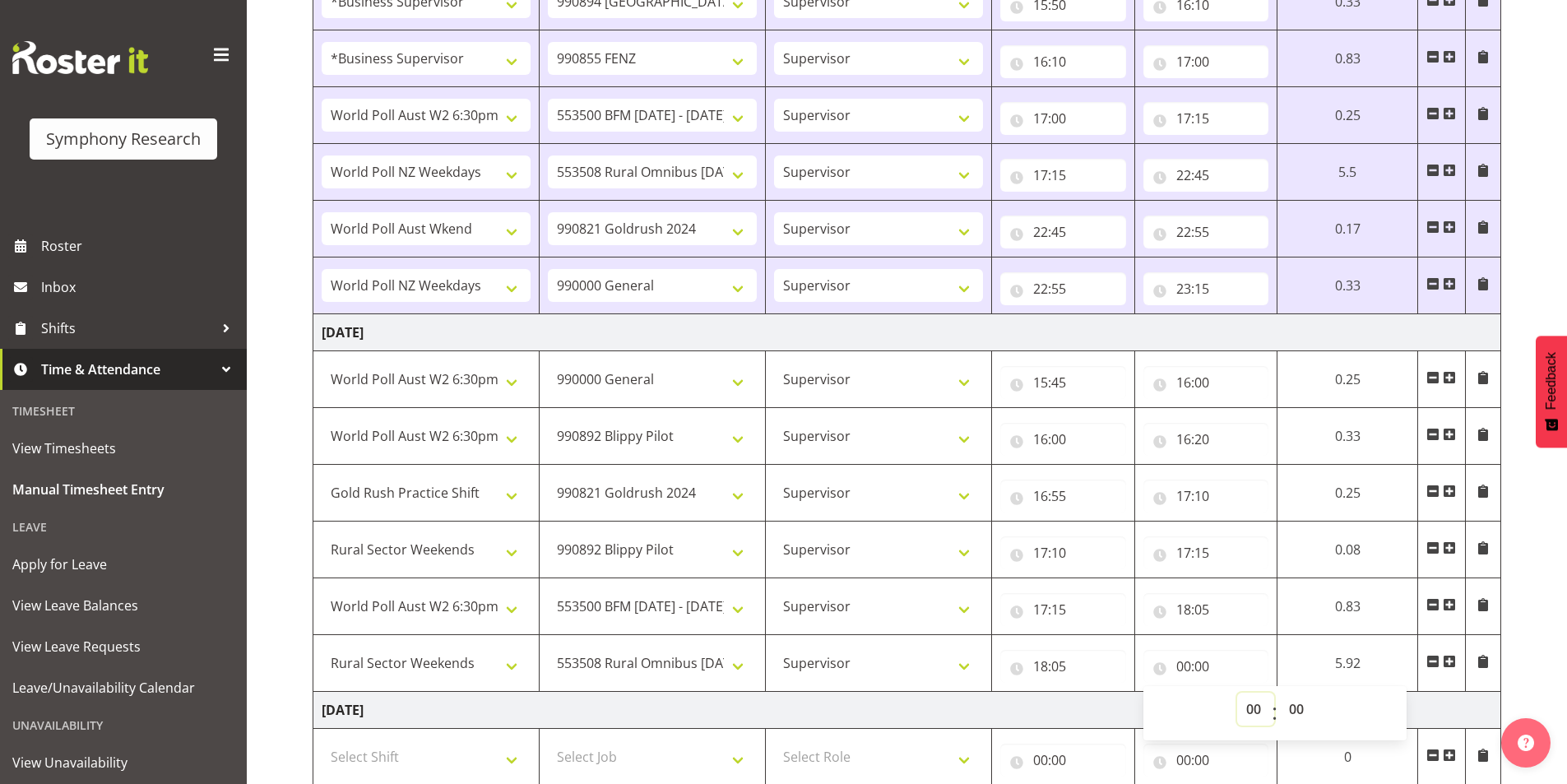
select select "20"
click at [1237, 692] on select "00 01 02 03 04 05 06 07 08 09 10 11 12 13 14 15 16 17 18 19 20 21 22 23" at bounding box center [1255, 709] width 37 height 33
type input "20:00"
click at [1296, 708] on select "00 01 02 03 04 05 06 07 08 09 10 11 12 13 14 15 16 17 18 19 20 21 22 23 24 25 2…" at bounding box center [1298, 709] width 37 height 33
select select "25"
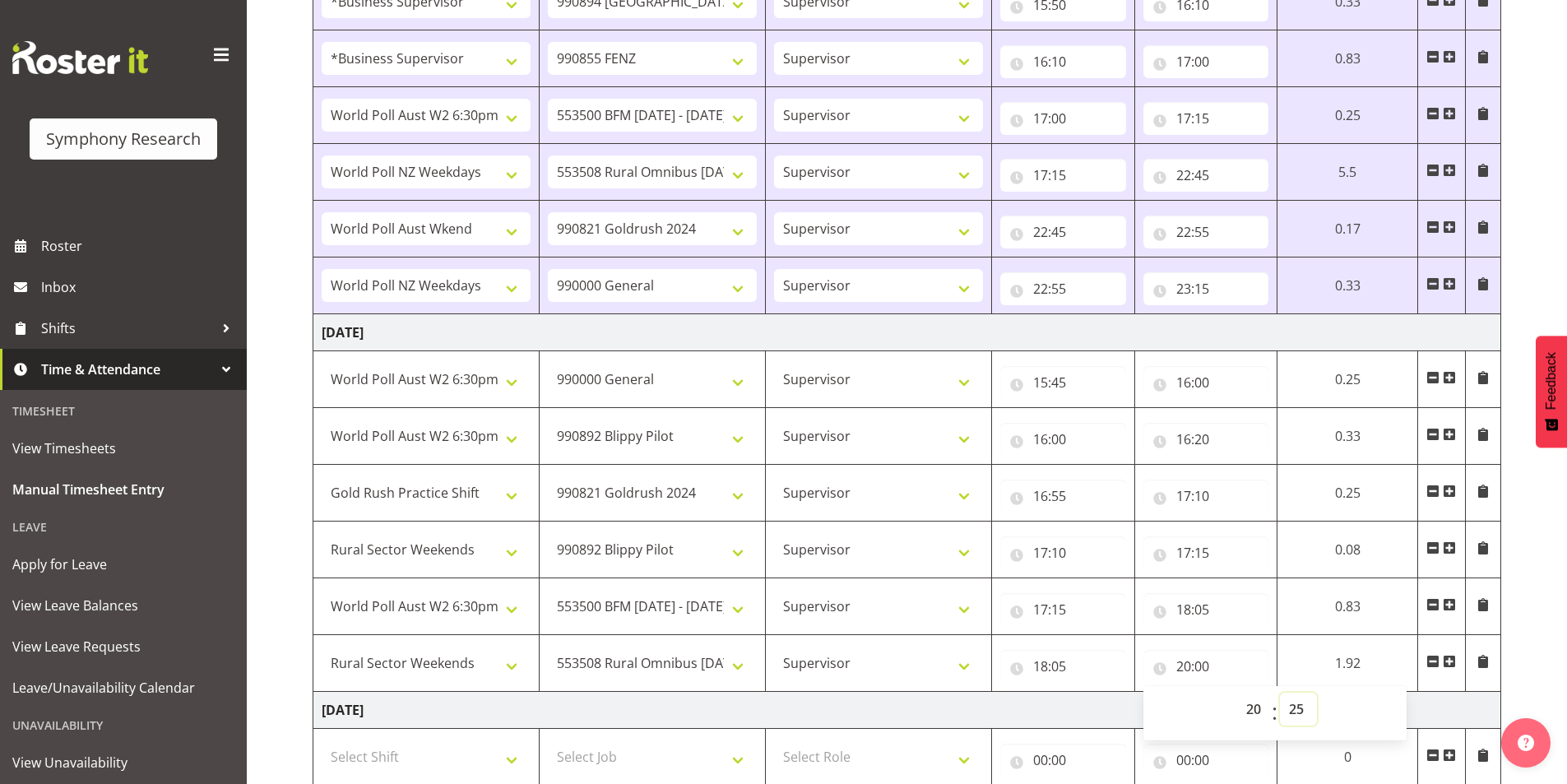
click at [1280, 692] on select "00 01 02 03 04 05 06 07 08 09 10 11 12 13 14 15 16 17 18 19 20 21 22 23 24 25 2…" at bounding box center [1298, 709] width 37 height 33
type input "20:25"
click at [1200, 667] on input "20:25" at bounding box center [1199, 666] width 125 height 33
click at [1288, 704] on select "00 01 02 03 04 05 06 07 08 09 10 11 12 13 14 15 16 17 18 19 20 21 22 23 24 25 2…" at bounding box center [1293, 709] width 37 height 33
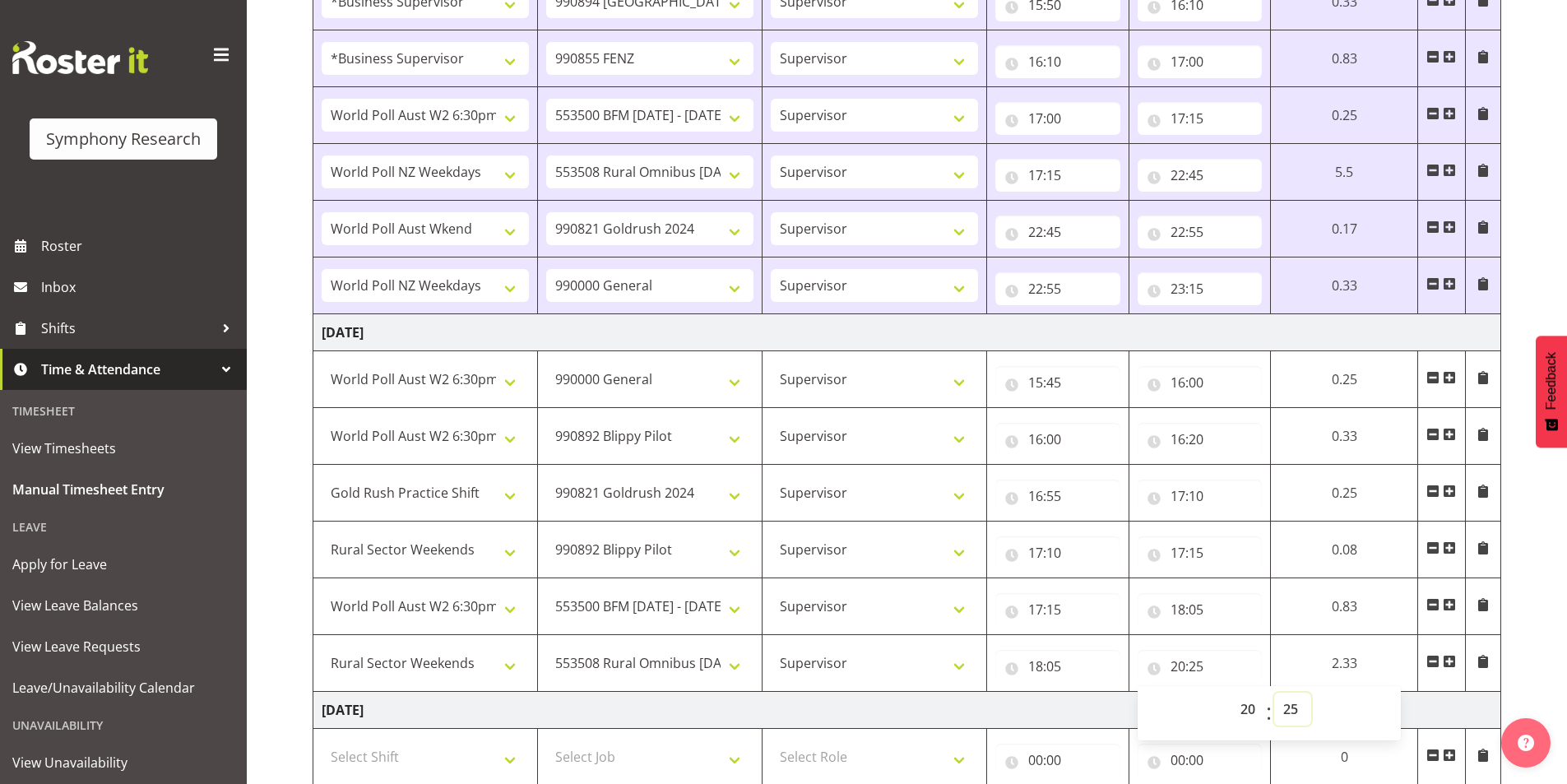
select select "35"
click at [1274, 692] on select "00 01 02 03 04 05 06 07 08 09 10 11 12 13 14 15 16 17 18 19 20 21 22 23 24 25 2…" at bounding box center [1293, 709] width 37 height 33
type input "20:35"
click at [1451, 663] on span at bounding box center [1450, 661] width 13 height 13
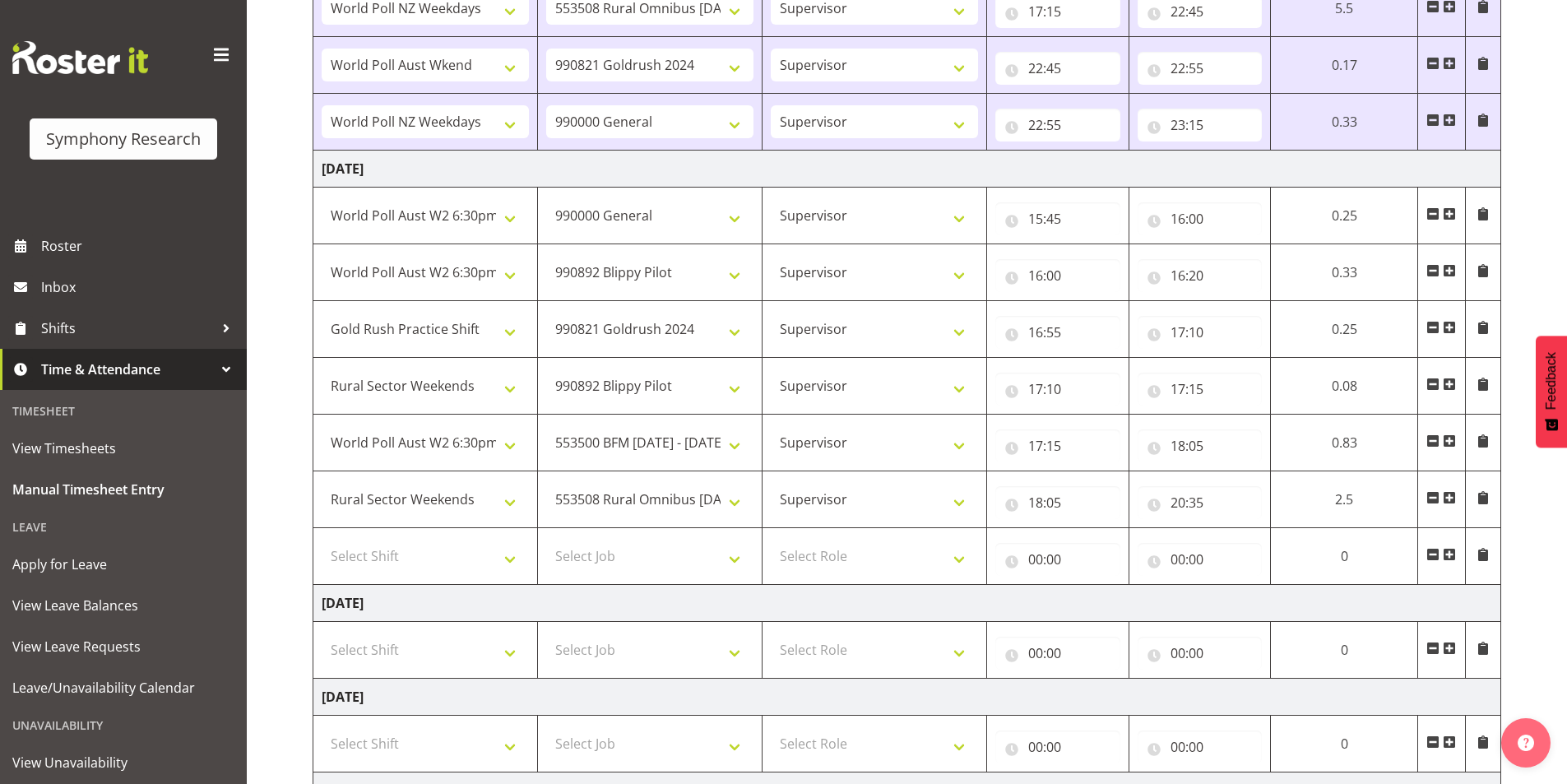
scroll to position [1645, 0]
click at [409, 554] on select "Select Shift !!Weekend Residential (Roster IT Shift Label) *Business 9/10am ~ 4…" at bounding box center [425, 555] width 207 height 33
select select "81299"
click at [321, 539] on select "Select Shift !!Weekend Residential (Roster IT Shift Label) *Business 9/10am ~ 4…" at bounding box center [425, 555] width 207 height 33
click at [574, 543] on select "Select Job 550060 IF Admin 553492 World Poll Aus Wave 2 Main 2025 553493 World …" at bounding box center [650, 555] width 207 height 33
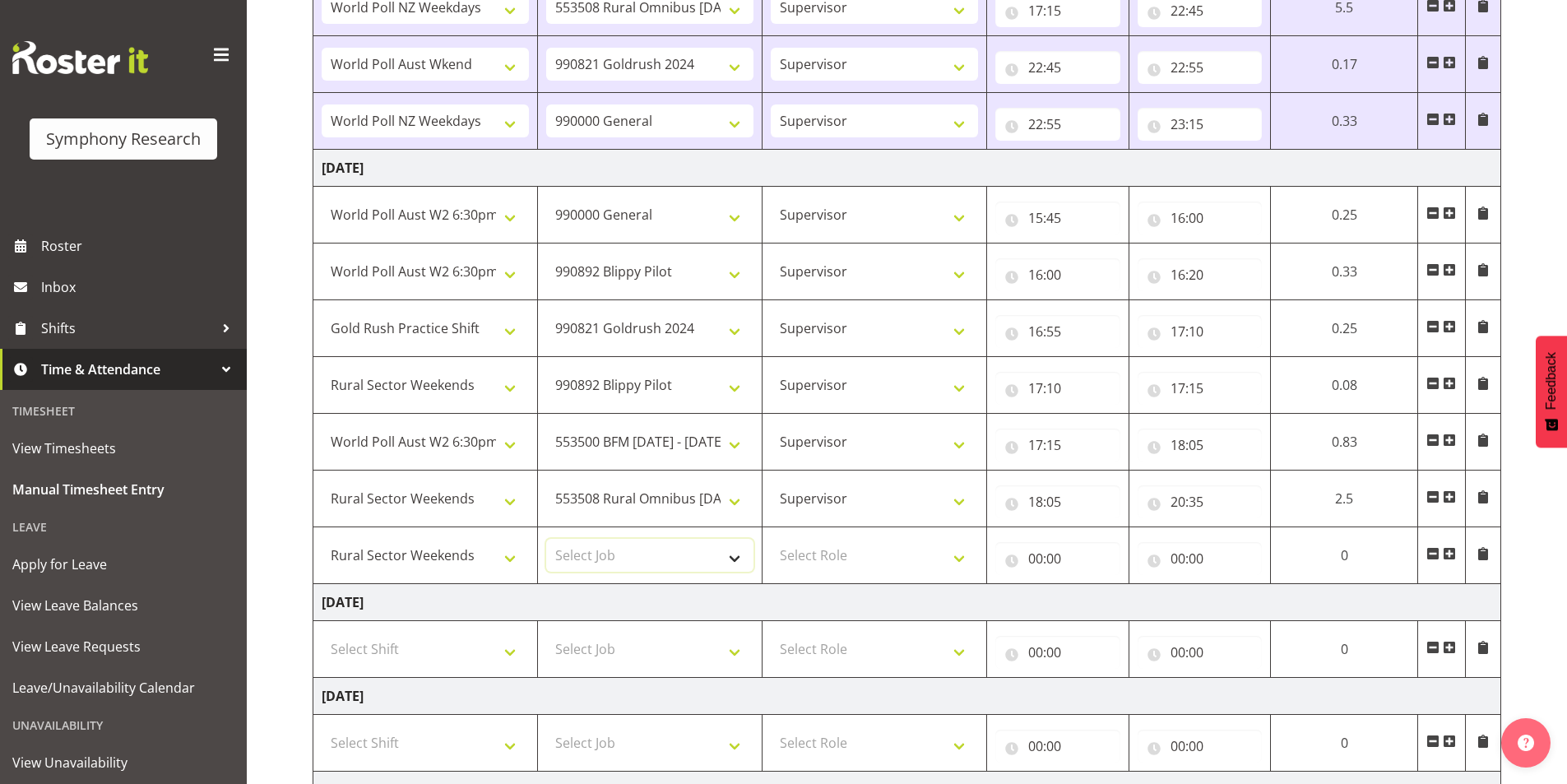
select select "743"
click at [546, 539] on select "Select Job 550060 IF Admin 553492 World Poll Aus Wave 2 Main 2025 553493 World …" at bounding box center [650, 555] width 207 height 33
click at [825, 551] on select "Select Role Interviewing Briefing Supervisor" at bounding box center [874, 555] width 207 height 33
select select "45"
click at [771, 539] on select "Select Role Interviewing Briefing Supervisor" at bounding box center [874, 555] width 207 height 33
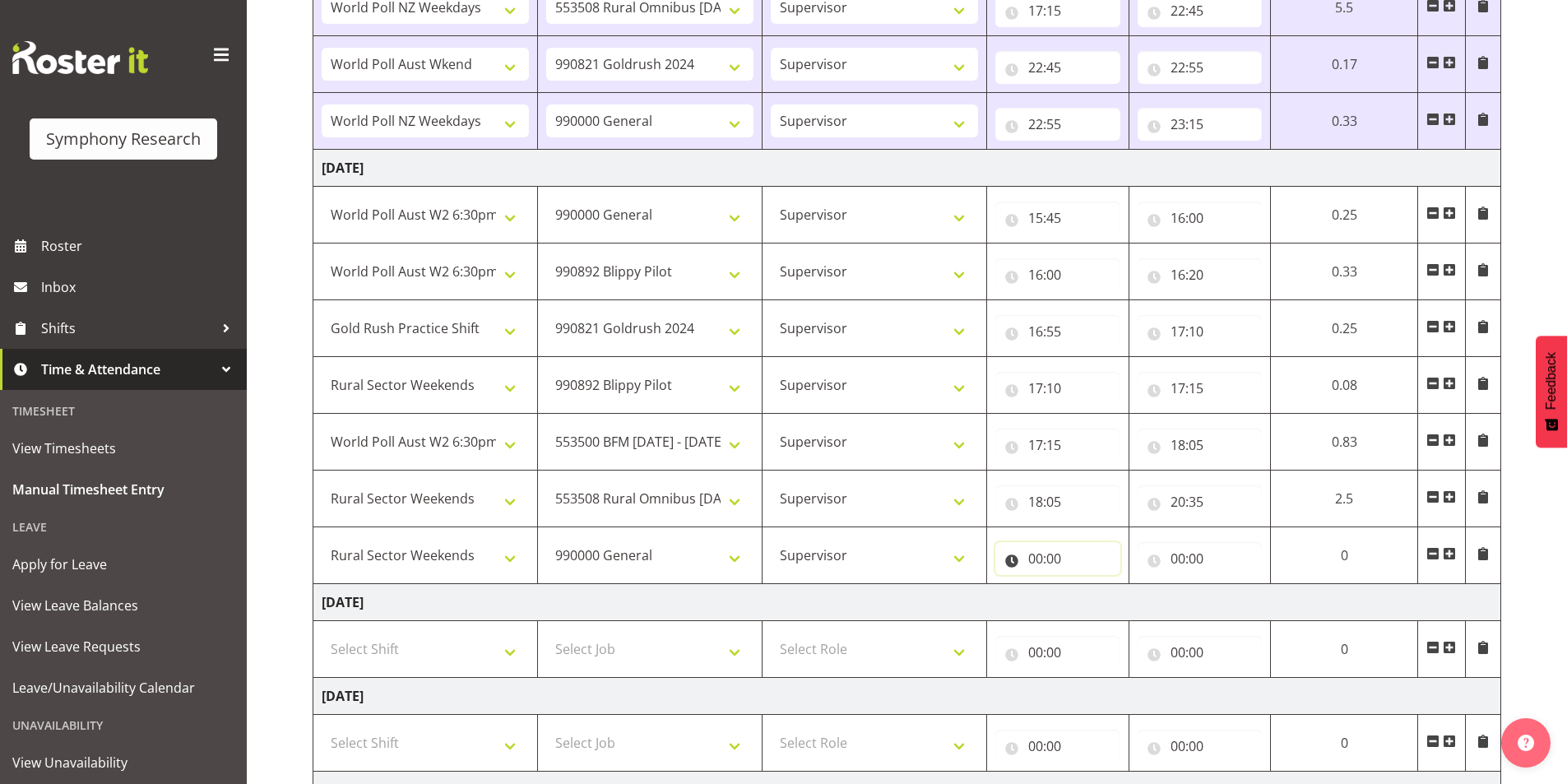
click at [1036, 563] on input "00:00" at bounding box center [1057, 558] width 125 height 33
click at [1107, 602] on select "00 01 02 03 04 05 06 07 08 09 10 11 12 13 14 15 16 17 18 19 20 21 22 23" at bounding box center [1107, 601] width 37 height 33
select select "20"
click at [1092, 585] on select "00 01 02 03 04 05 06 07 08 09 10 11 12 13 14 15 16 17 18 19 20 21 22 23" at bounding box center [1107, 601] width 37 height 33
type input "20:00"
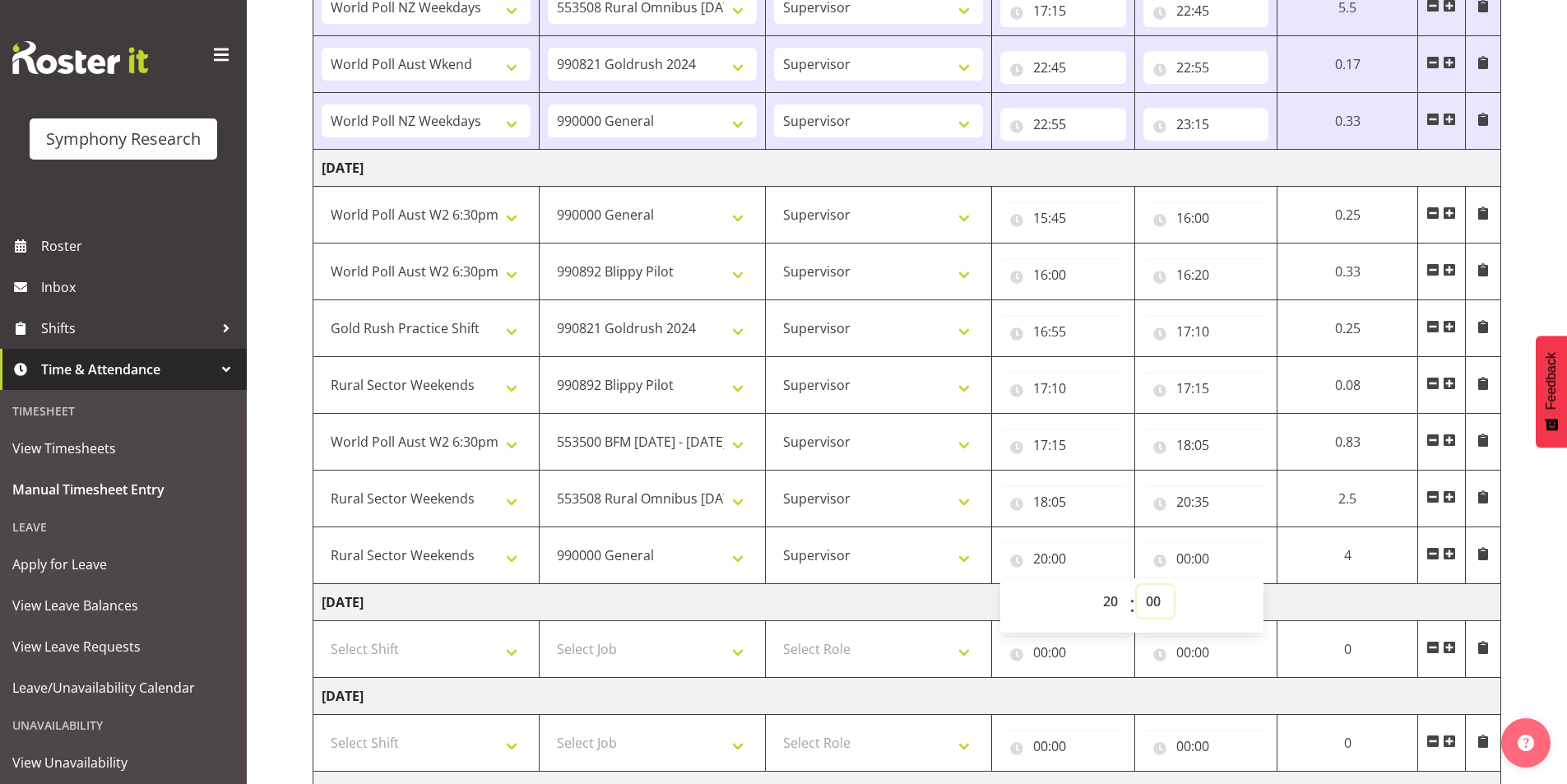
click at [1156, 604] on select "00 01 02 03 04 05 06 07 08 09 10 11 12 13 14 15 16 17 18 19 20 21 22 23 24 25 2…" at bounding box center [1155, 601] width 37 height 33
select select "35"
click at [1136, 585] on select "00 01 02 03 04 05 06 07 08 09 10 11 12 13 14 15 16 17 18 19 20 21 22 23 24 25 2…" at bounding box center [1155, 601] width 37 height 33
type input "20:35"
click at [1182, 559] on input "00:00" at bounding box center [1206, 558] width 126 height 33
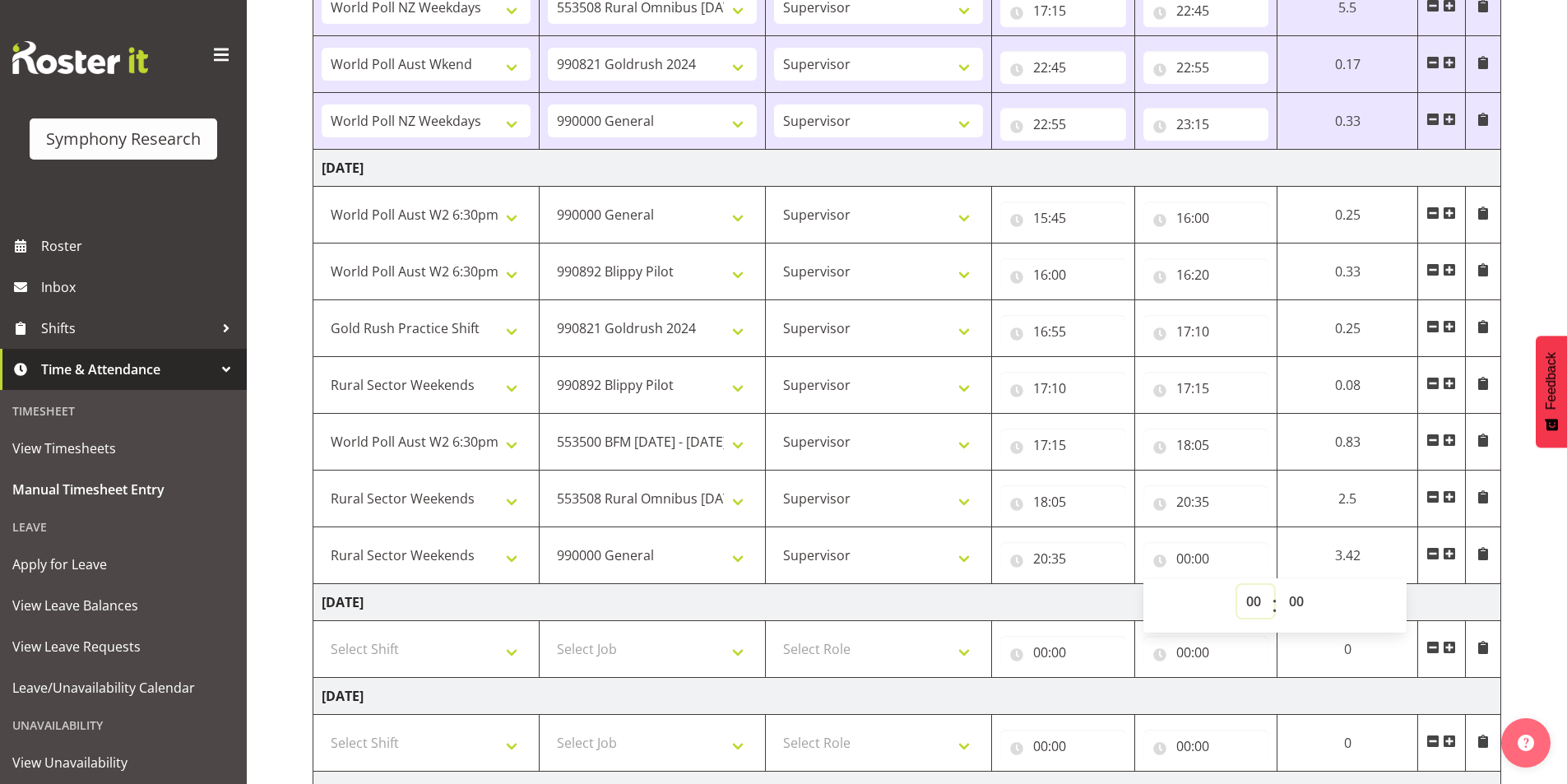
click at [1249, 608] on select "00 01 02 03 04 05 06 07 08 09 10 11 12 13 14 15 16 17 18 19 20 21 22 23" at bounding box center [1255, 601] width 37 height 33
select select "21"
click at [1237, 585] on select "00 01 02 03 04 05 06 07 08 09 10 11 12 13 14 15 16 17 18 19 20 21 22 23" at bounding box center [1255, 601] width 37 height 33
type input "21:00"
click at [1298, 598] on select "00 01 02 03 04 05 06 07 08 09 10 11 12 13 14 15 16 17 18 19 20 21 22 23 24 25 2…" at bounding box center [1298, 601] width 37 height 33
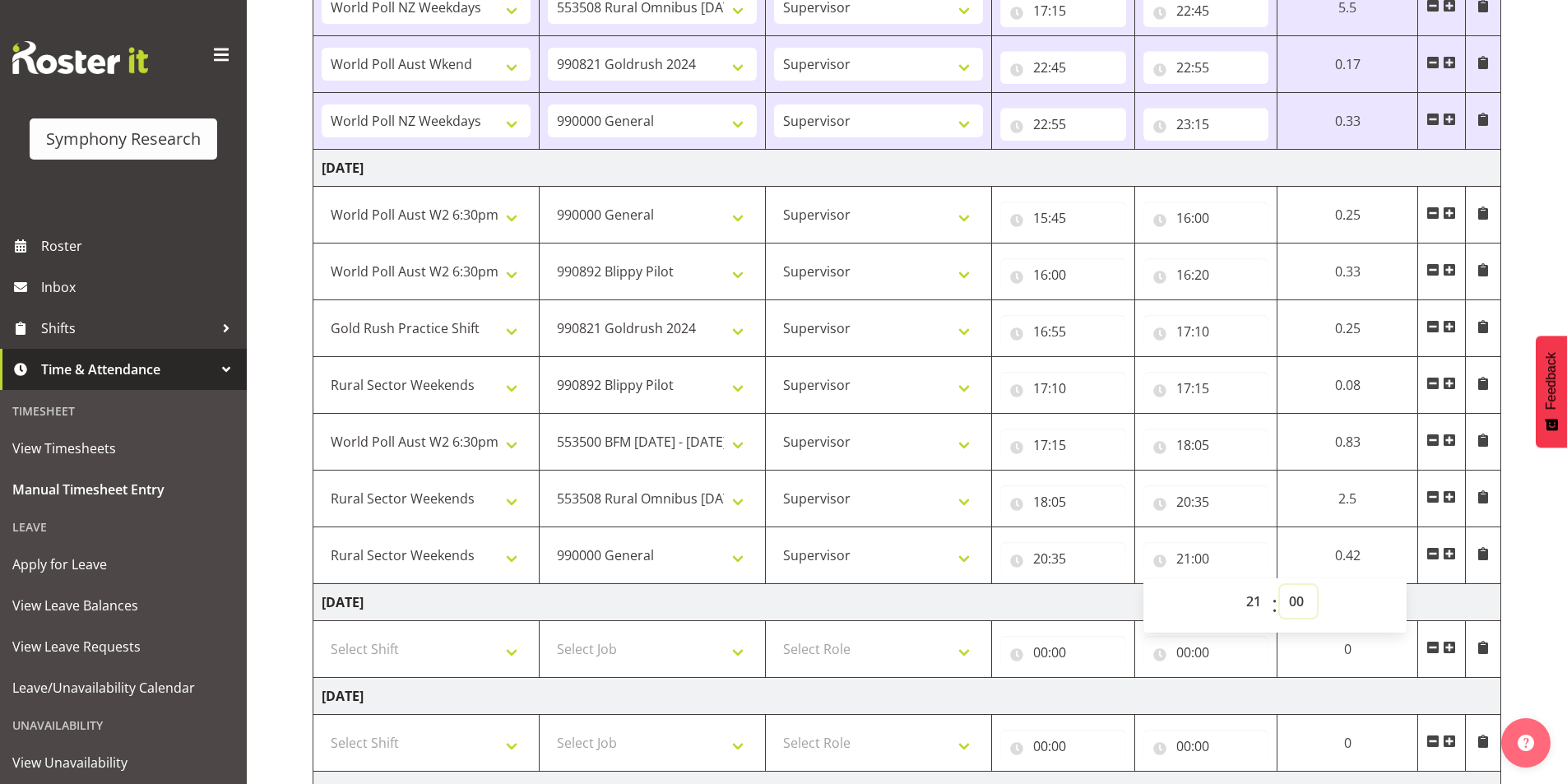
select select "10"
click at [1280, 585] on select "00 01 02 03 04 05 06 07 08 09 10 11 12 13 14 15 16 17 18 19 20 21 22 23 24 25 2…" at bounding box center [1298, 601] width 37 height 33
type input "21:10"
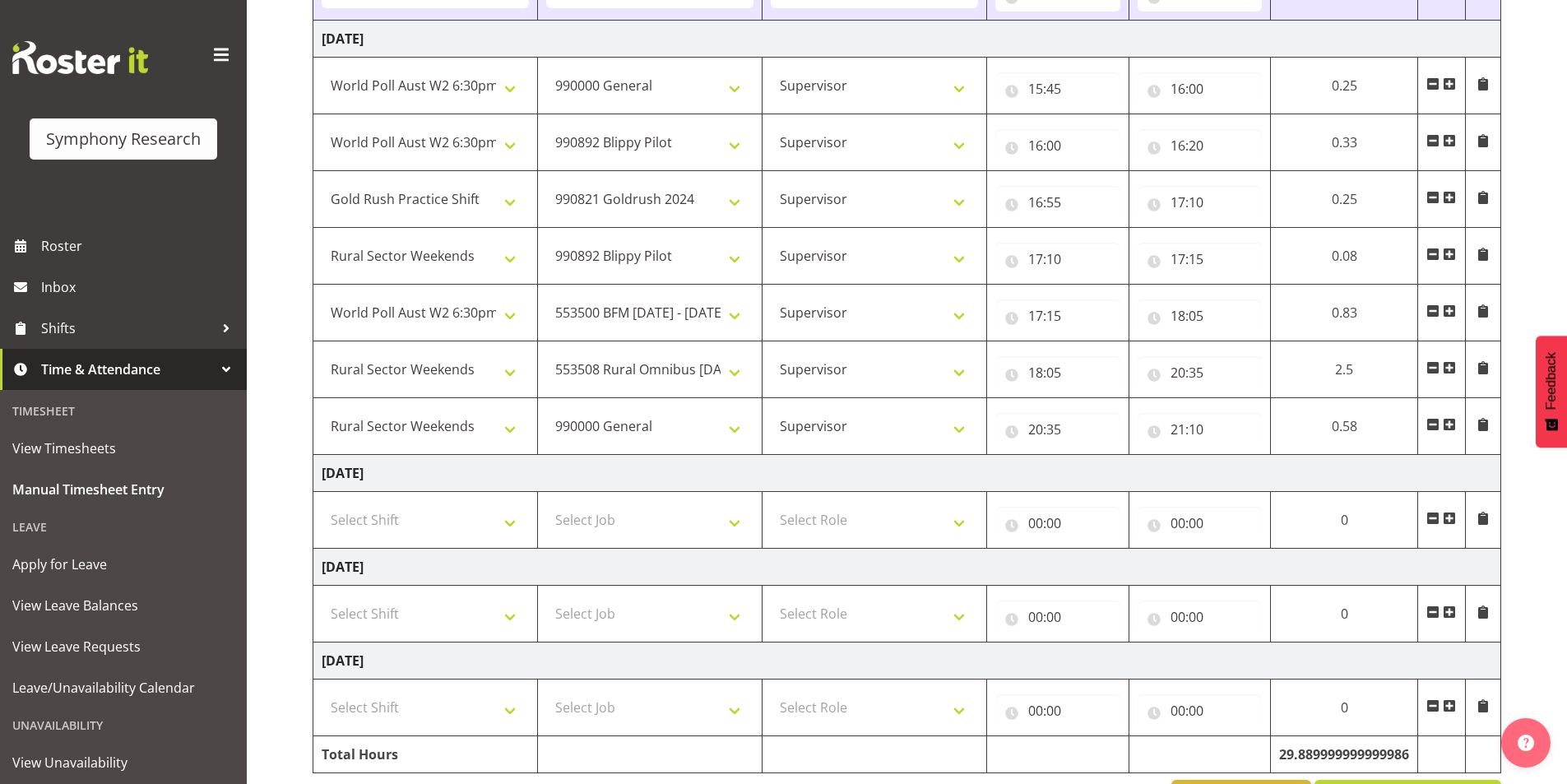
scroll to position [1830, 0]
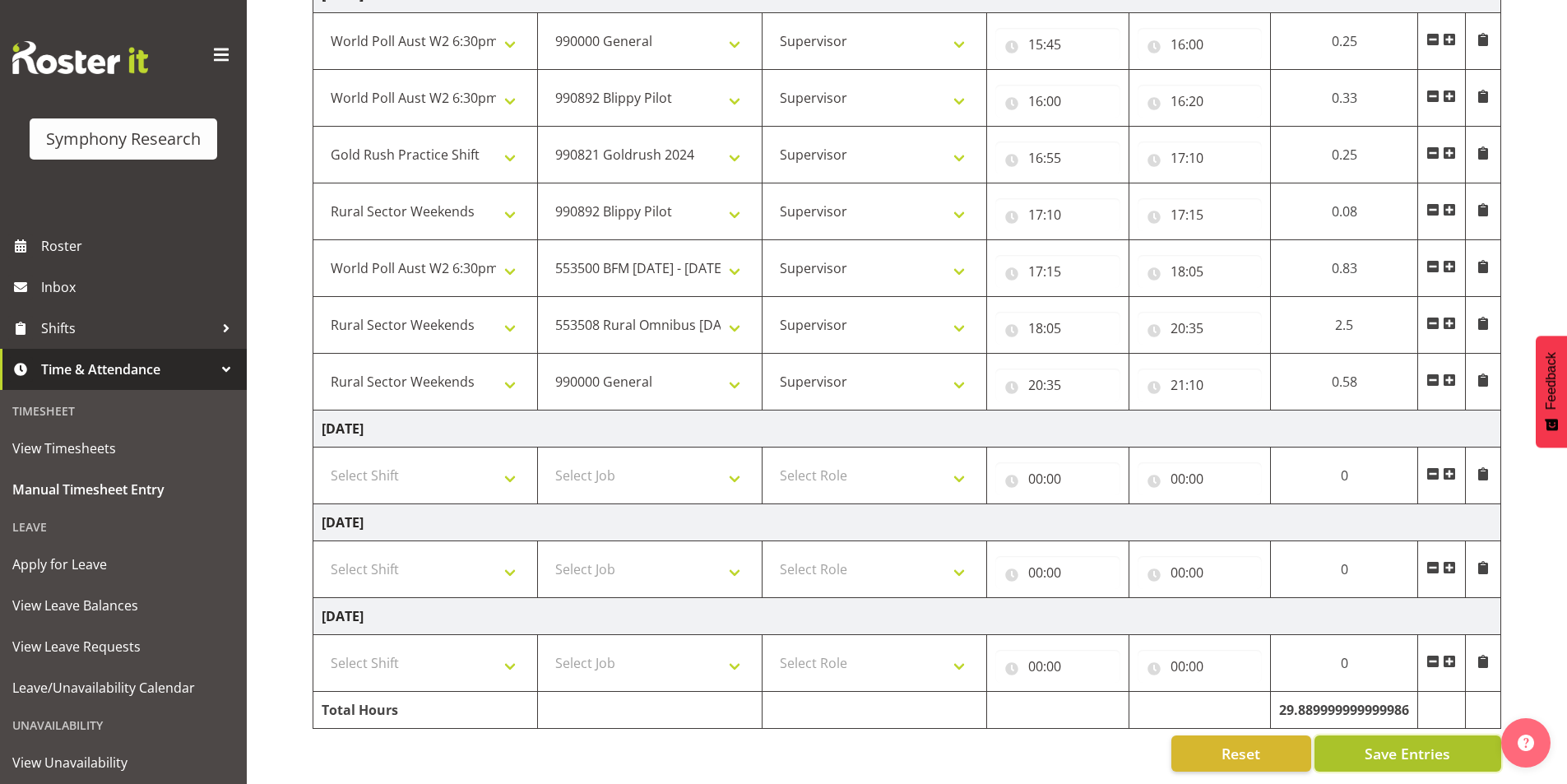
click at [1425, 743] on span "Save Entries" at bounding box center [1407, 753] width 86 height 21
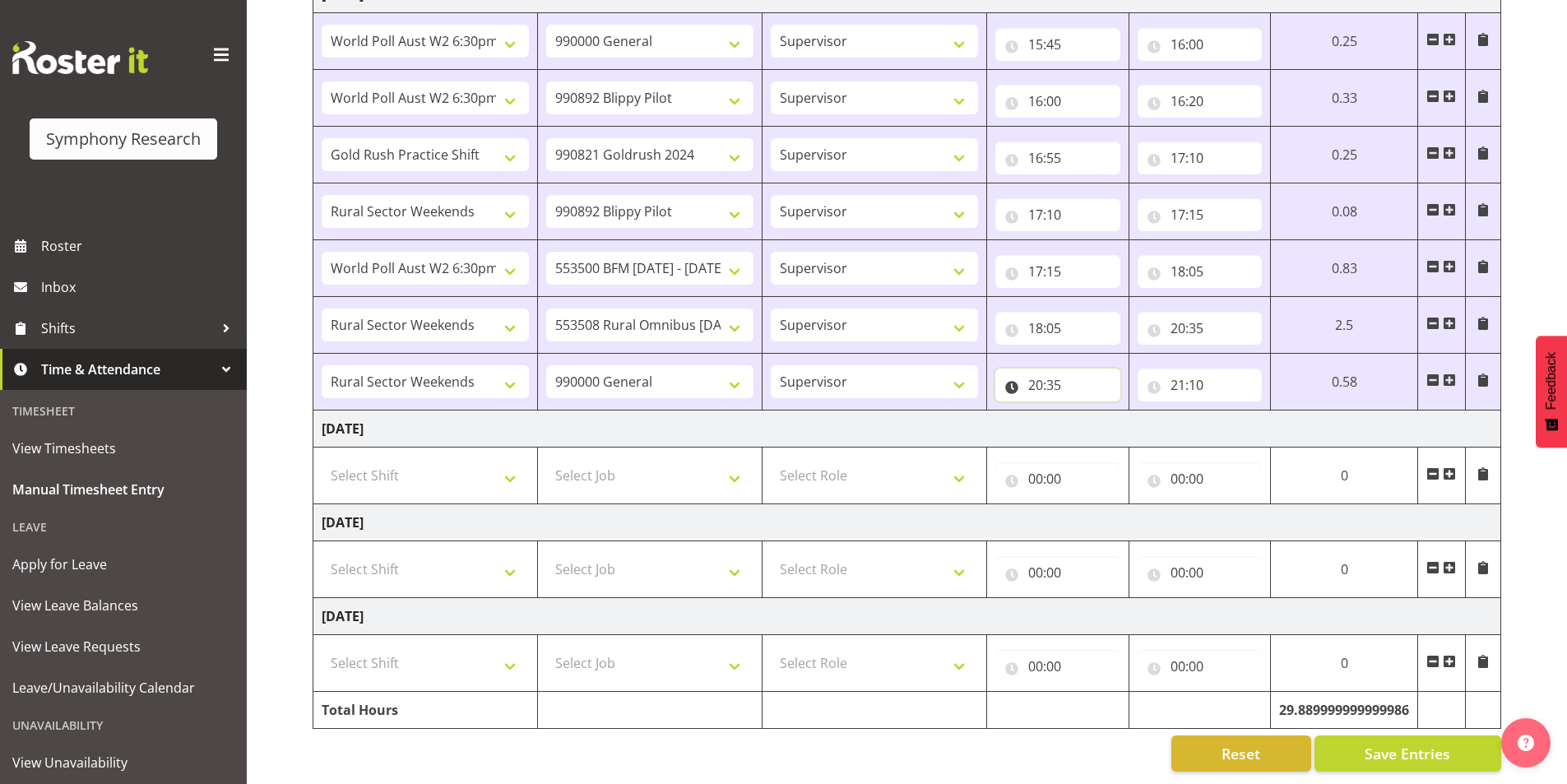
click at [1050, 373] on input "20:35" at bounding box center [1057, 385] width 125 height 33
click at [1147, 419] on select "00 01 02 03 04 05 06 07 08 09 10 11 12 13 14 15 16 17 18 19 20 21 22 23 24 25 2…" at bounding box center [1150, 428] width 37 height 33
select select "45"
click at [1136, 411] on select "00 01 02 03 04 05 06 07 08 09 10 11 12 13 14 15 16 17 18 19 20 21 22 23 24 25 2…" at bounding box center [1150, 428] width 37 height 33
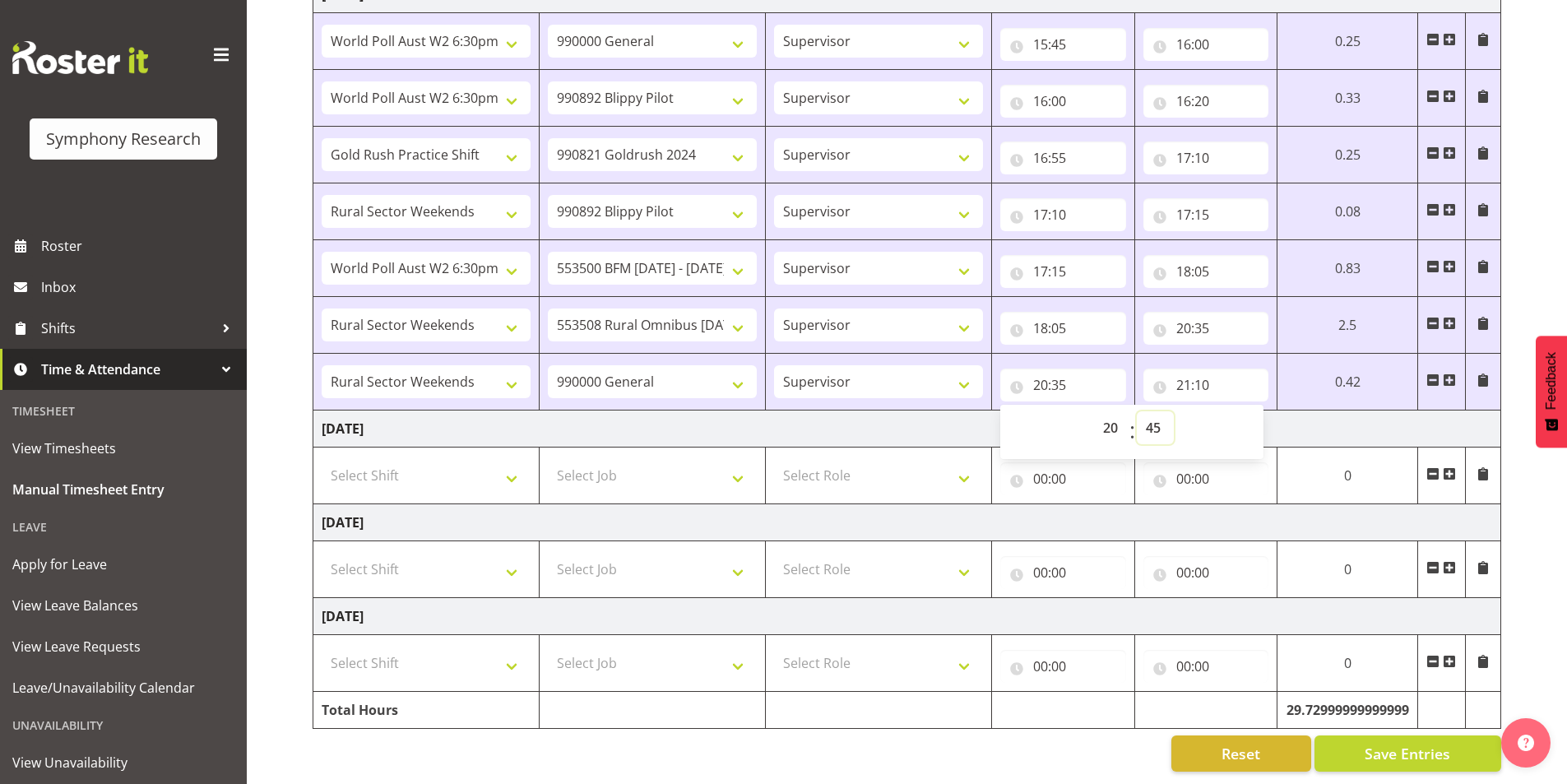
type input "20:45"
click at [1198, 311] on input "20:35" at bounding box center [1206, 328] width 126 height 33
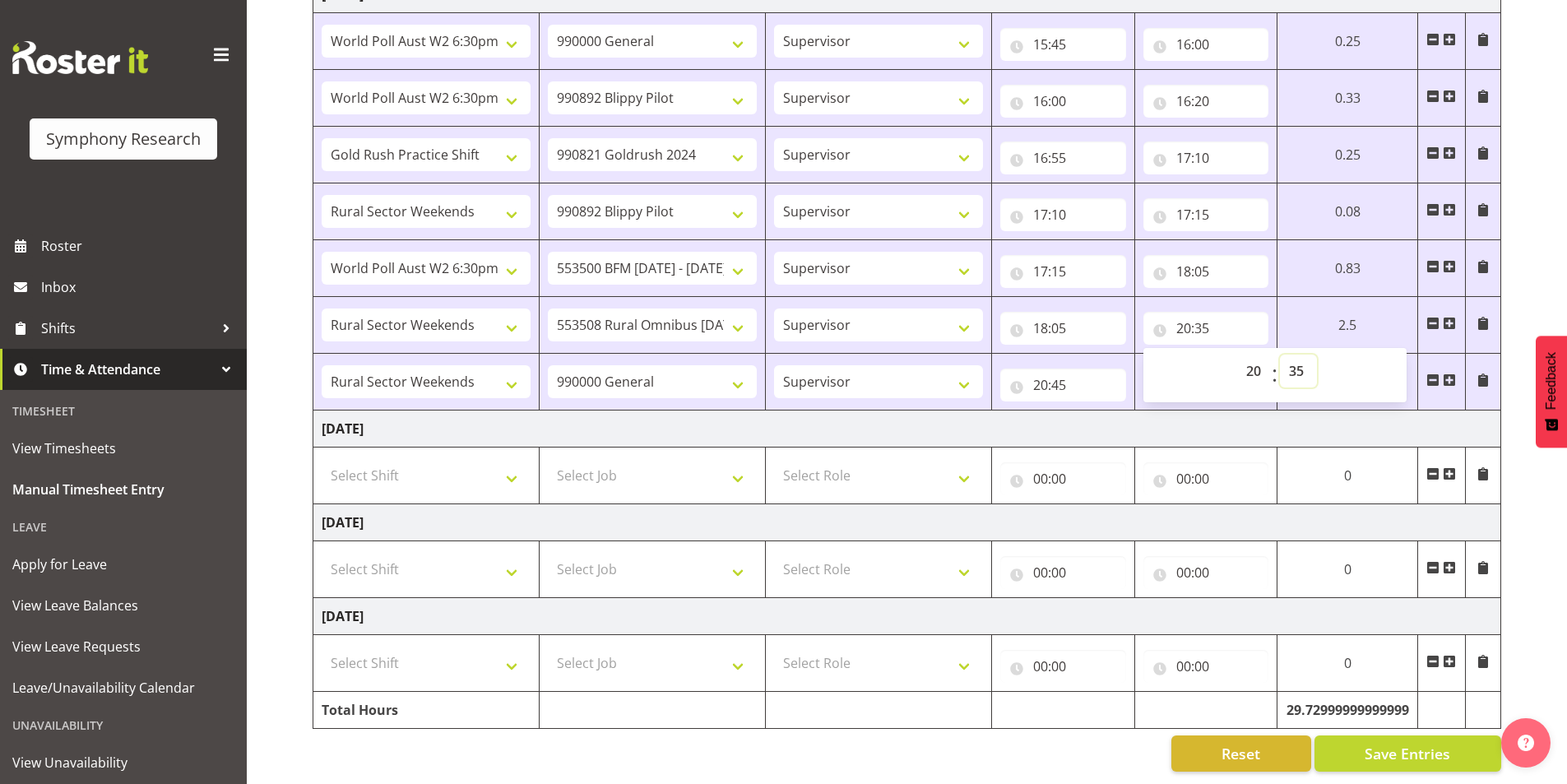
click at [1292, 355] on select "00 01 02 03 04 05 06 07 08 09 10 11 12 13 14 15 16 17 18 19 20 21 22 23 24 25 2…" at bounding box center [1298, 371] width 37 height 33
select select "45"
click at [1280, 354] on select "00 01 02 03 04 05 06 07 08 09 10 11 12 13 14 15 16 17 18 19 20 21 22 23 24 25 2…" at bounding box center [1298, 371] width 37 height 33
type input "20:45"
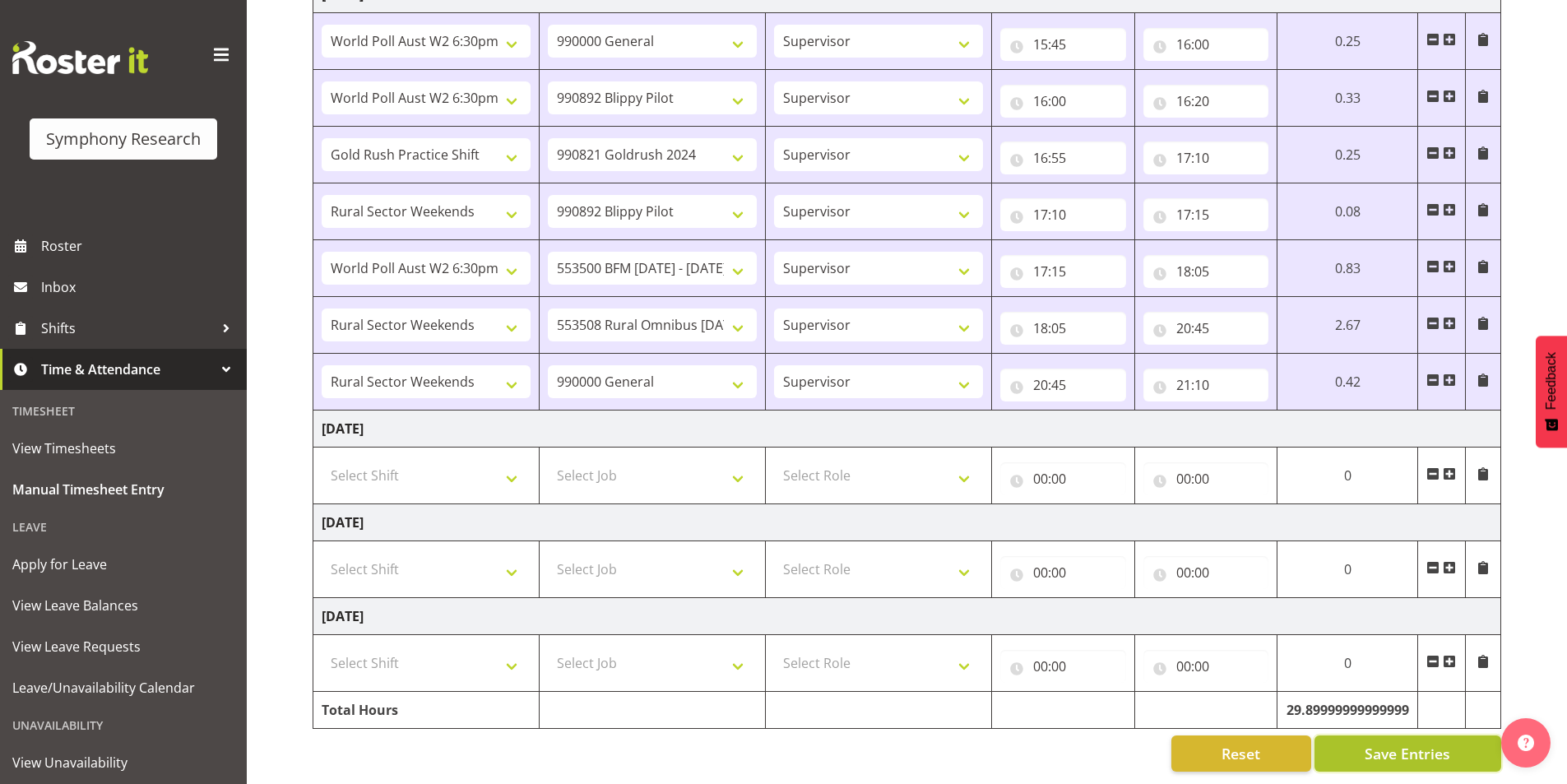
click at [1419, 756] on button "Save Entries" at bounding box center [1407, 753] width 187 height 36
